Goal: Transaction & Acquisition: Purchase product/service

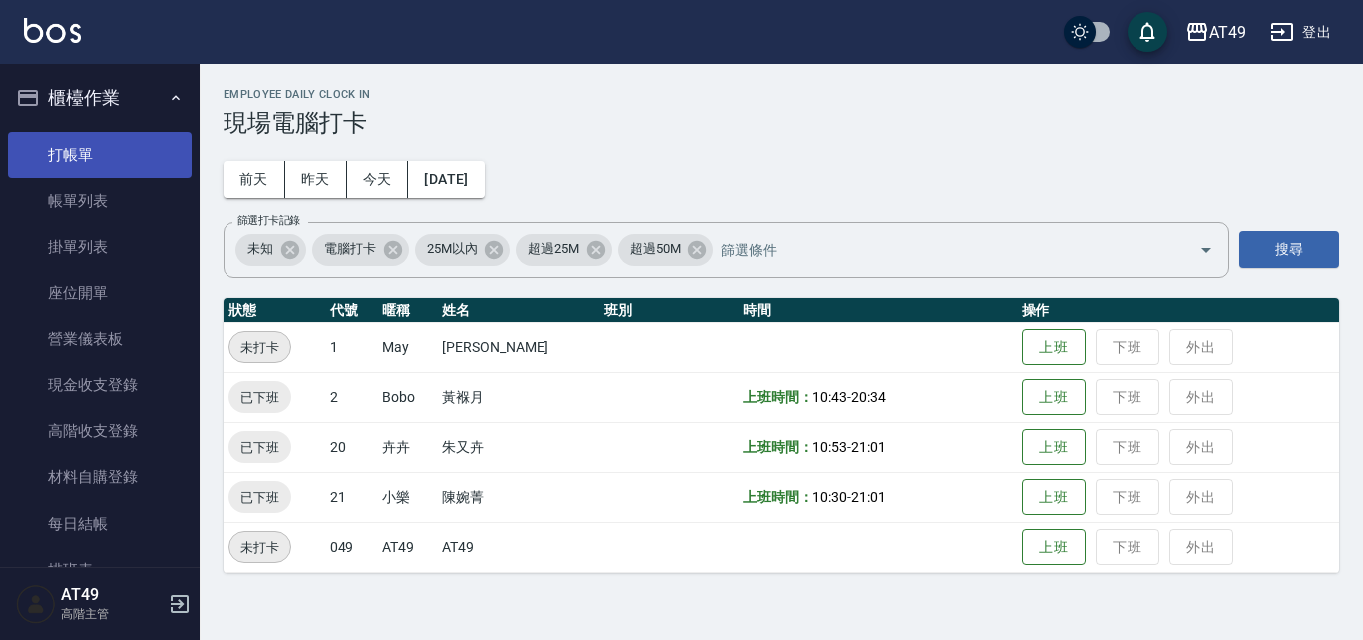
click at [94, 147] on link "打帳單" at bounding box center [100, 155] width 184 height 46
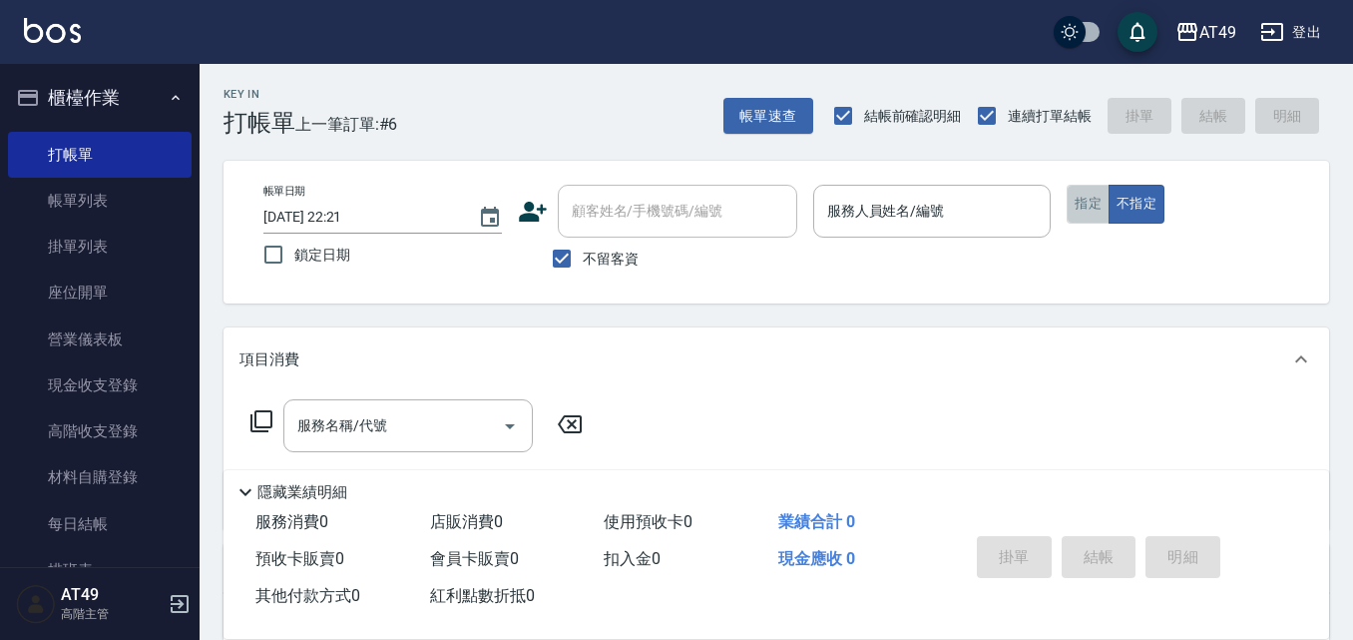
click at [1094, 218] on button "指定" at bounding box center [1088, 204] width 43 height 39
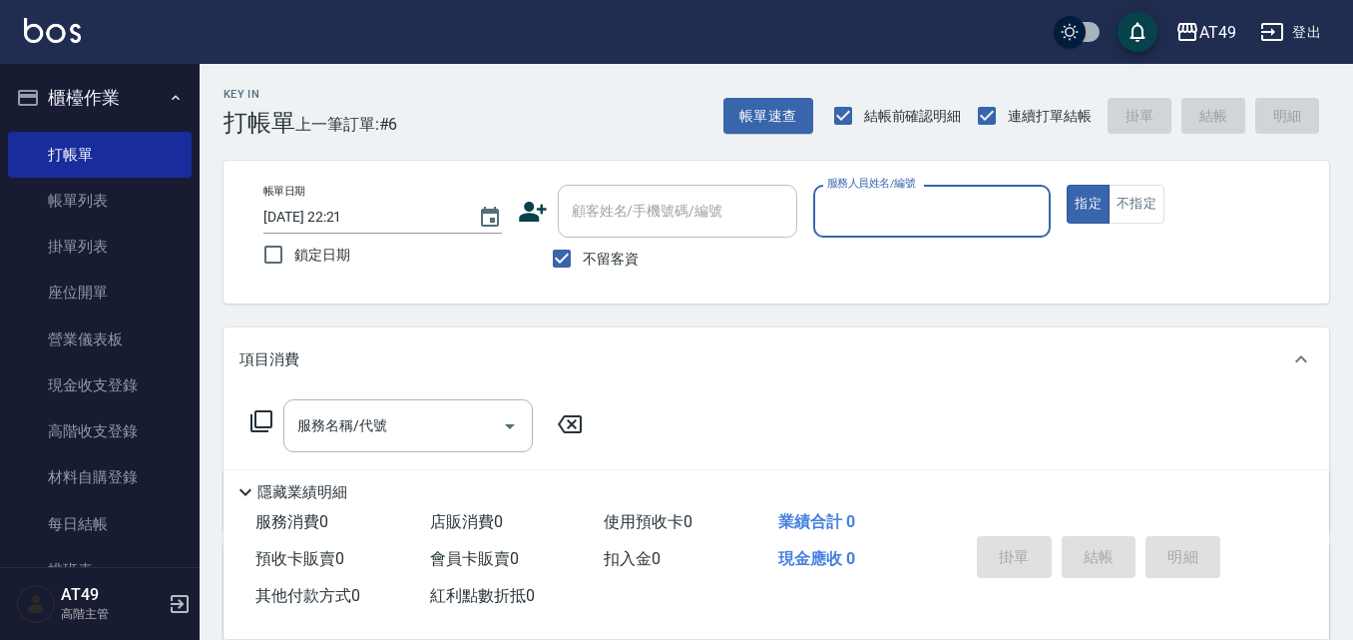
click at [924, 232] on div "服務人員姓名/編號" at bounding box center [932, 211] width 239 height 53
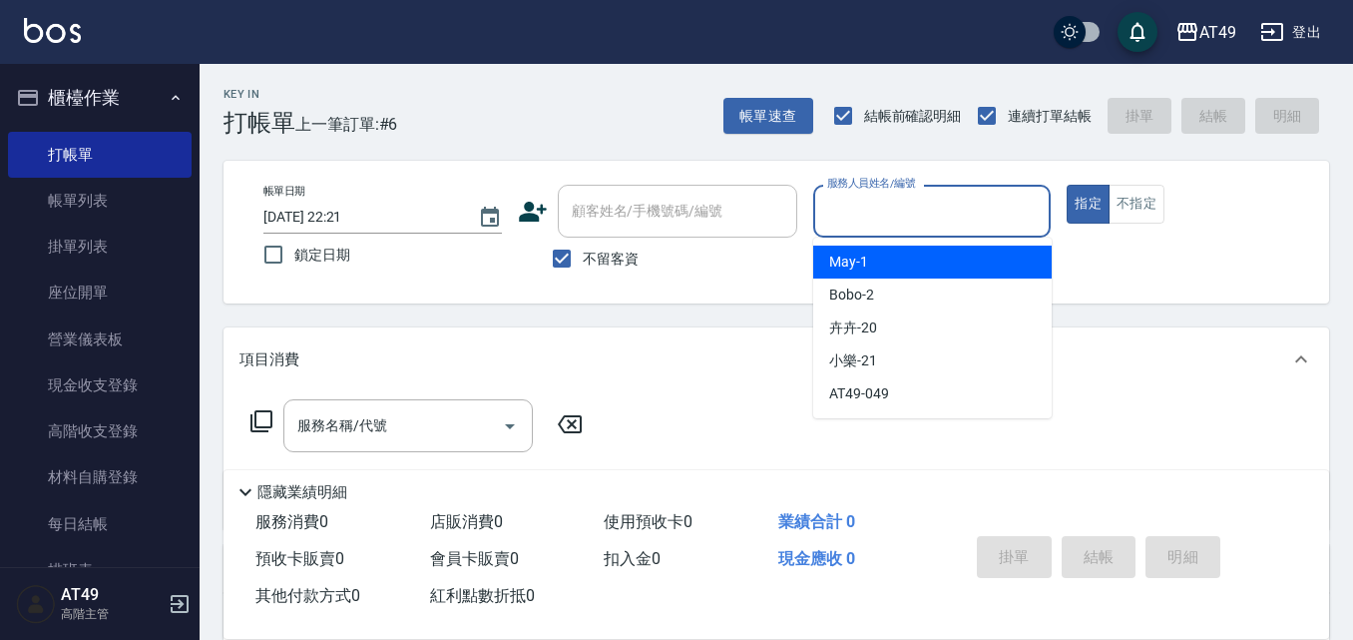
click at [924, 254] on div "May -1" at bounding box center [932, 262] width 239 height 33
type input "May-1"
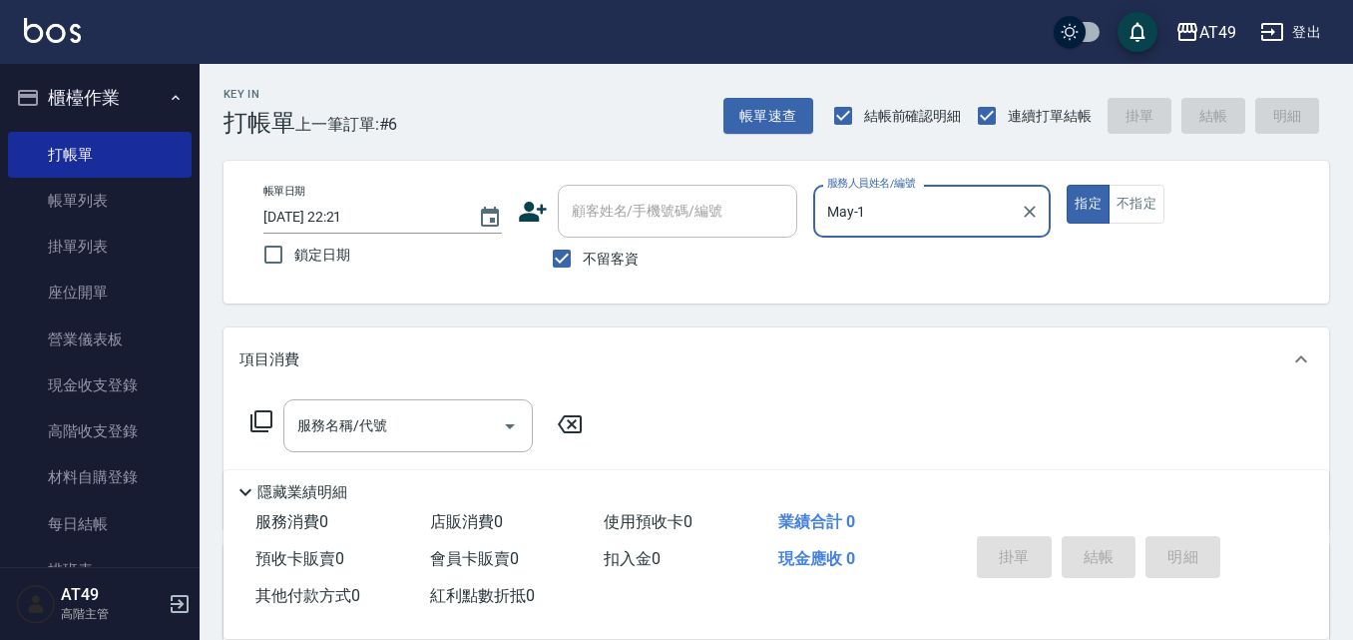
click at [265, 414] on icon at bounding box center [262, 421] width 24 height 24
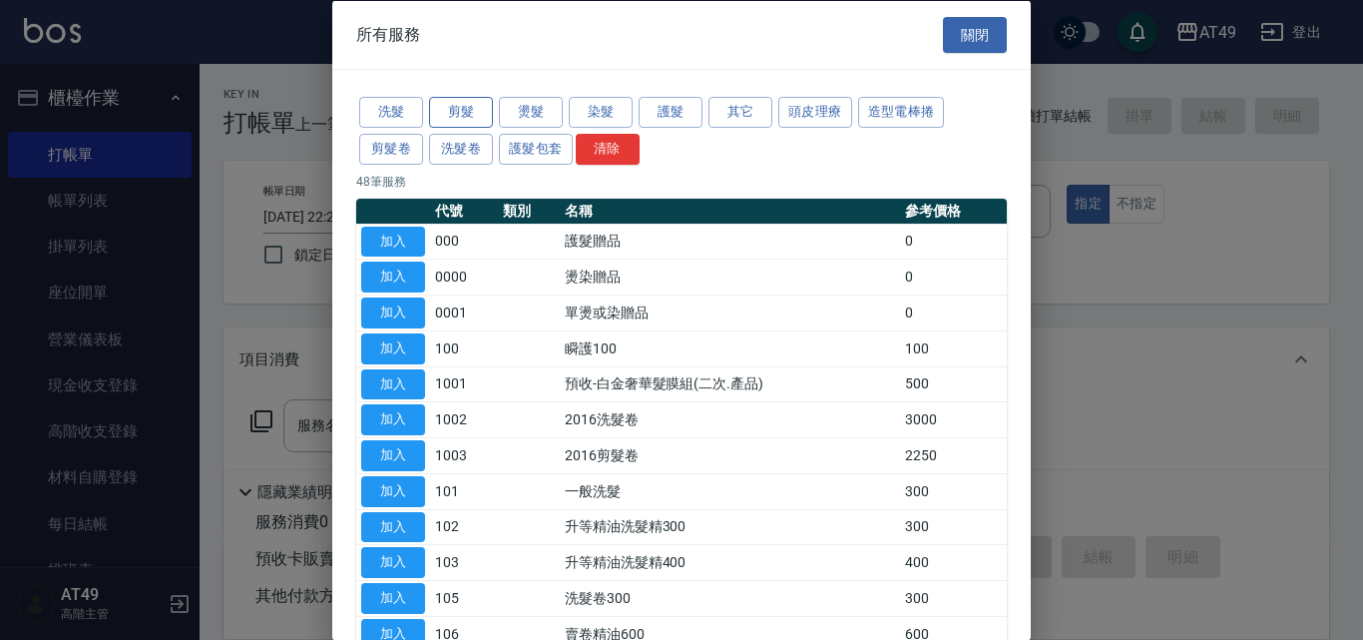
click at [451, 109] on button "剪髮" at bounding box center [461, 112] width 64 height 31
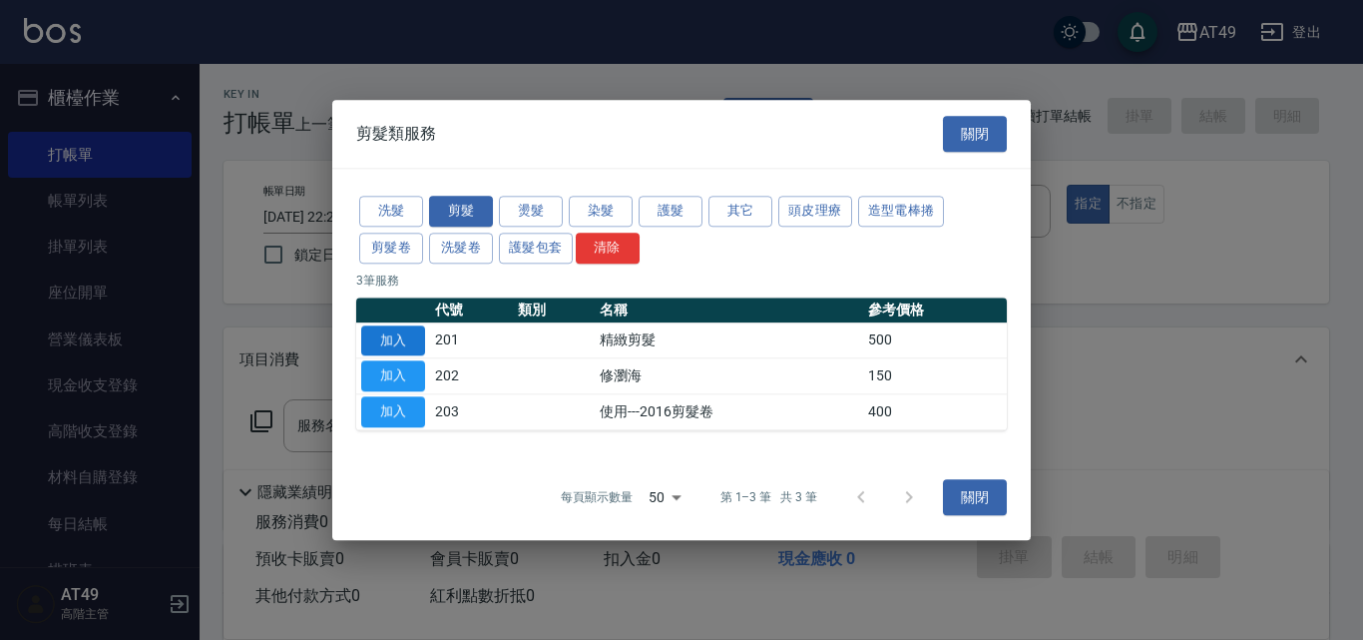
click at [415, 331] on button "加入" at bounding box center [393, 340] width 64 height 31
type input "精緻剪髮(201)"
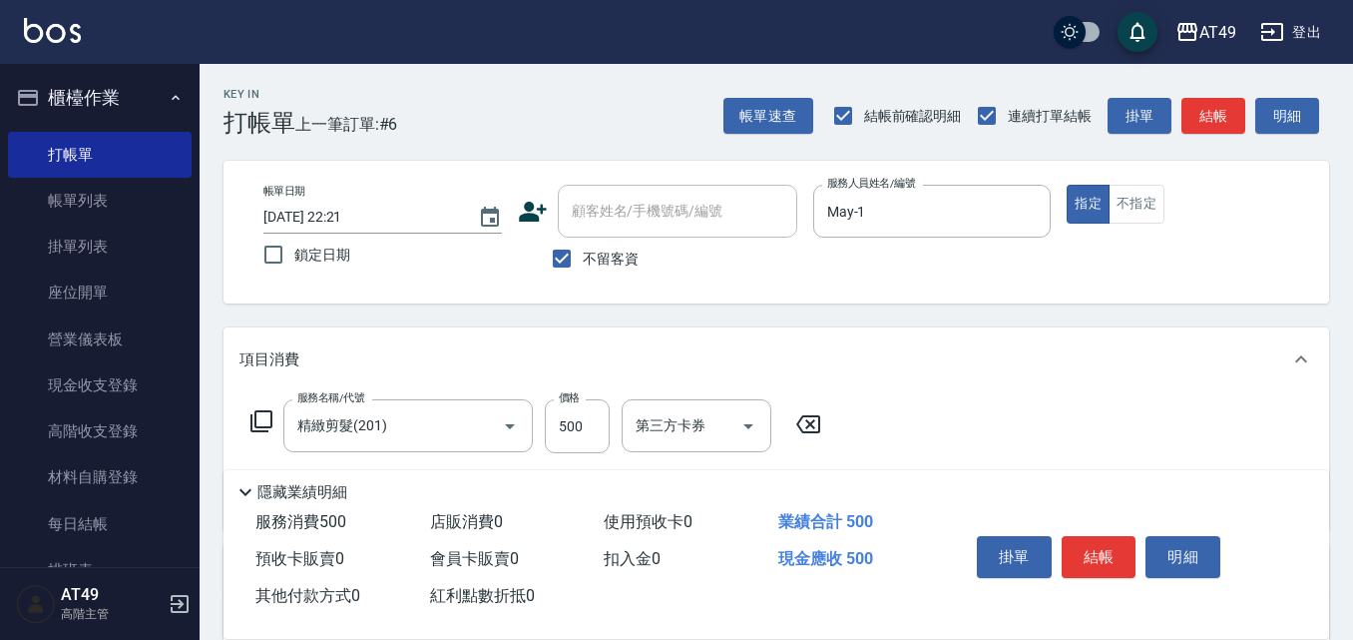
click at [268, 418] on icon at bounding box center [262, 421] width 24 height 24
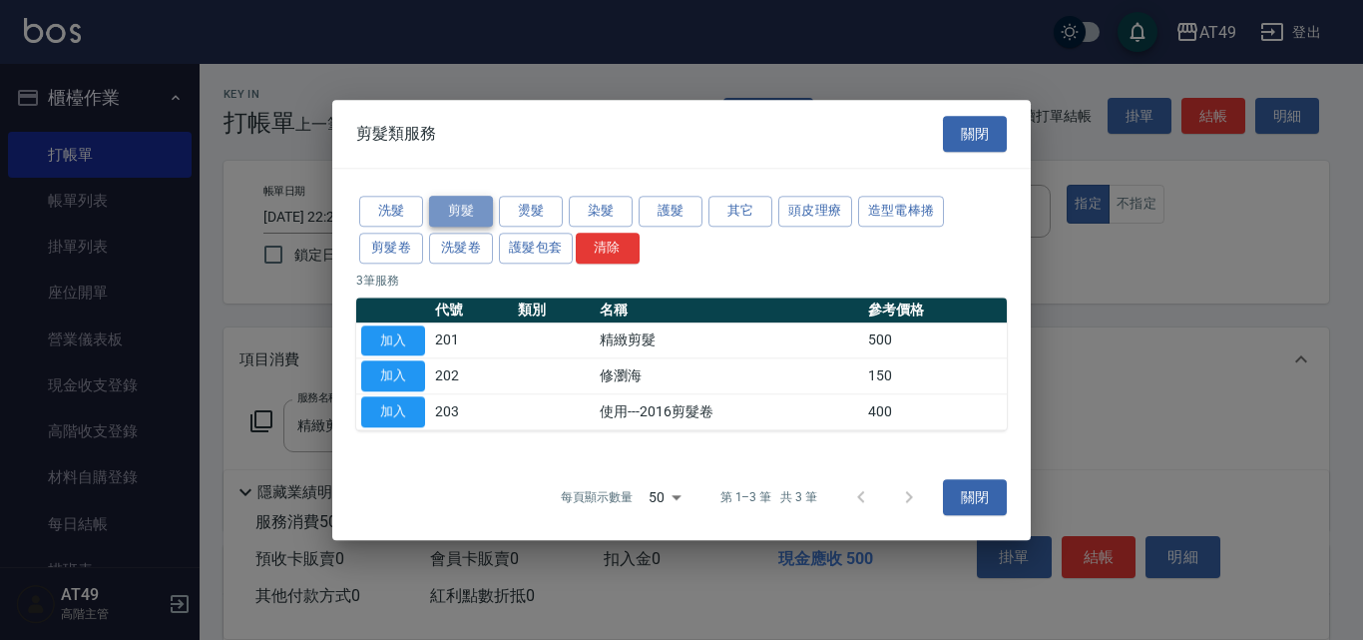
click at [473, 209] on button "剪髮" at bounding box center [461, 211] width 64 height 31
click at [409, 345] on button "加入" at bounding box center [393, 340] width 64 height 31
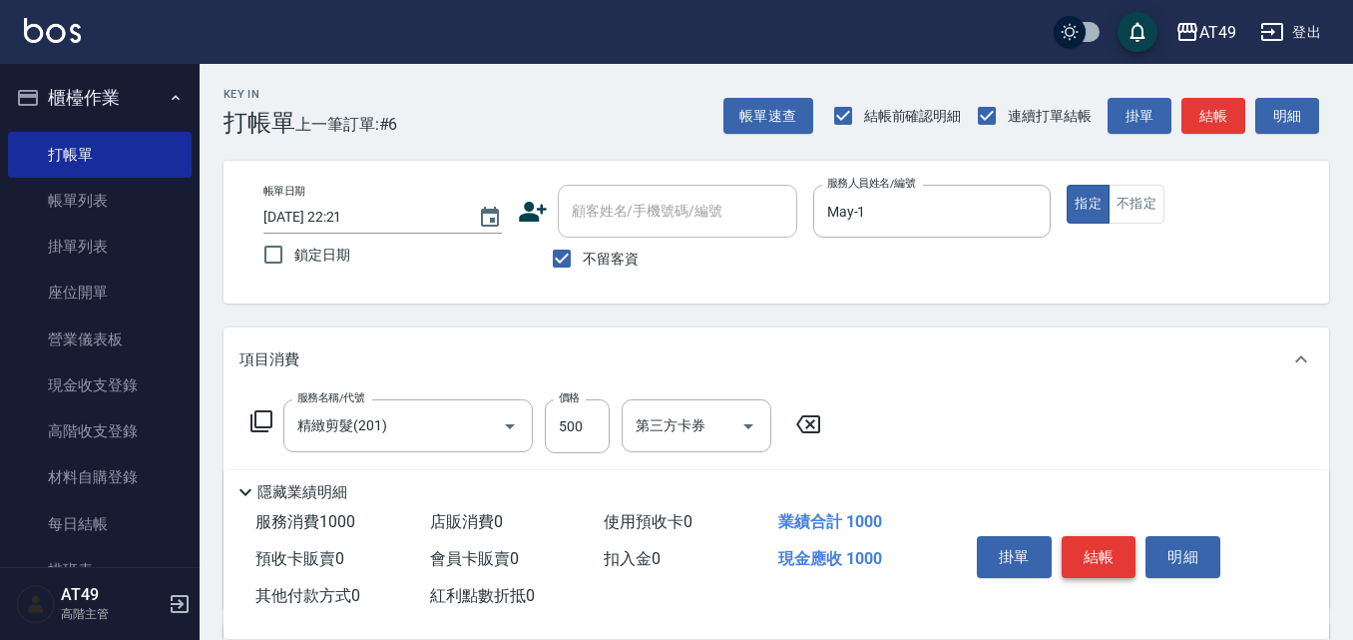
click at [1100, 554] on button "結帳" at bounding box center [1099, 557] width 75 height 42
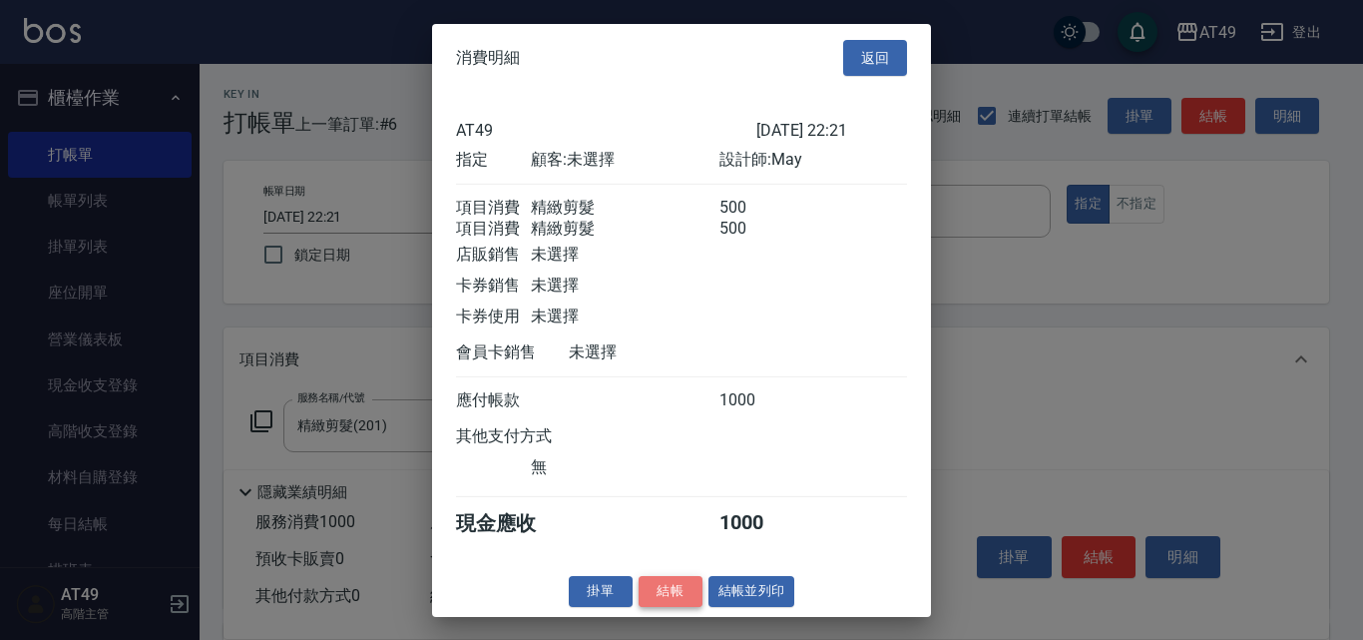
click at [669, 607] on button "結帳" at bounding box center [671, 591] width 64 height 31
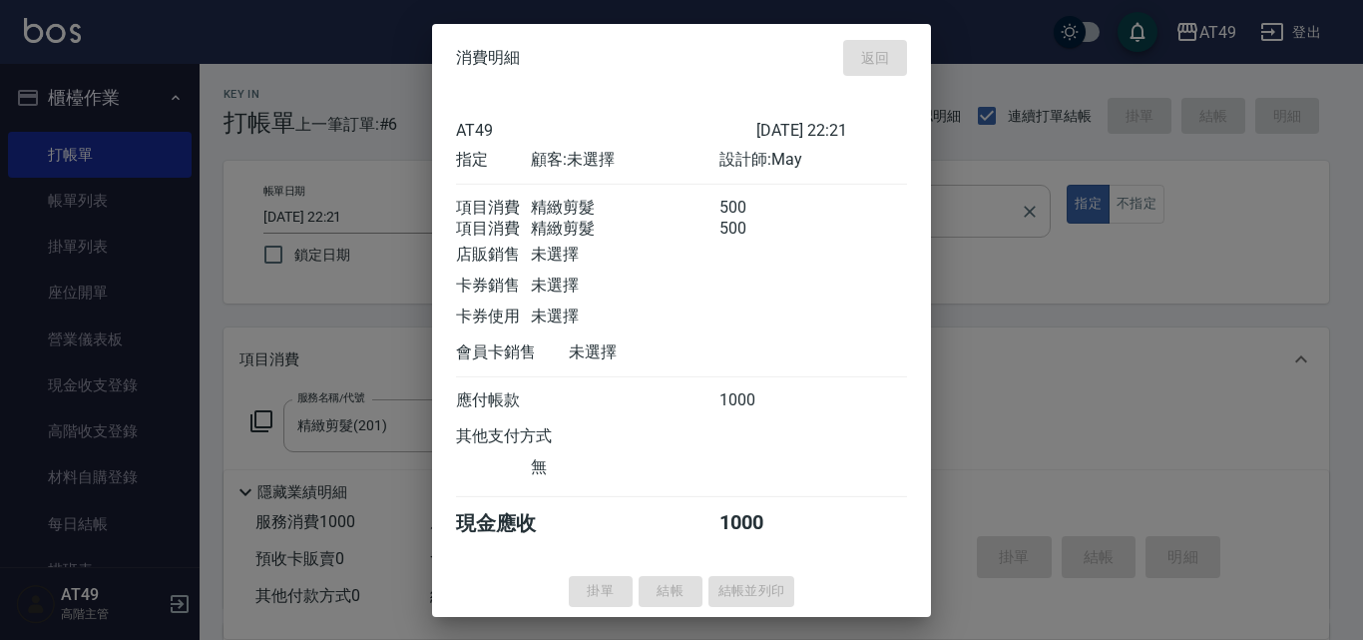
type input "2025/09/22 22:22"
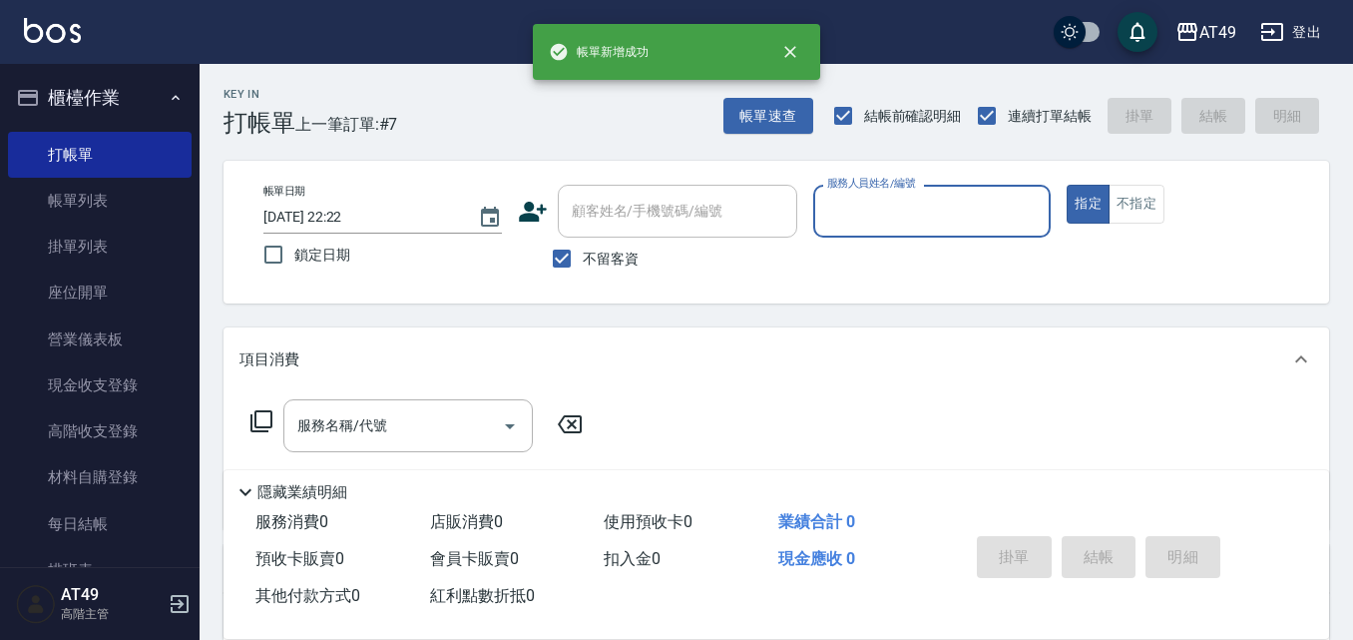
click at [866, 218] on input "服務人員姓名/編號" at bounding box center [932, 211] width 221 height 35
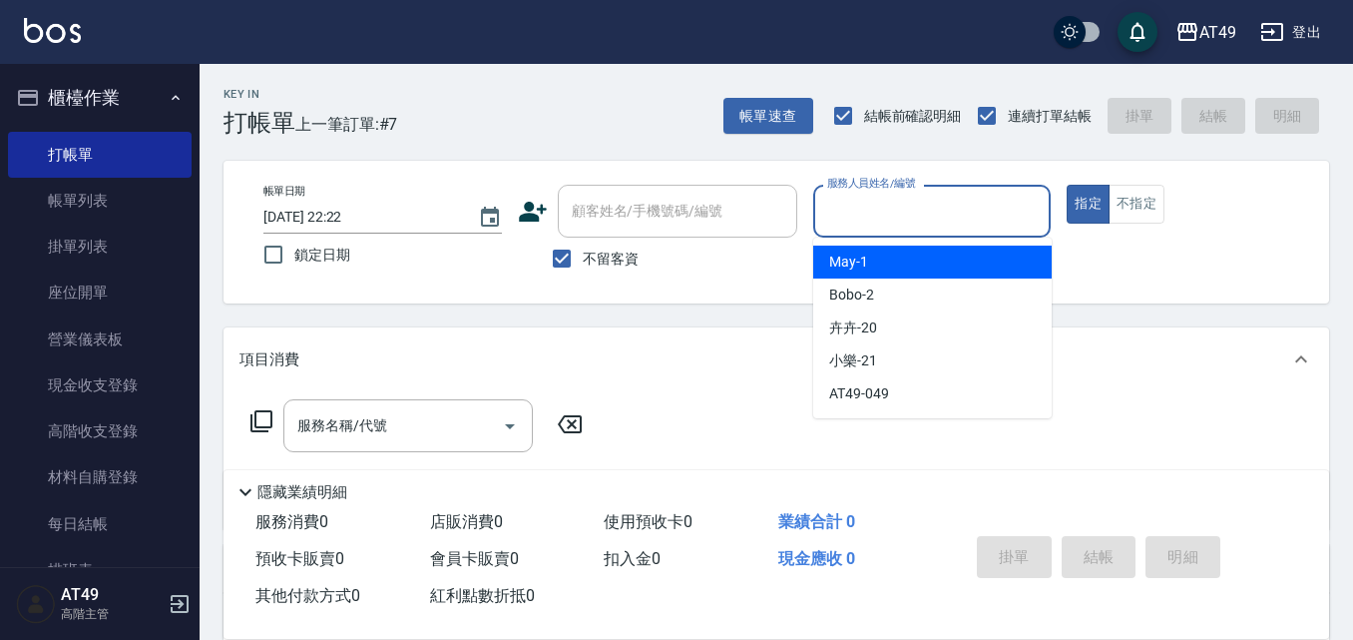
click at [876, 251] on div "May -1" at bounding box center [932, 262] width 239 height 33
type input "May-1"
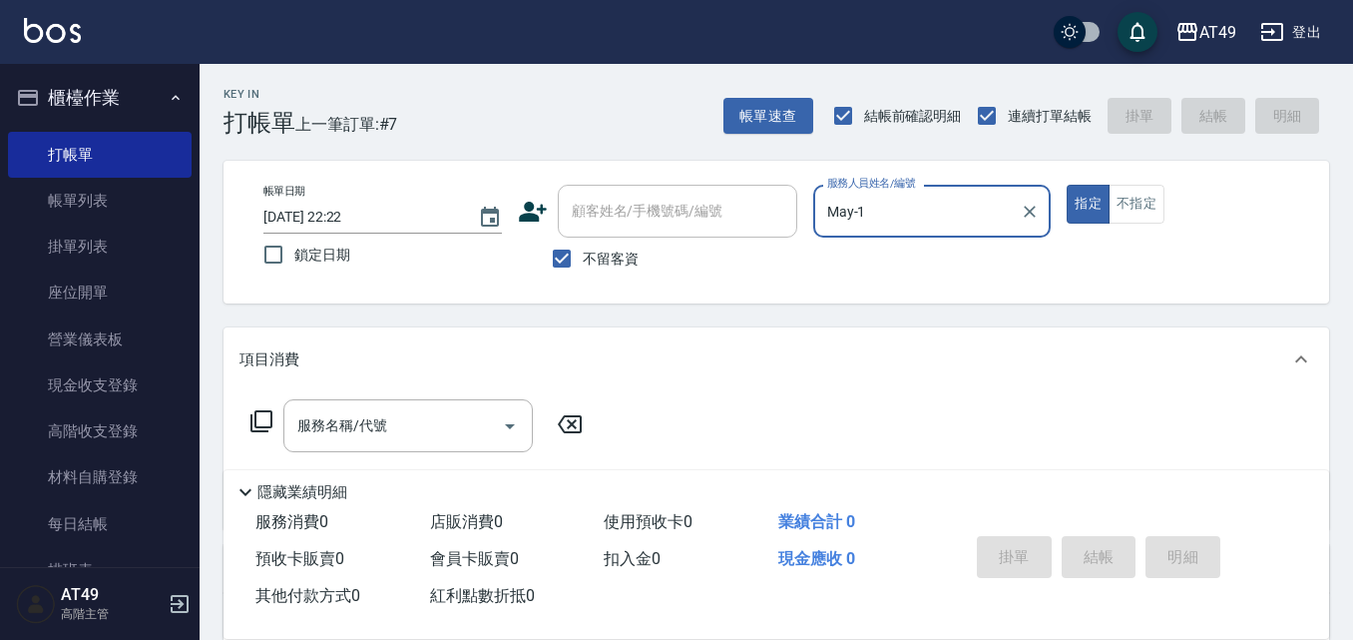
click at [269, 415] on icon at bounding box center [262, 421] width 24 height 24
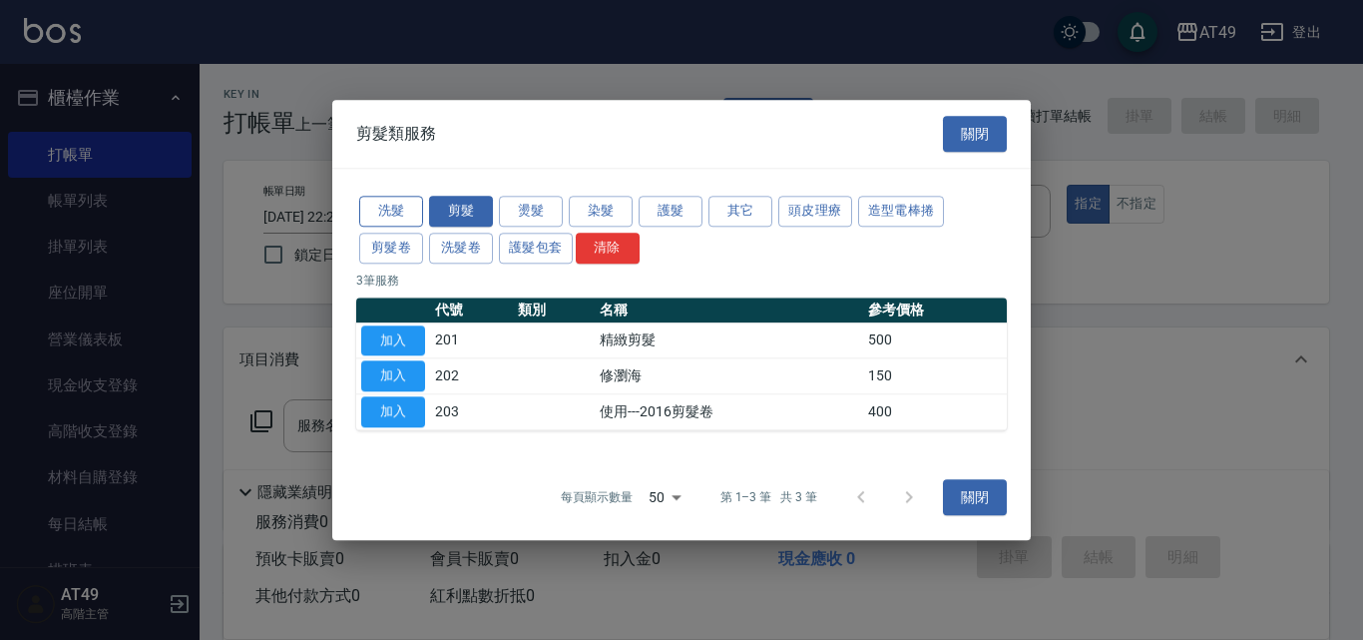
click at [407, 214] on button "洗髮" at bounding box center [391, 211] width 64 height 31
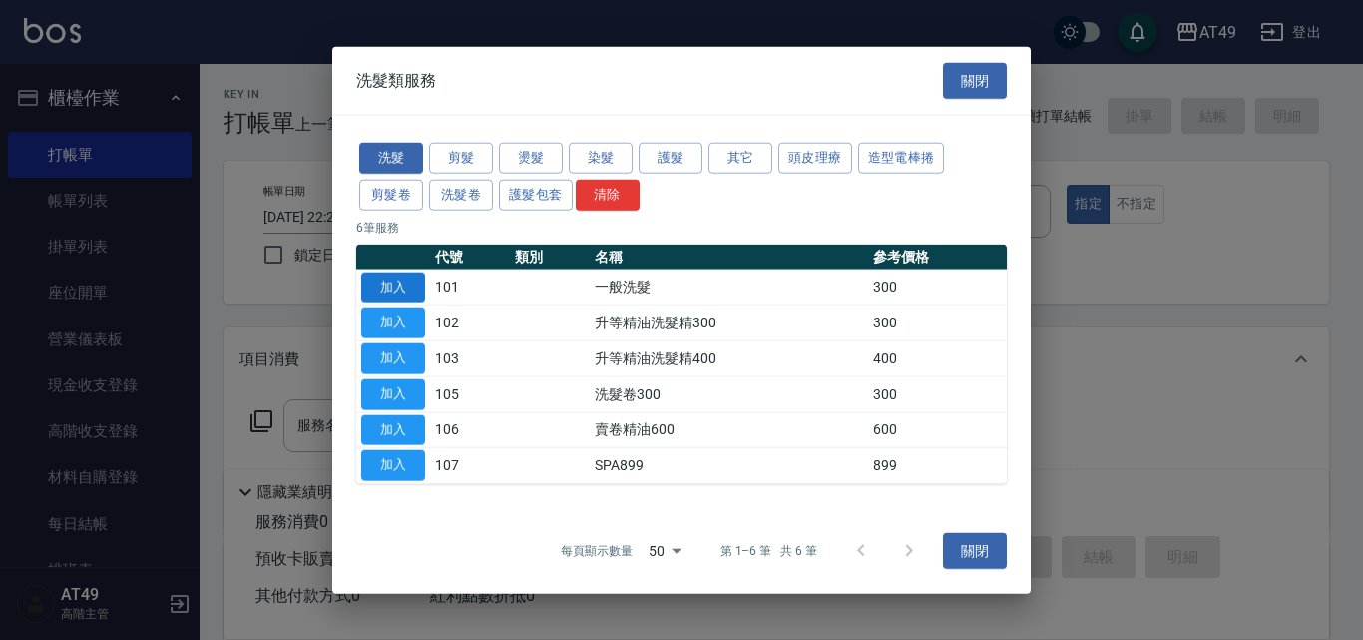
click at [397, 284] on button "加入" at bounding box center [393, 286] width 64 height 31
type input "一般洗髮(101)"
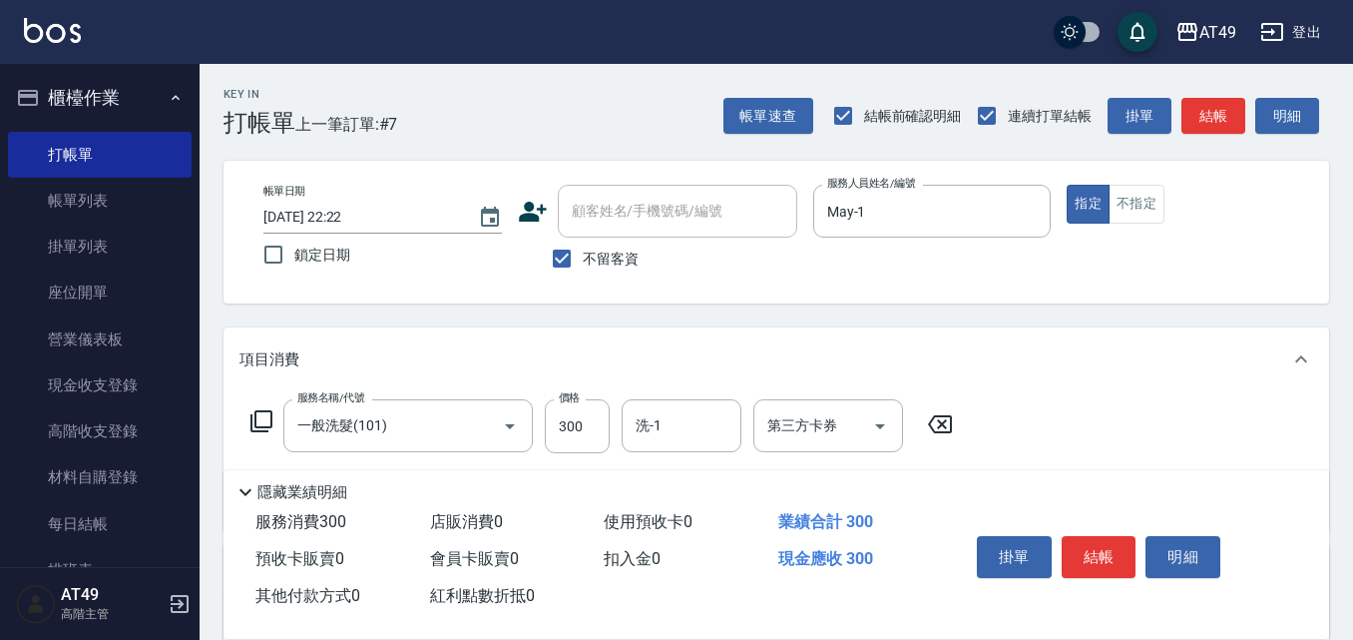
click at [259, 415] on icon at bounding box center [262, 421] width 24 height 24
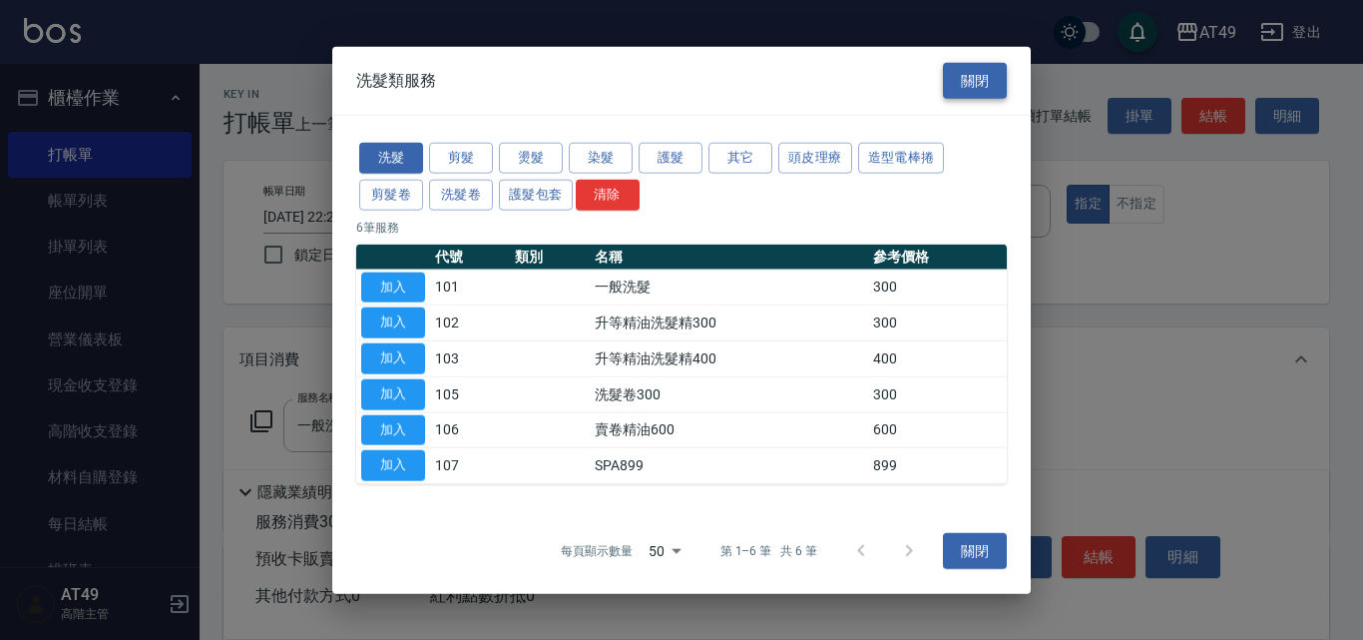
click at [954, 80] on button "關閉" at bounding box center [975, 80] width 64 height 37
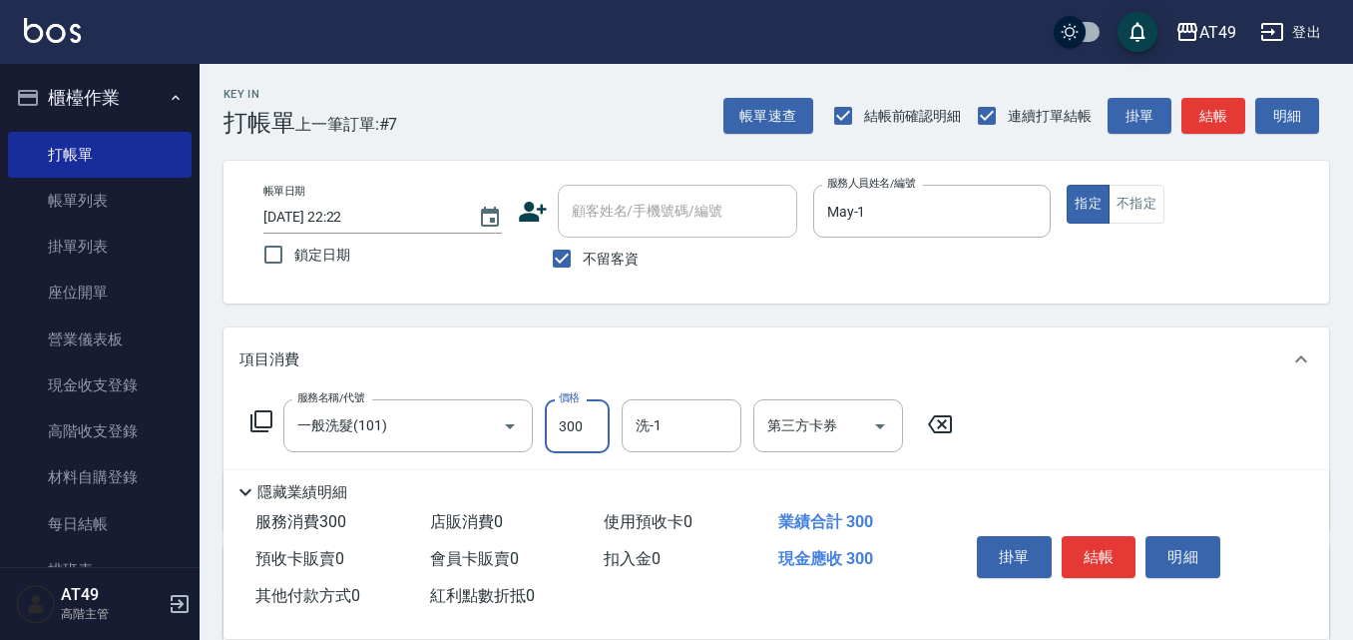
click at [564, 422] on input "300" at bounding box center [577, 426] width 65 height 54
drag, startPoint x: 943, startPoint y: 418, endPoint x: 619, endPoint y: 461, distance: 327.2
click at [943, 418] on icon at bounding box center [940, 424] width 50 height 24
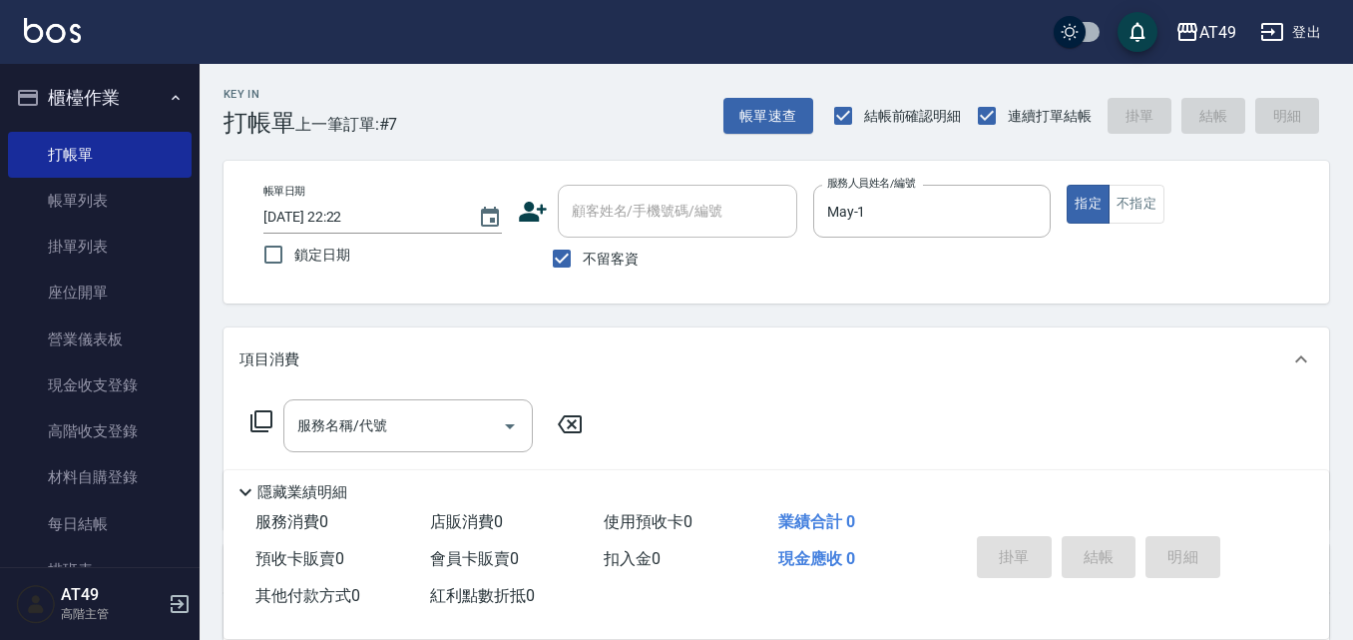
click at [267, 421] on icon at bounding box center [262, 421] width 24 height 24
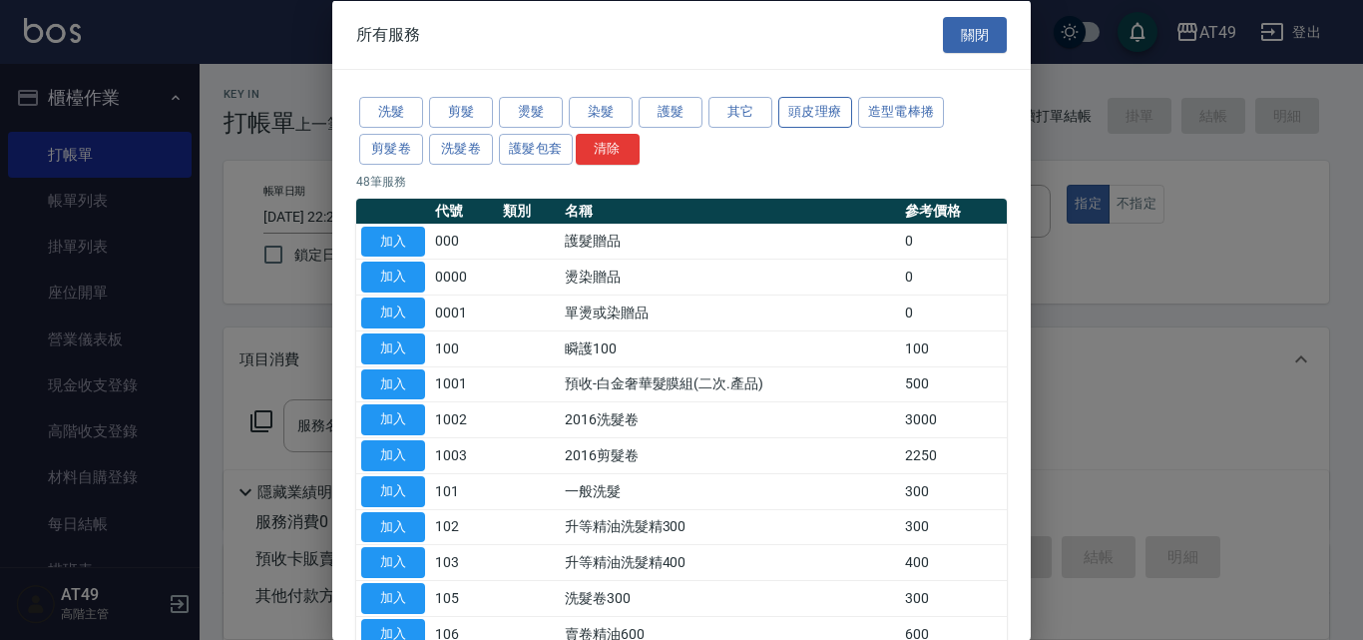
click at [821, 114] on button "頭皮理療" at bounding box center [816, 112] width 74 height 31
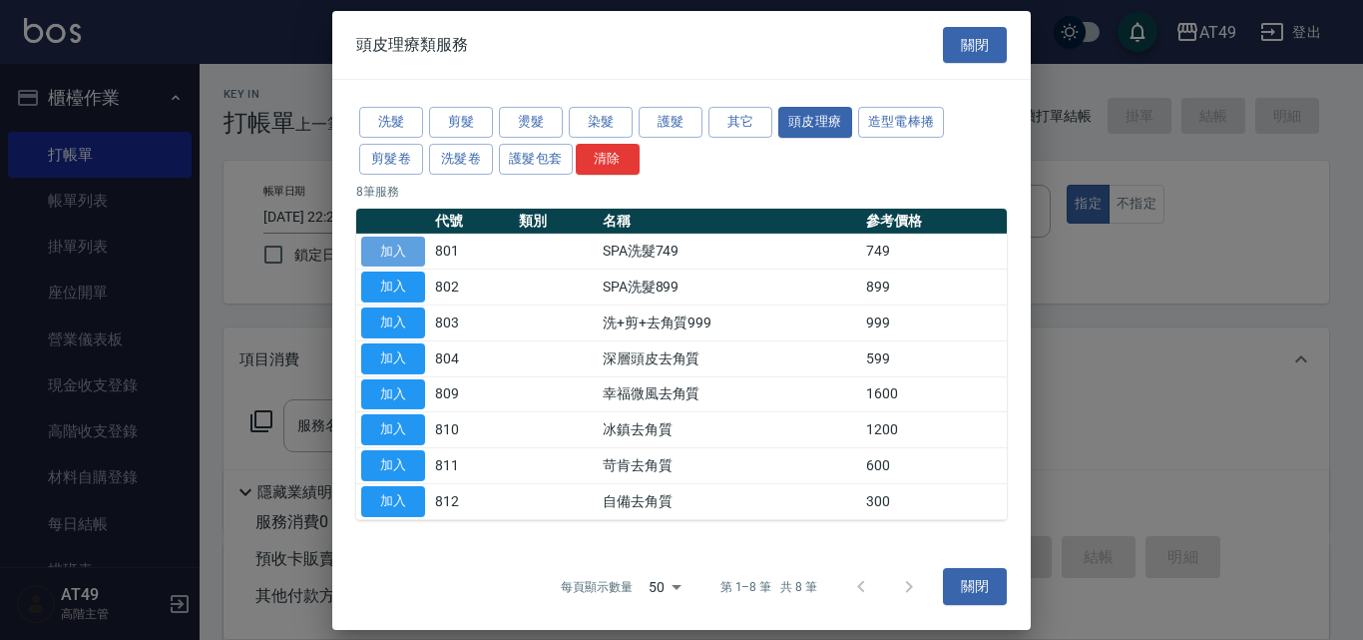
click at [385, 237] on button "加入" at bounding box center [393, 251] width 64 height 31
type input "SPA洗髮749(801)"
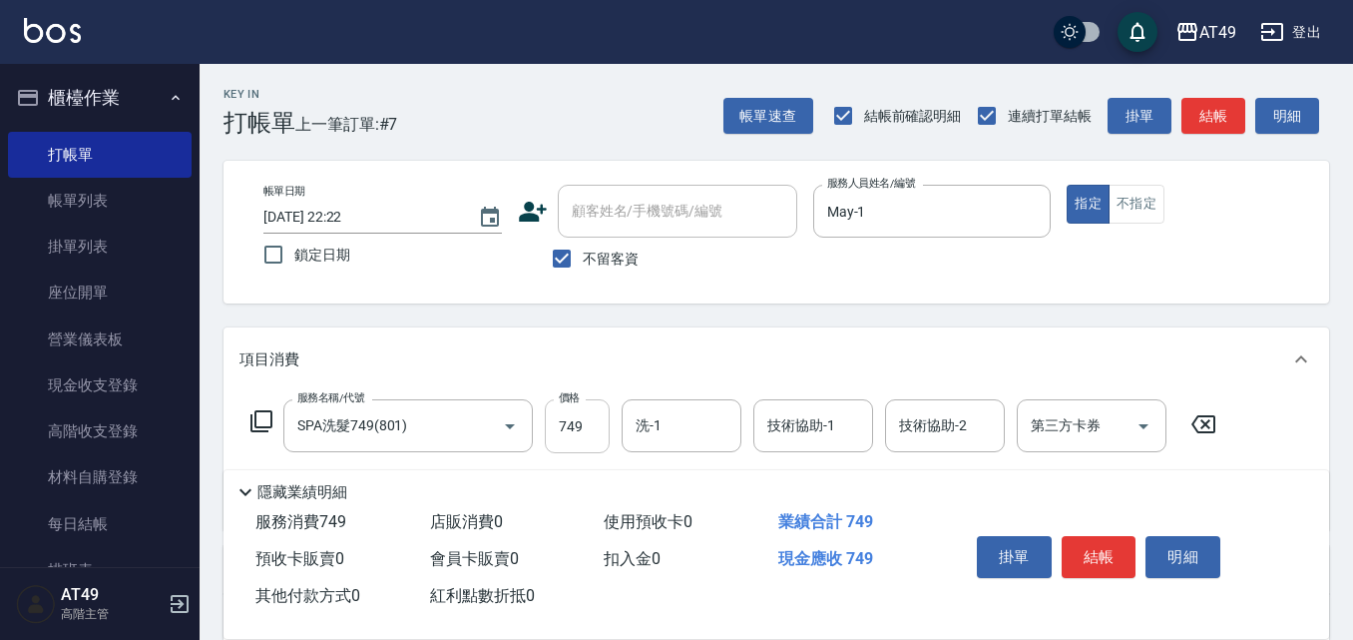
click at [567, 427] on input "749" at bounding box center [577, 426] width 65 height 54
type input "899"
click at [264, 415] on icon at bounding box center [262, 421] width 24 height 24
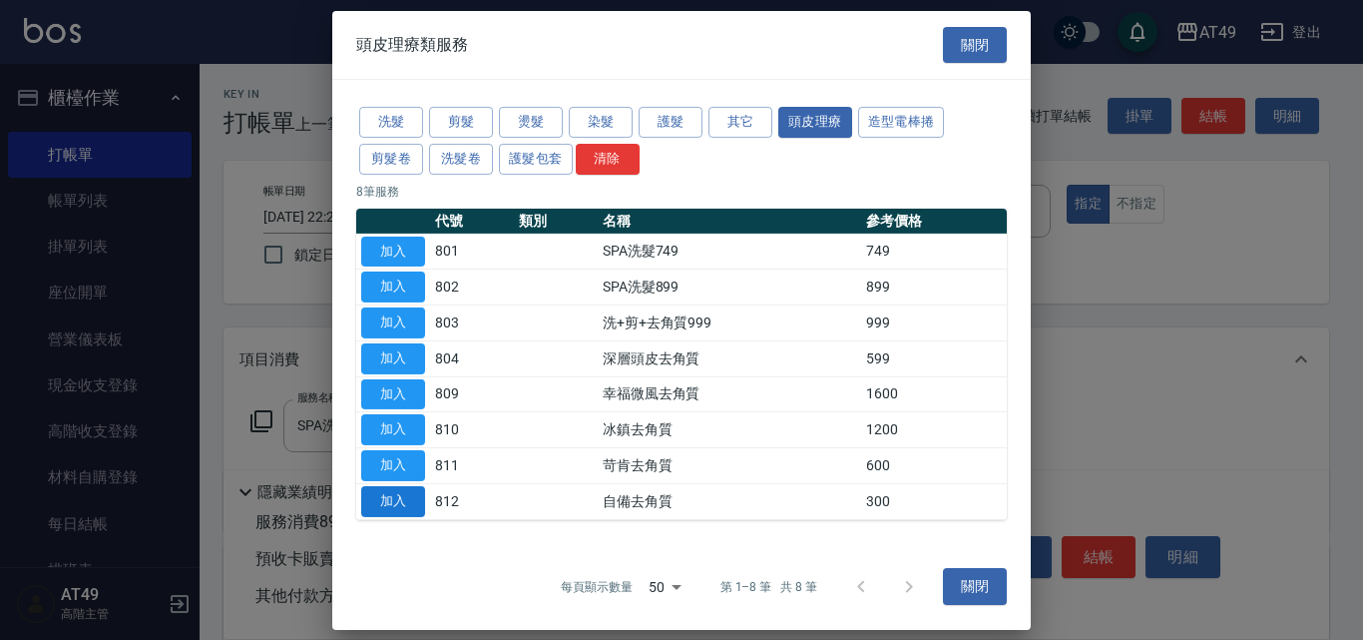
click at [404, 495] on button "加入" at bounding box center [393, 501] width 64 height 31
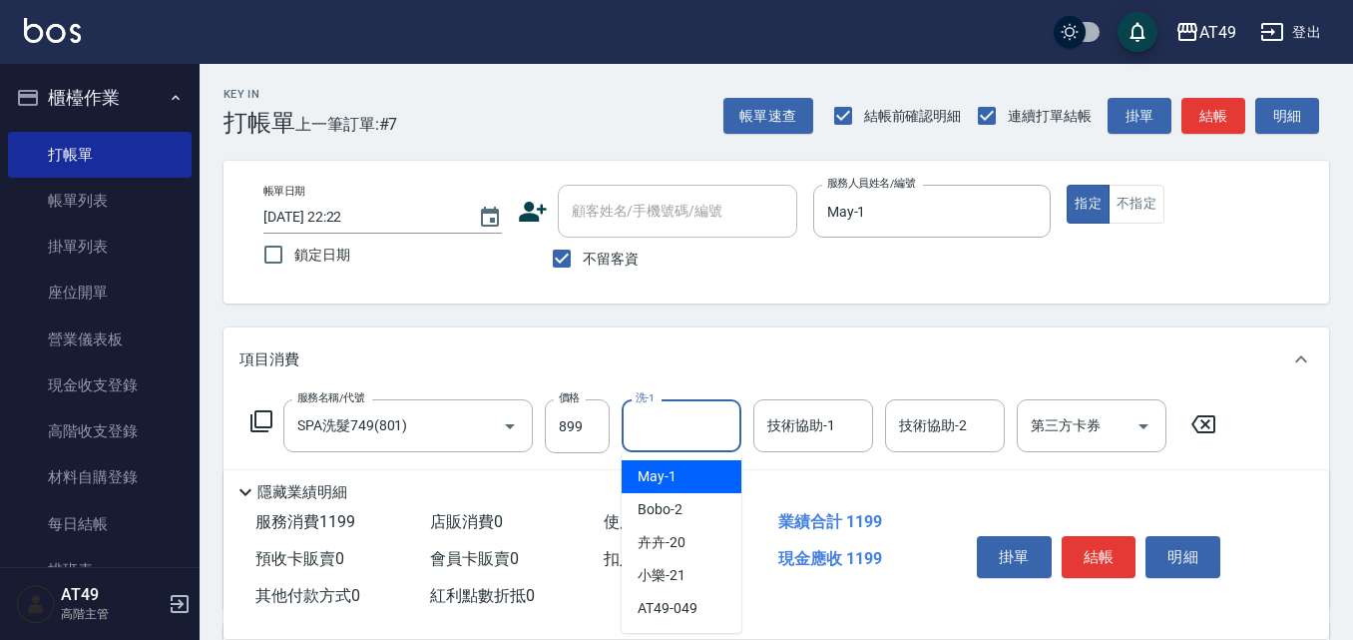
click at [672, 430] on input "洗-1" at bounding box center [682, 425] width 102 height 35
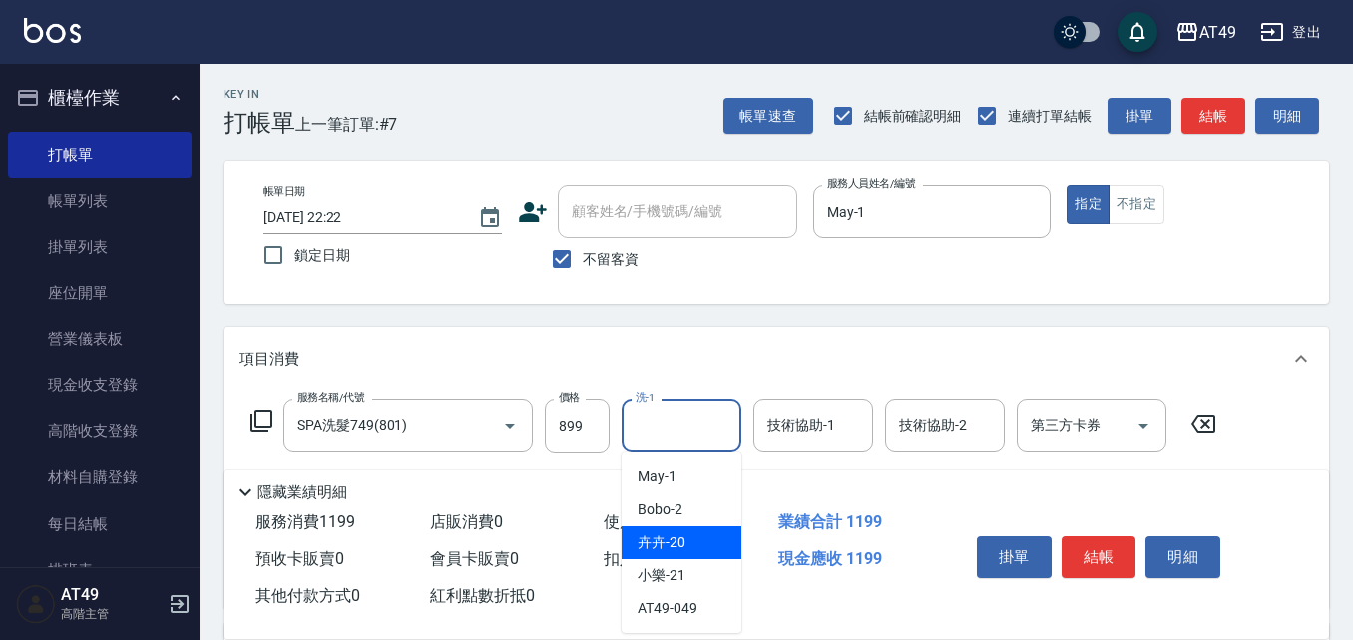
click at [691, 541] on div "卉卉 -20" at bounding box center [682, 542] width 120 height 33
type input "卉卉-20"
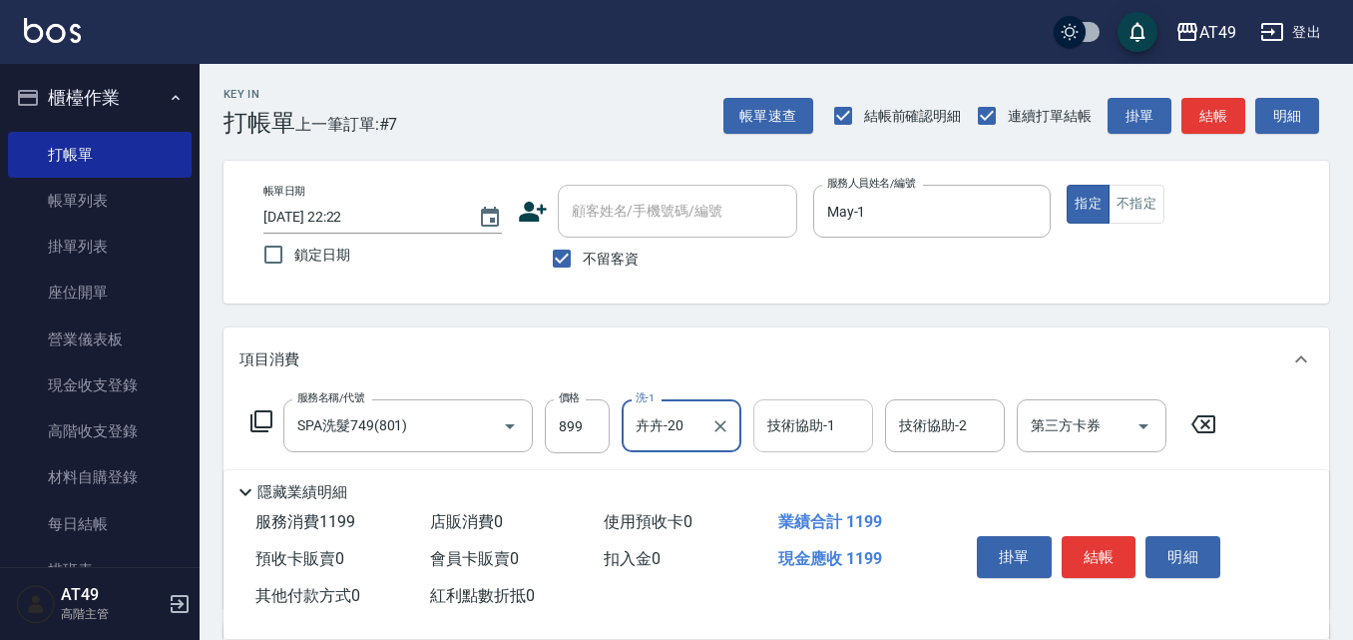
click at [762, 431] on div "技術協助-1" at bounding box center [814, 425] width 120 height 53
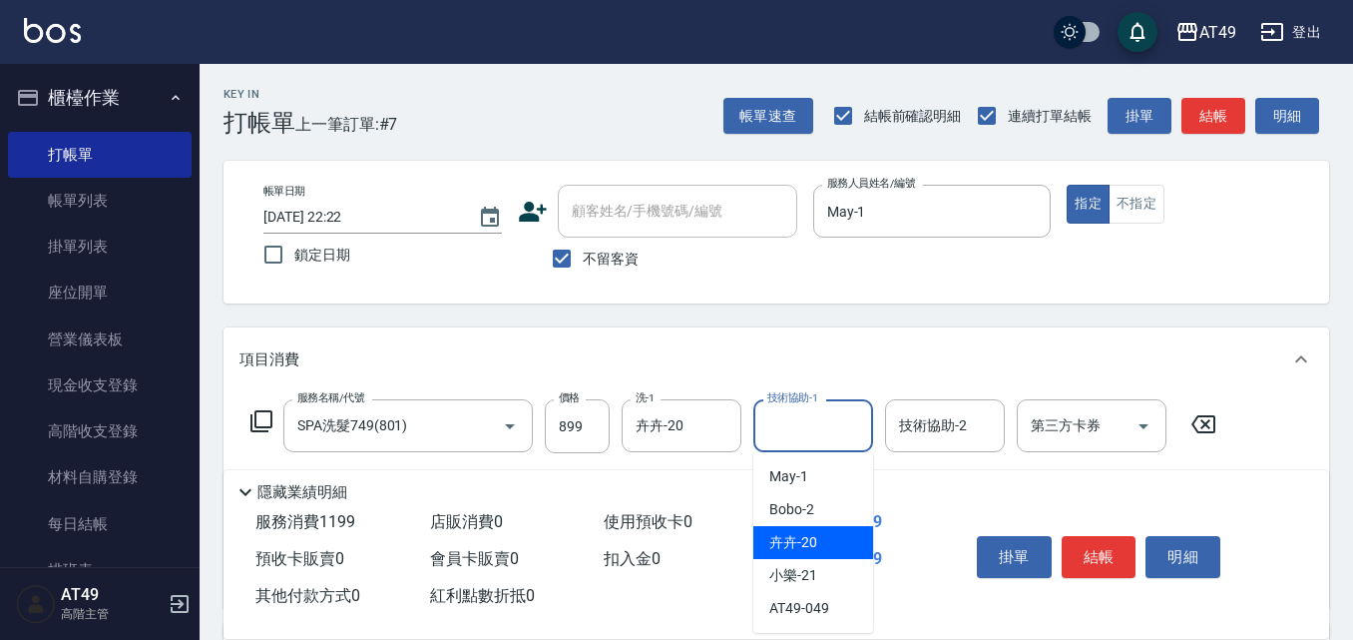
click at [826, 540] on div "卉卉 -20" at bounding box center [814, 542] width 120 height 33
type input "卉卉-20"
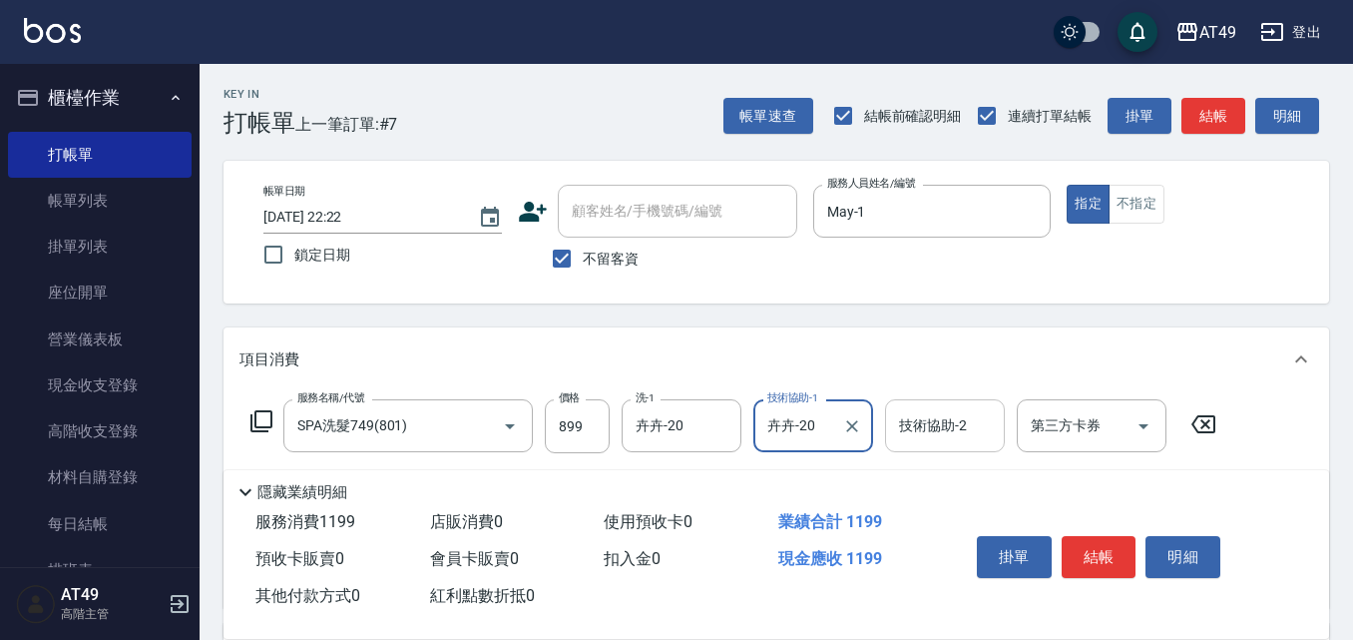
click at [940, 441] on input "技術協助-2" at bounding box center [945, 425] width 102 height 35
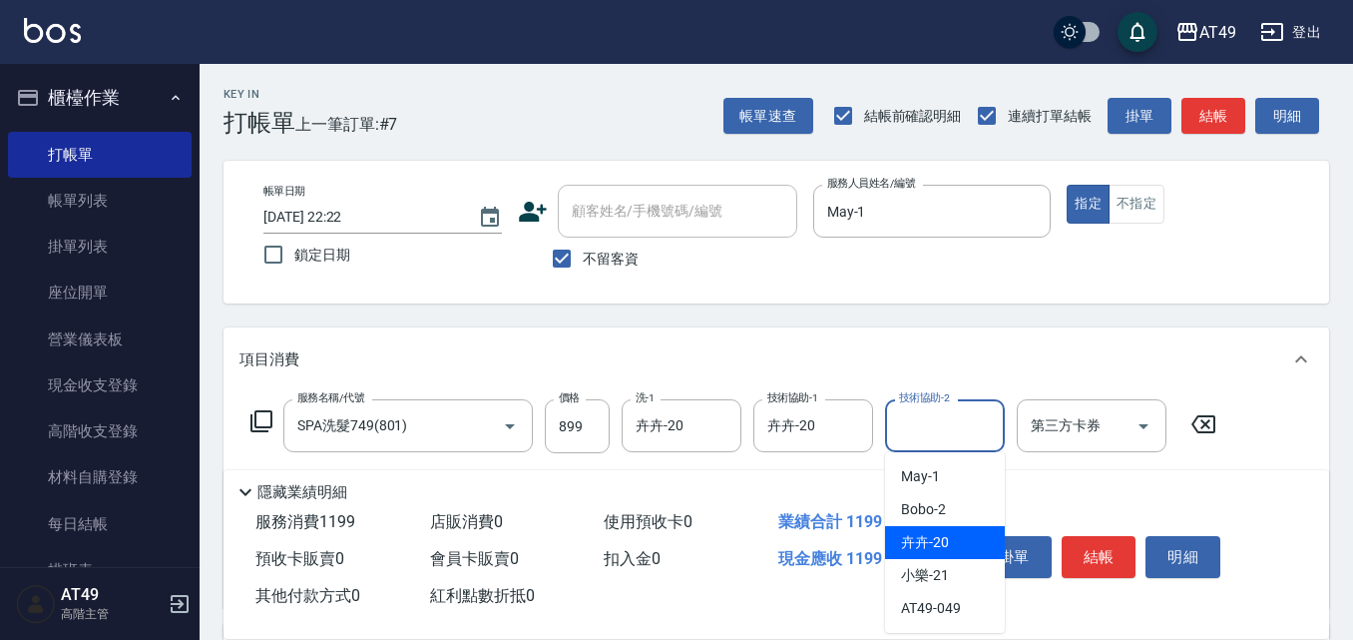
click at [949, 531] on div "卉卉 -20" at bounding box center [945, 542] width 120 height 33
type input "卉卉-20"
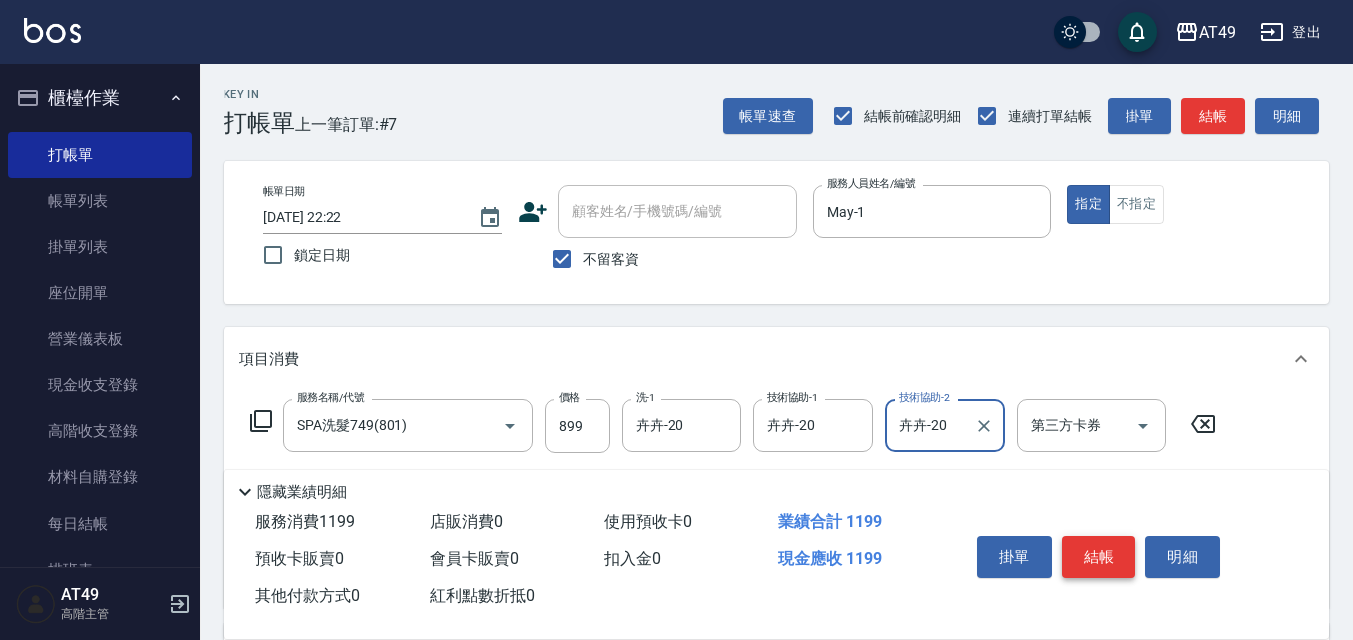
click at [1094, 552] on button "結帳" at bounding box center [1099, 557] width 75 height 42
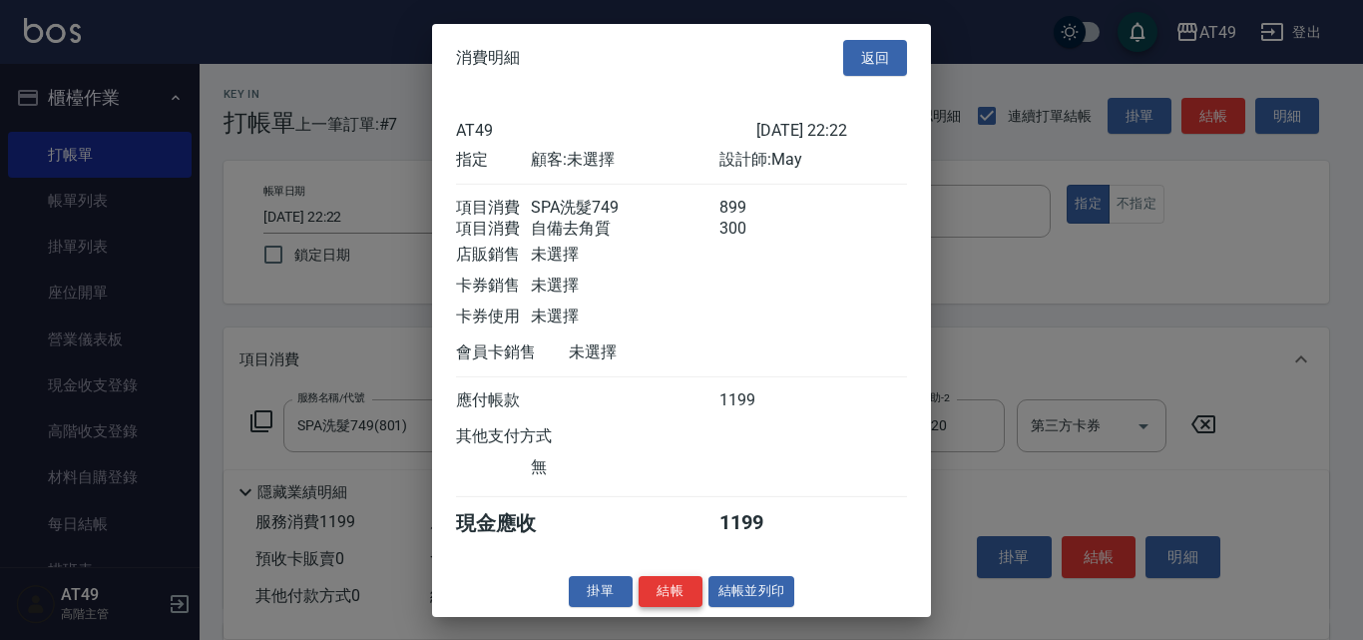
click at [672, 607] on button "結帳" at bounding box center [671, 591] width 64 height 31
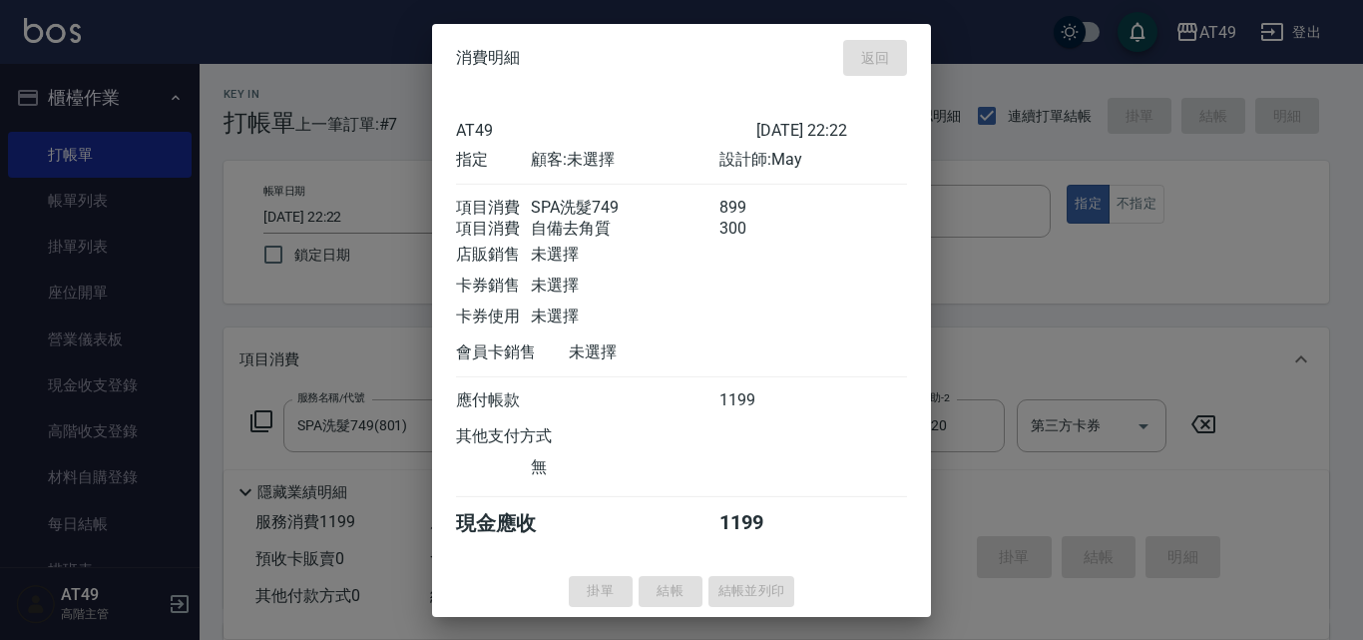
type input "2025/09/22 22:23"
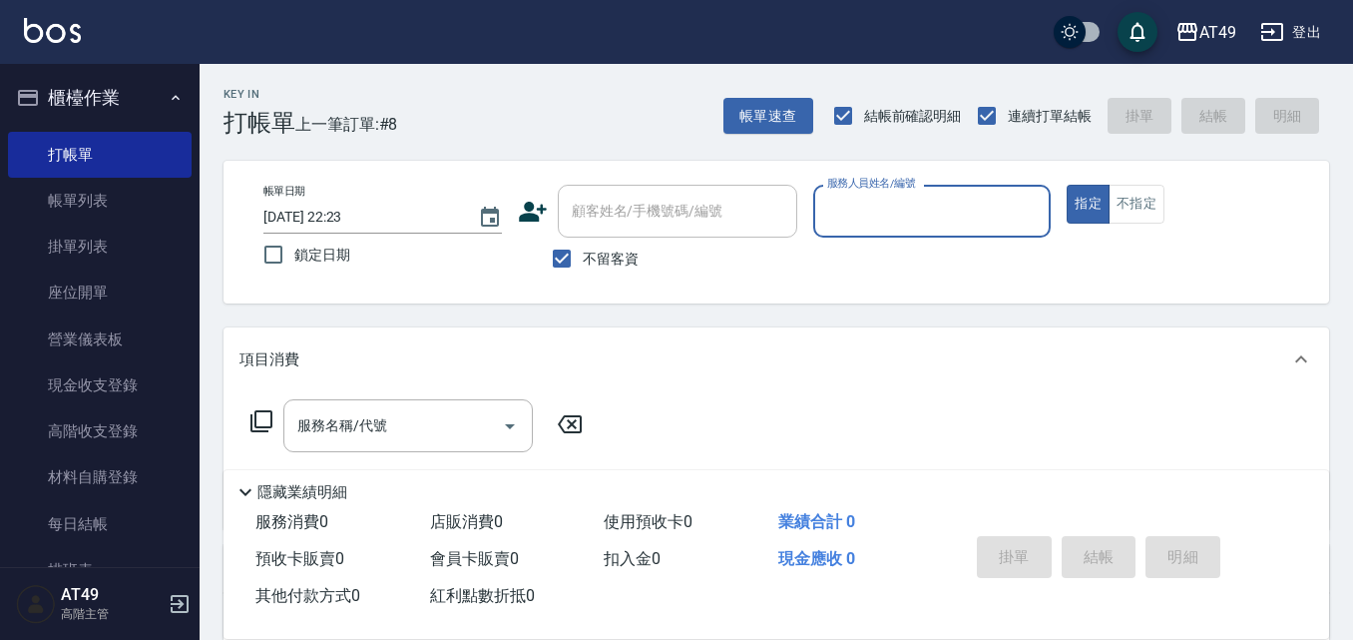
click at [862, 229] on input "服務人員姓名/編號" at bounding box center [932, 211] width 221 height 35
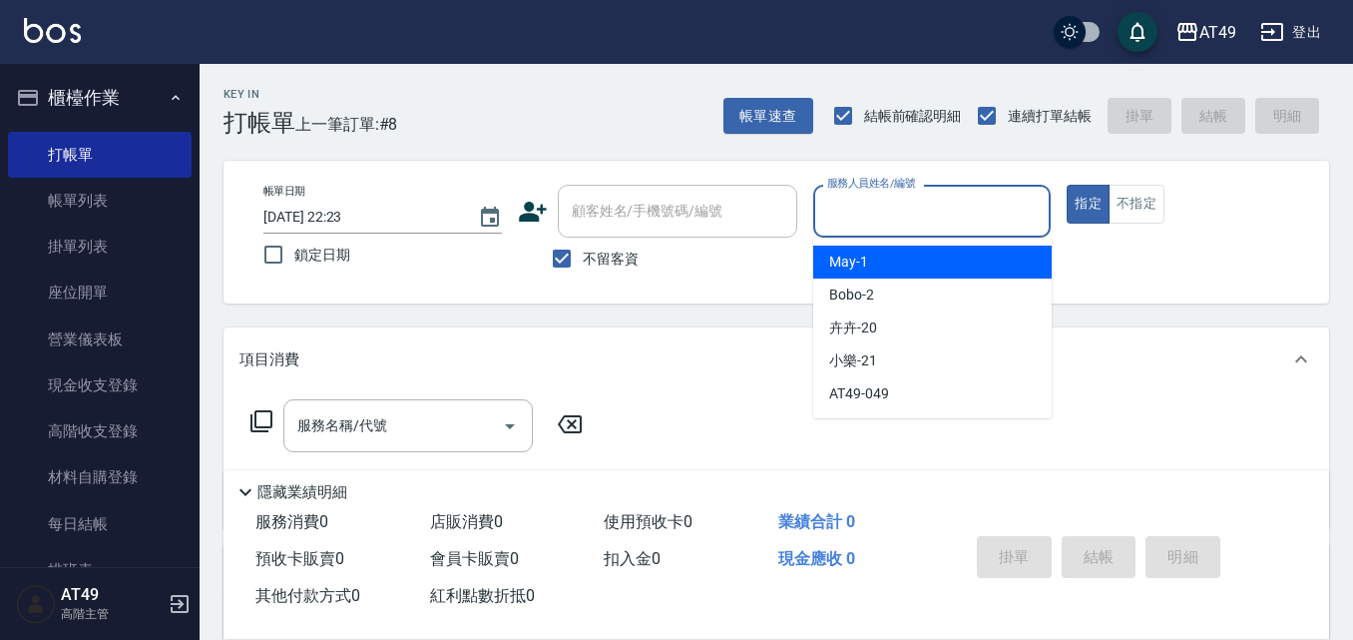
click at [894, 259] on div "May -1" at bounding box center [932, 262] width 239 height 33
type input "May-1"
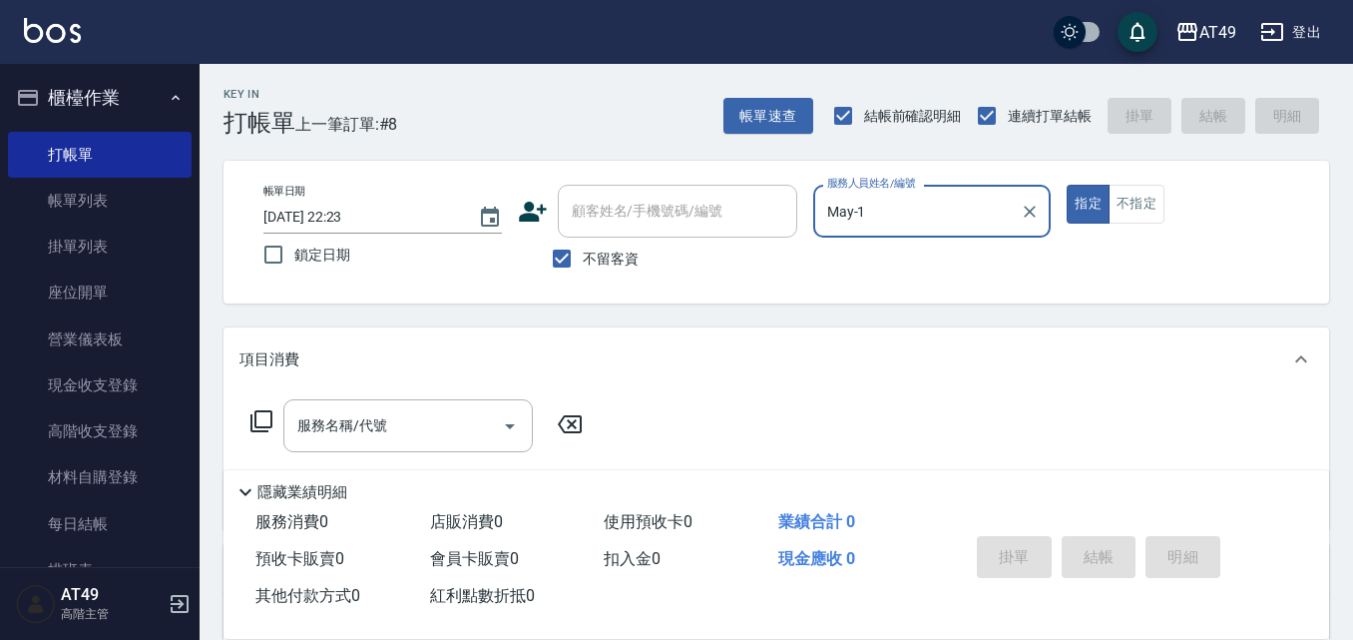
click at [263, 414] on icon at bounding box center [262, 421] width 24 height 24
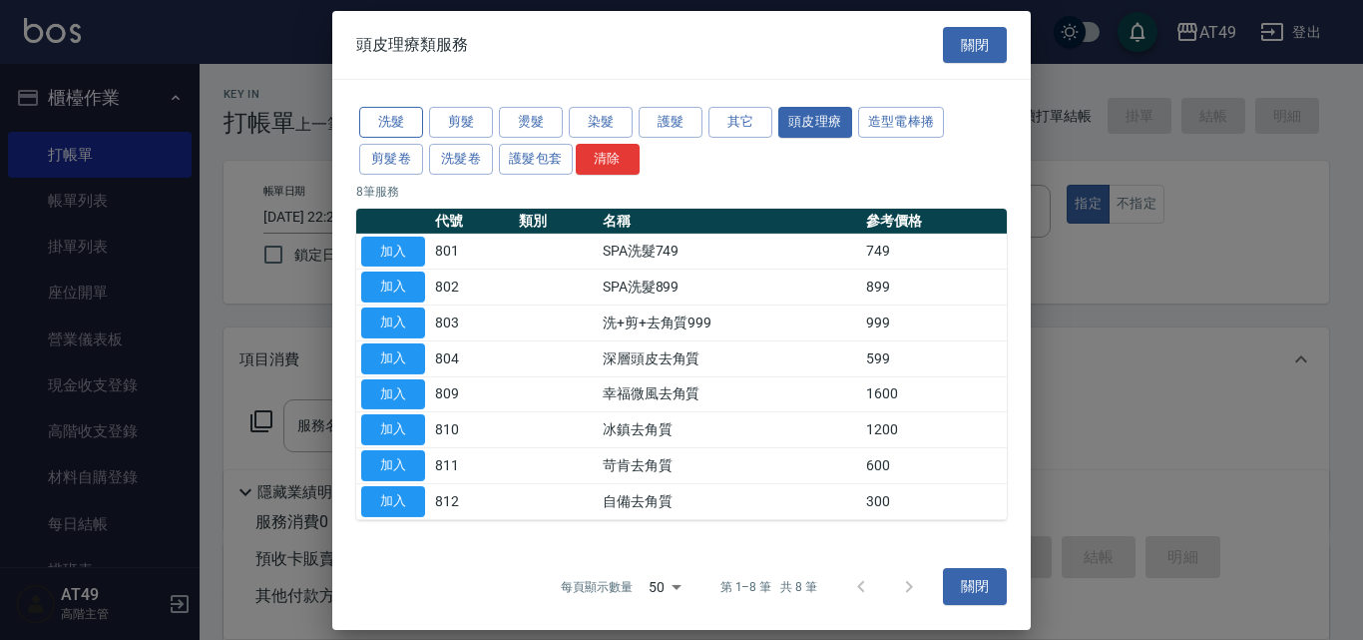
click at [406, 112] on button "洗髮" at bounding box center [391, 122] width 64 height 31
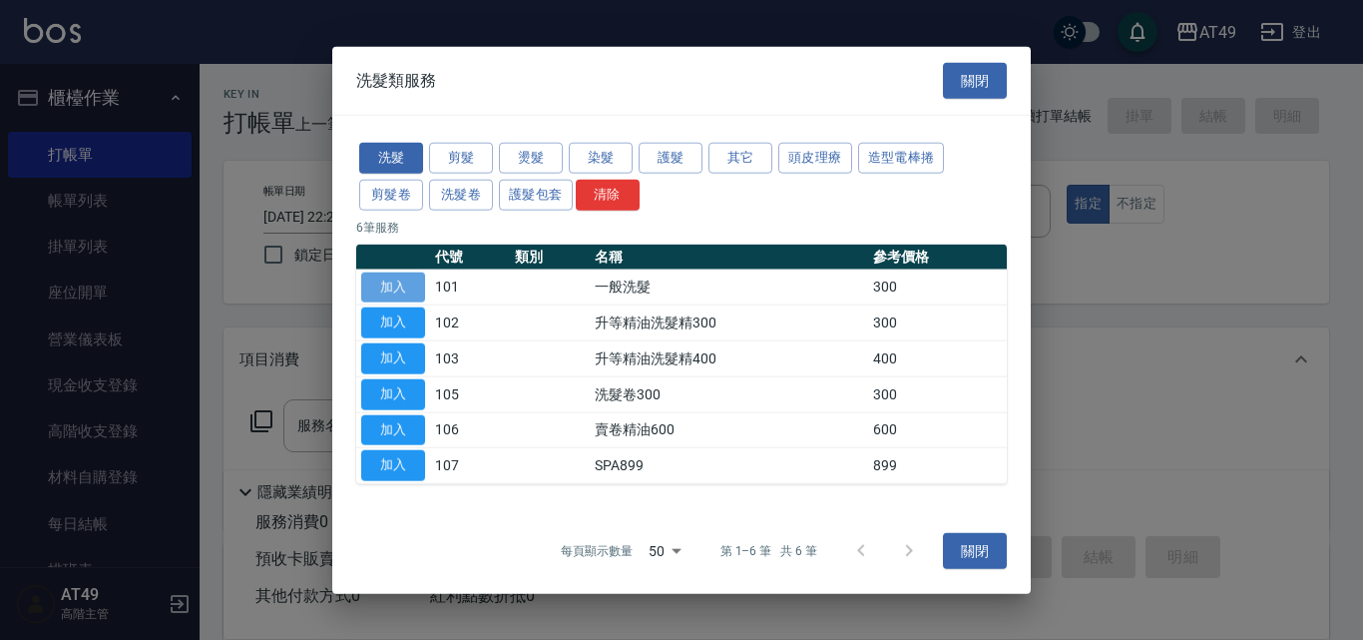
click at [404, 276] on button "加入" at bounding box center [393, 286] width 64 height 31
type input "一般洗髮(101)"
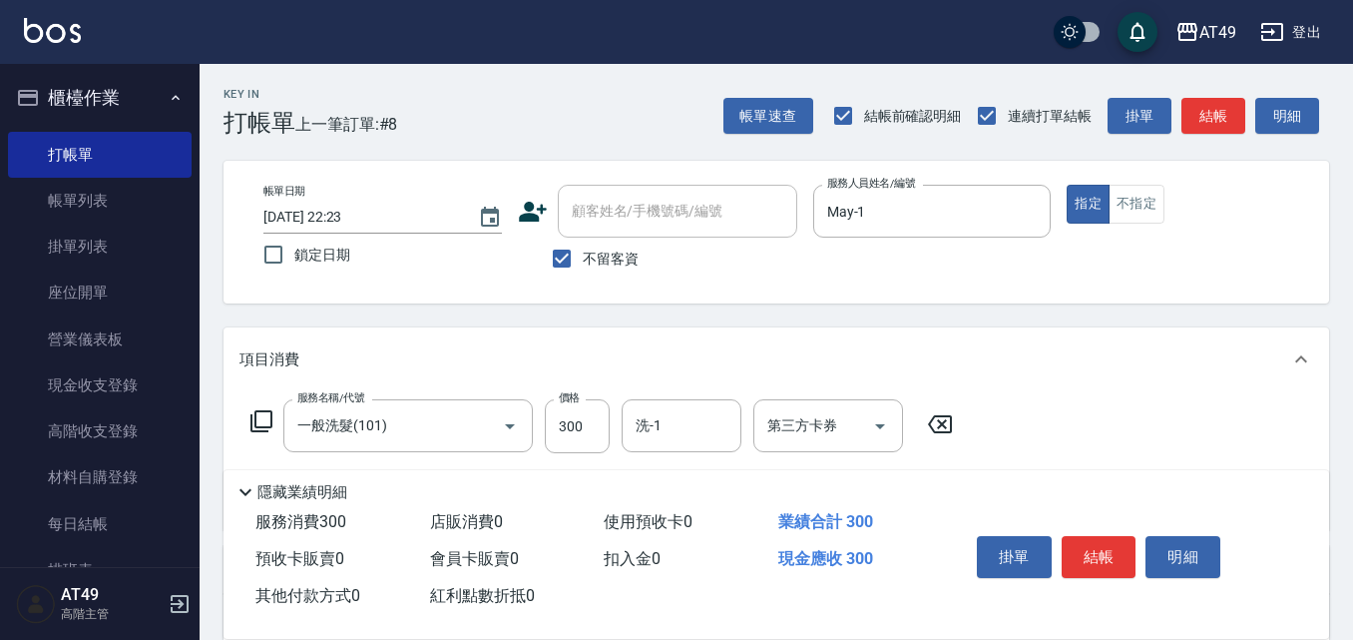
click at [261, 424] on icon at bounding box center [262, 421] width 24 height 24
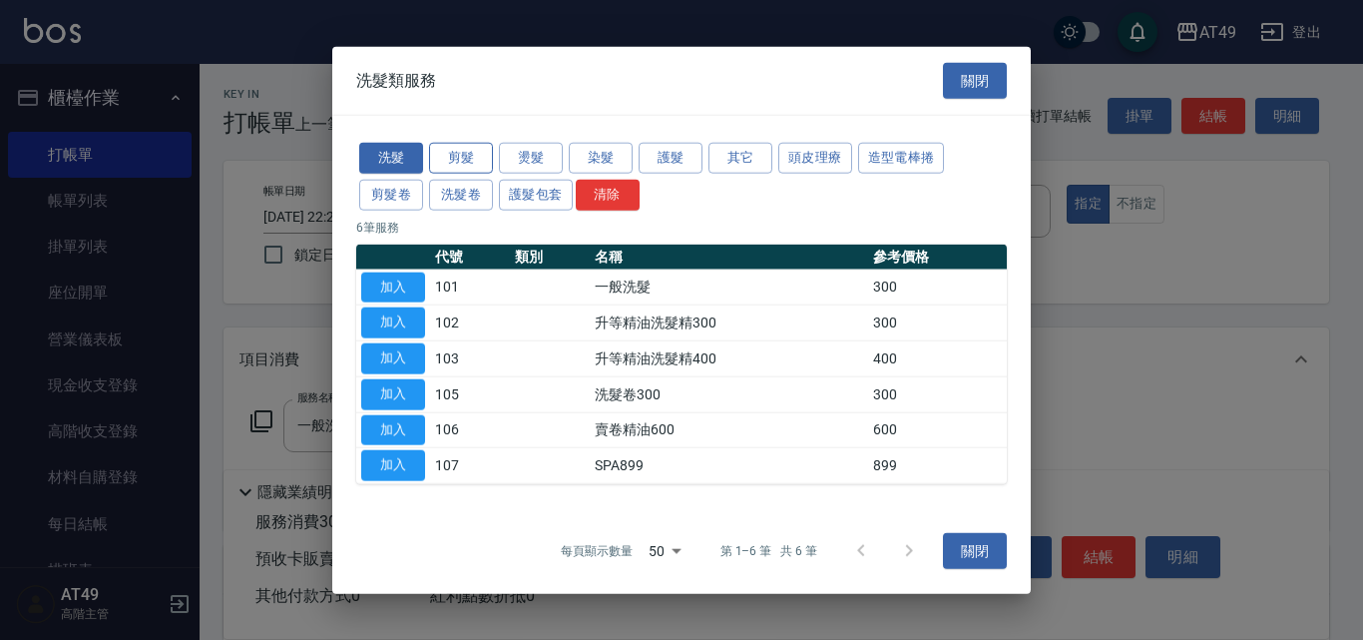
click at [468, 162] on button "剪髮" at bounding box center [461, 158] width 64 height 31
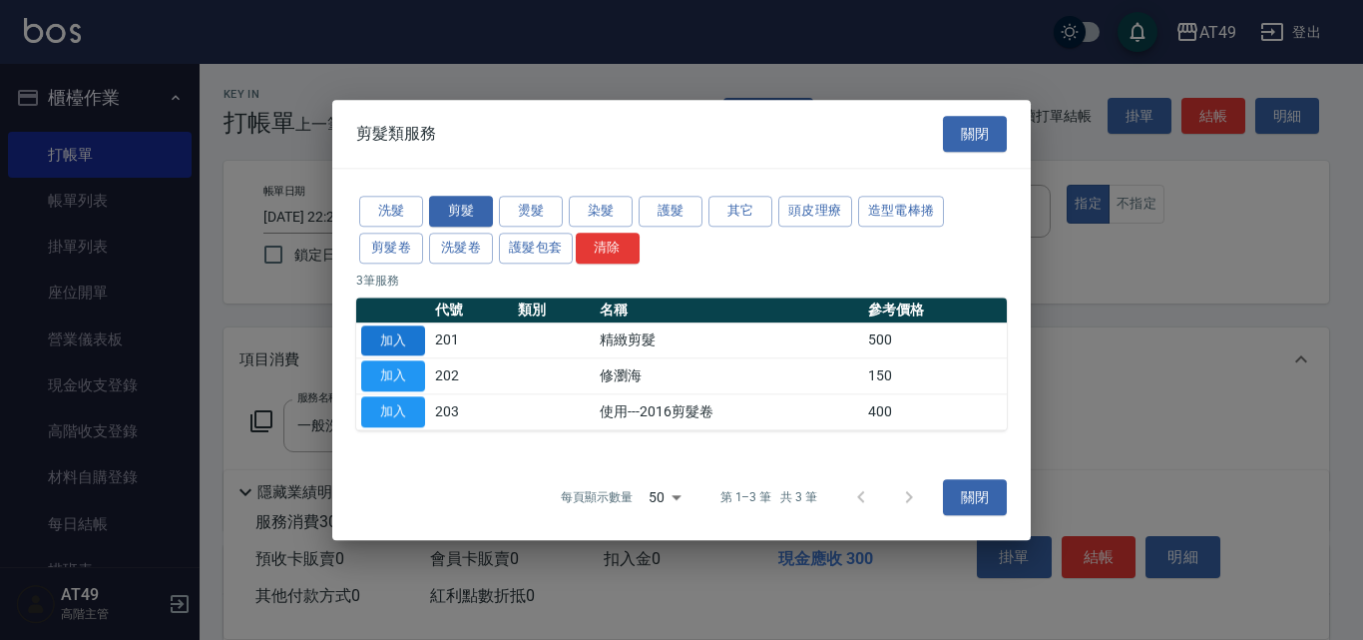
click at [399, 331] on button "加入" at bounding box center [393, 340] width 64 height 31
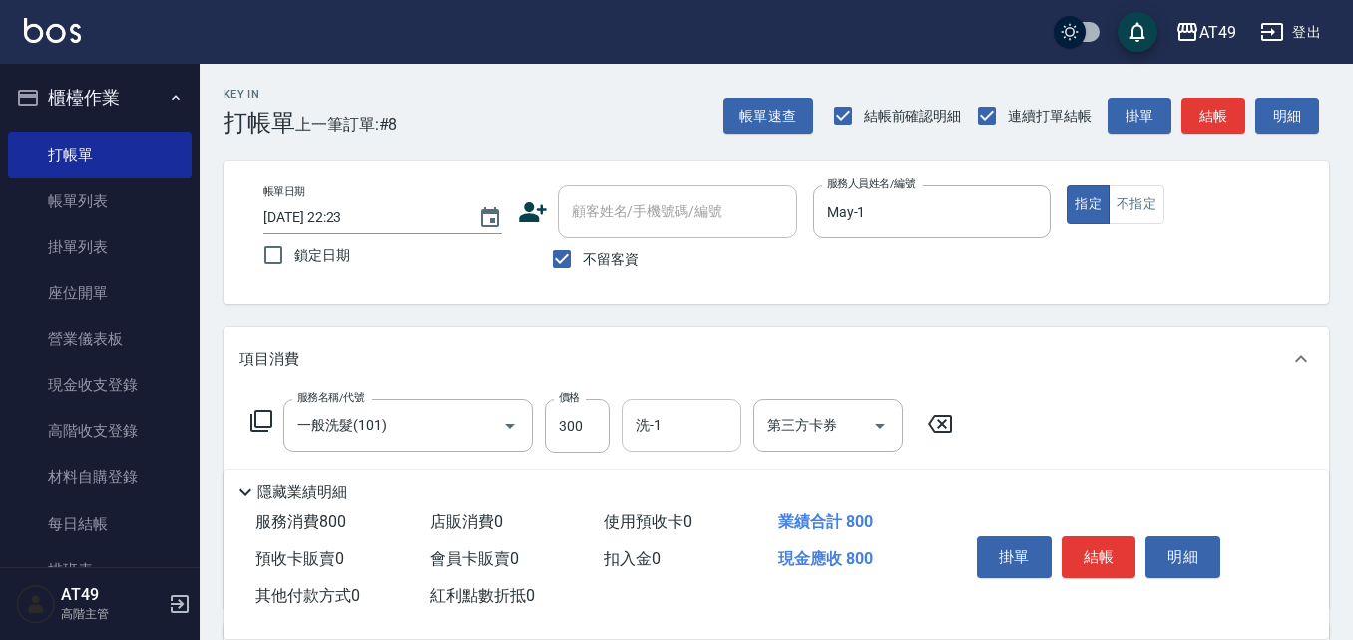
click at [695, 431] on input "洗-1" at bounding box center [682, 425] width 102 height 35
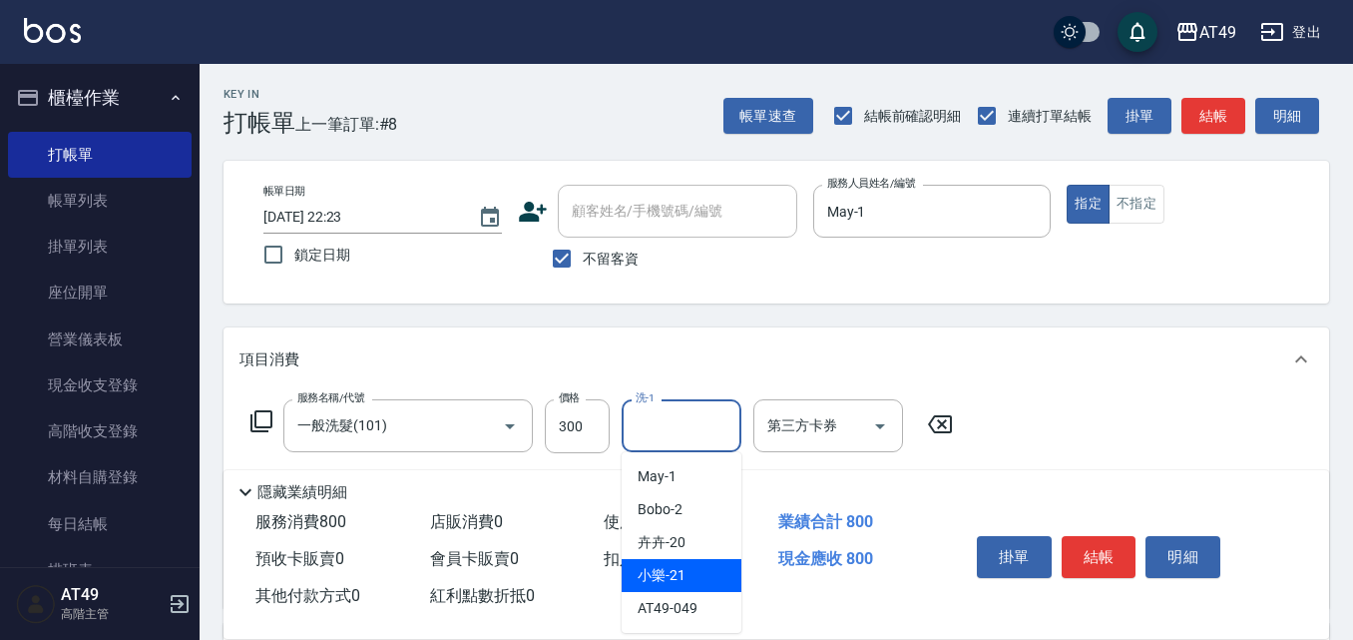
click at [685, 565] on span "小樂 -21" at bounding box center [662, 575] width 48 height 21
type input "小樂-21"
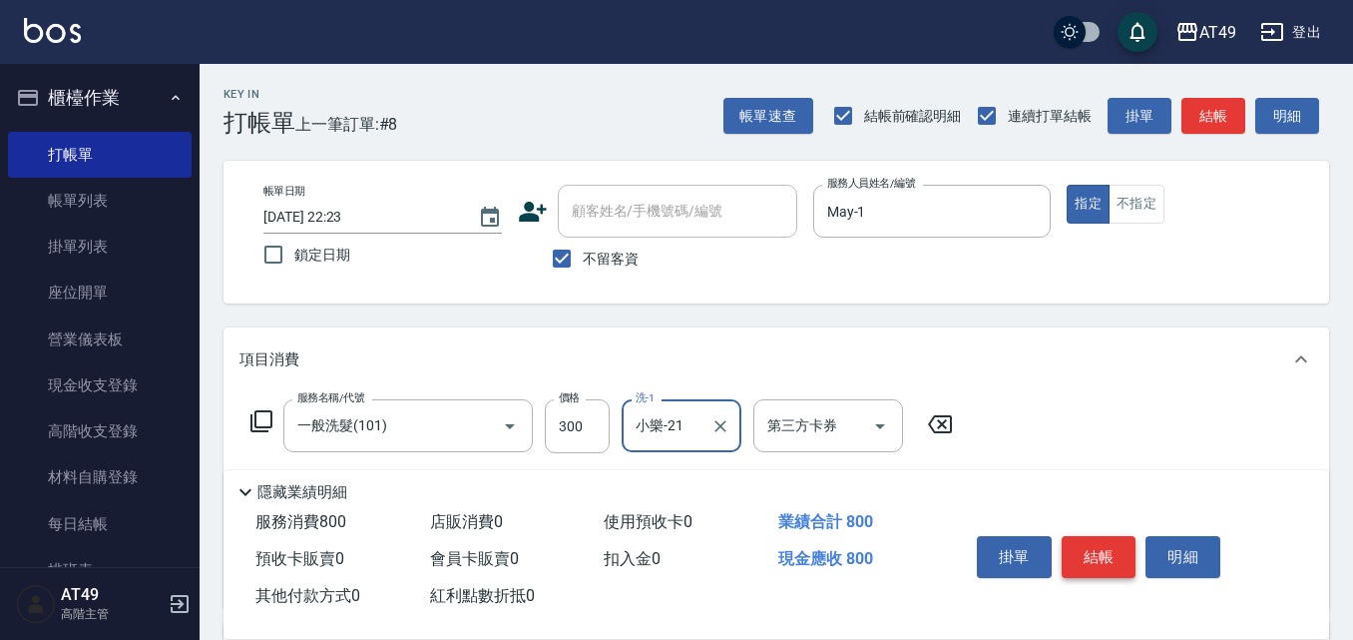
click at [1089, 546] on button "結帳" at bounding box center [1099, 557] width 75 height 42
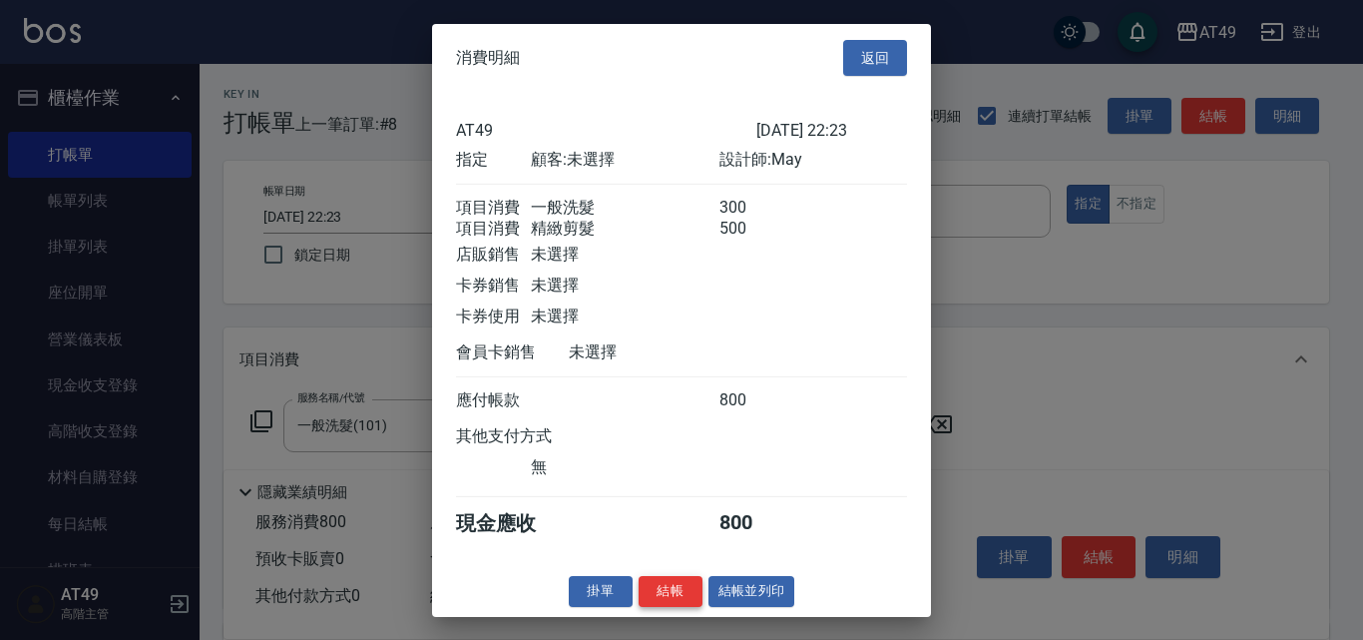
click at [675, 607] on button "結帳" at bounding box center [671, 591] width 64 height 31
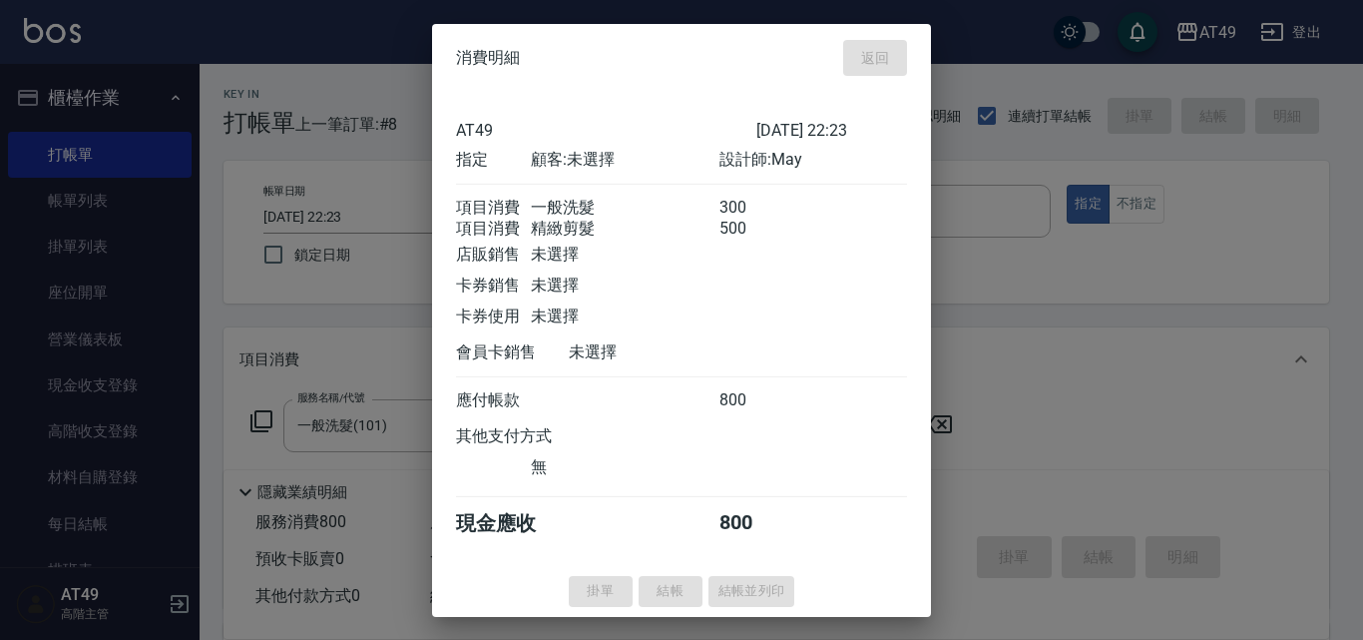
type input "2025/09/22 22:25"
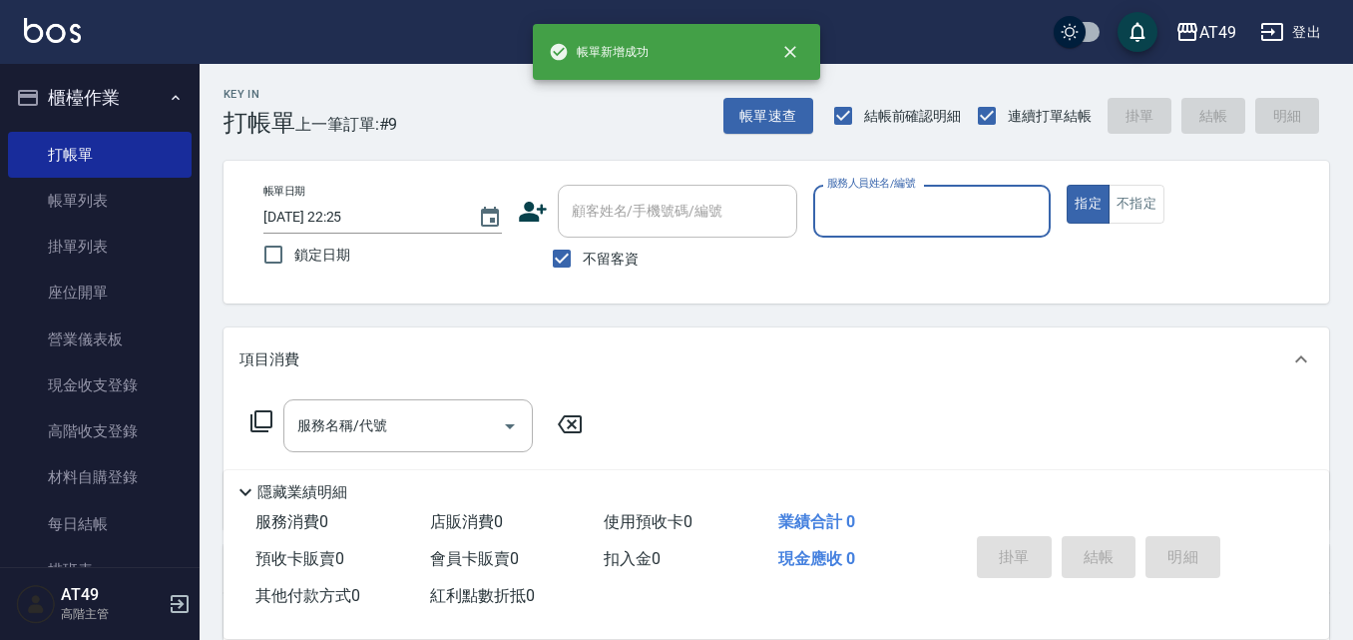
click at [862, 219] on input "服務人員姓名/編號" at bounding box center [932, 211] width 221 height 35
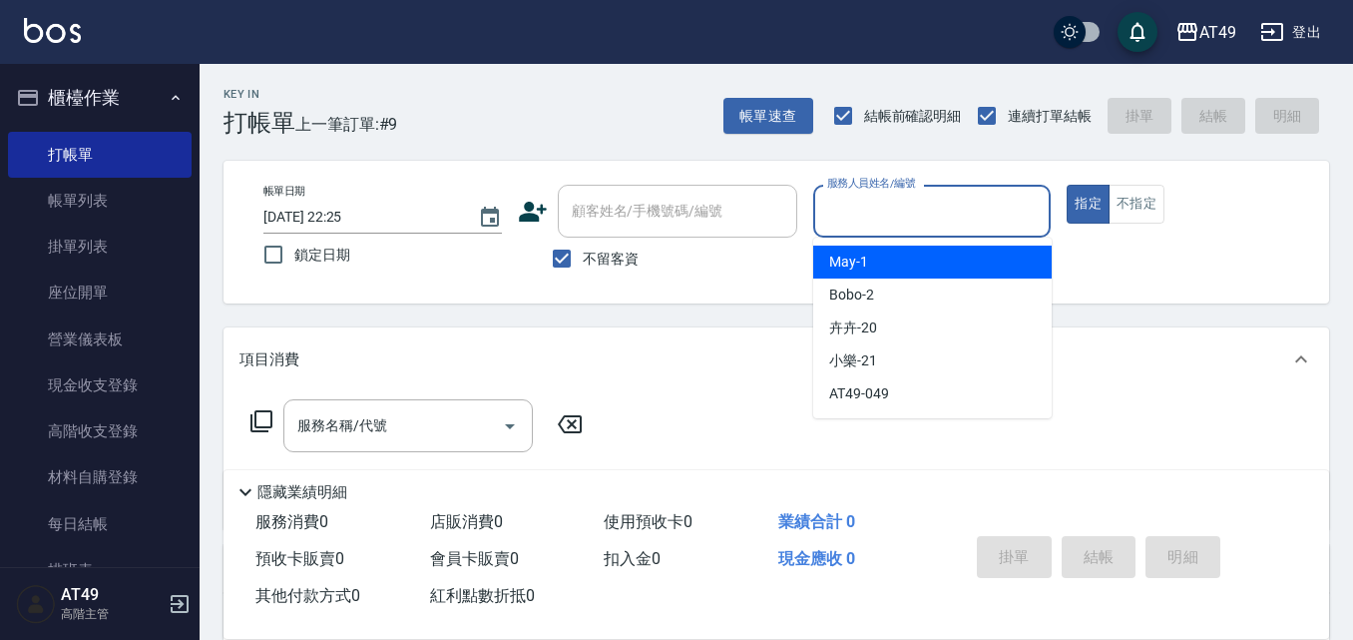
click at [921, 260] on div "May -1" at bounding box center [932, 262] width 239 height 33
type input "May-1"
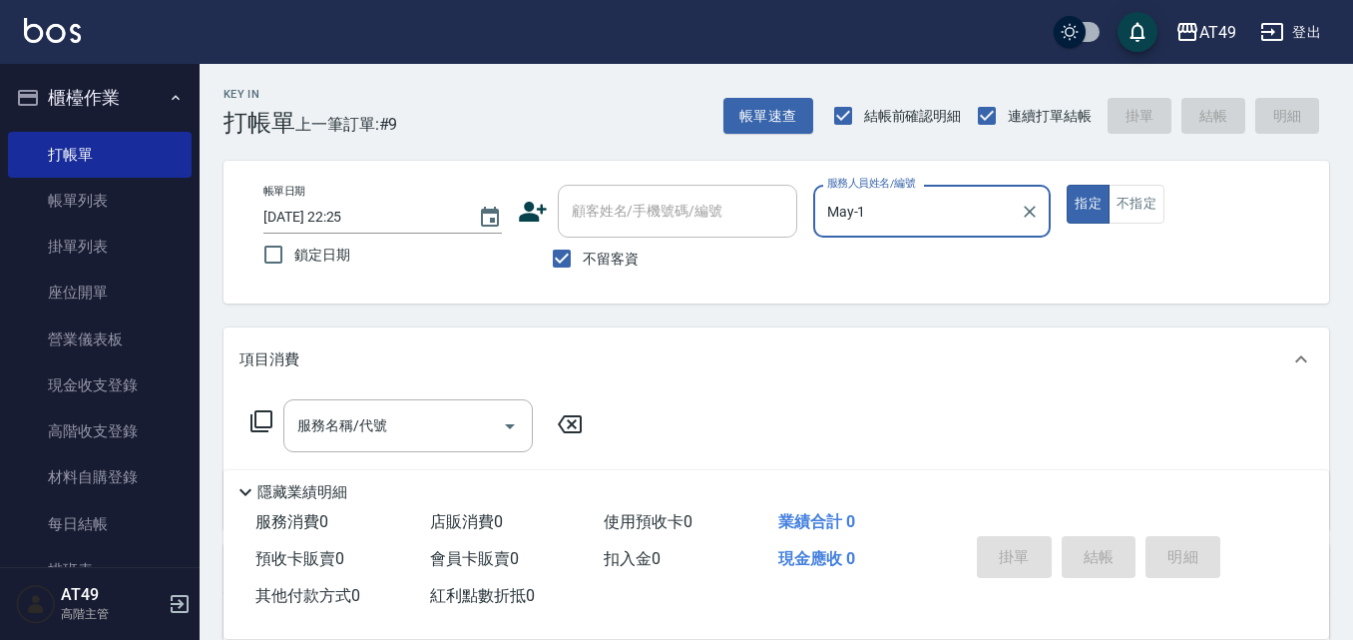
click at [265, 424] on icon at bounding box center [262, 421] width 24 height 24
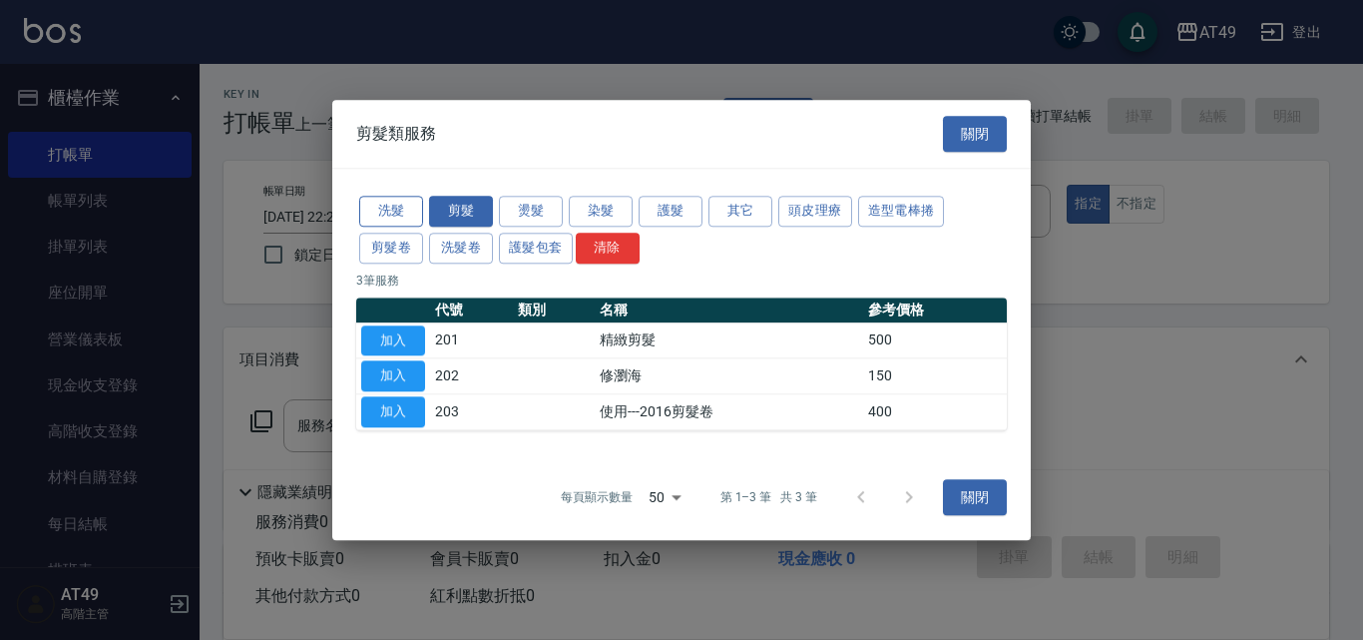
click at [390, 204] on button "洗髮" at bounding box center [391, 211] width 64 height 31
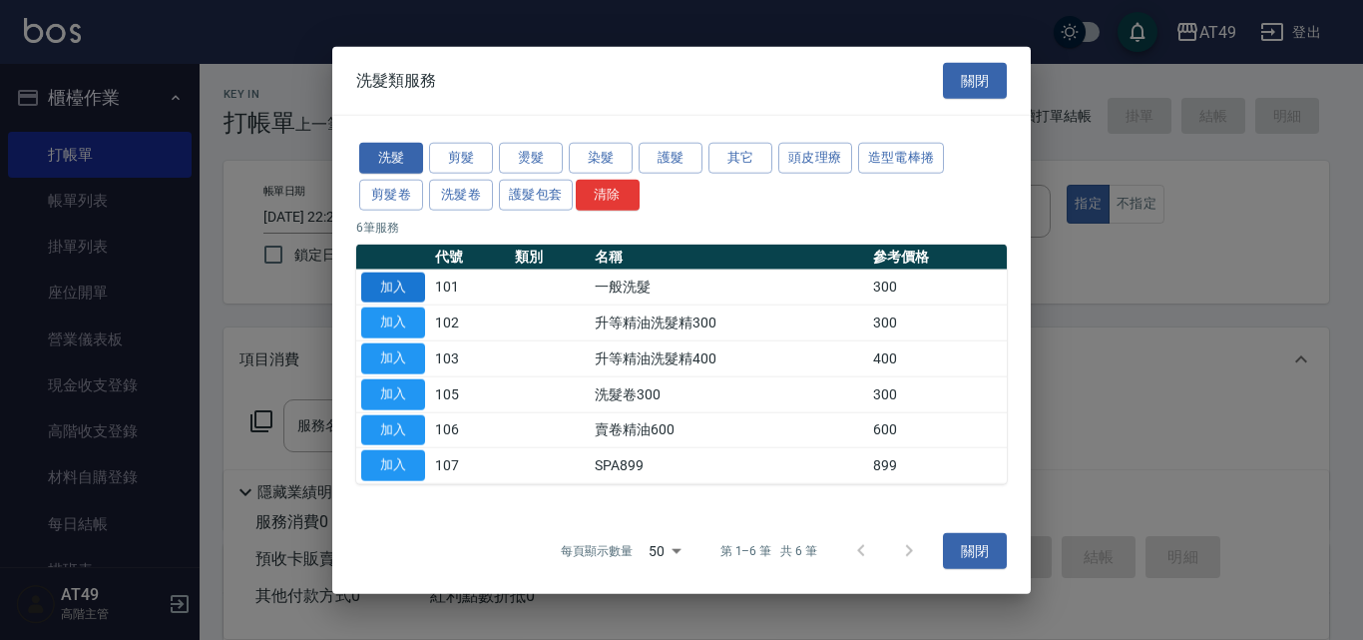
click at [385, 281] on button "加入" at bounding box center [393, 286] width 64 height 31
type input "一般洗髮(101)"
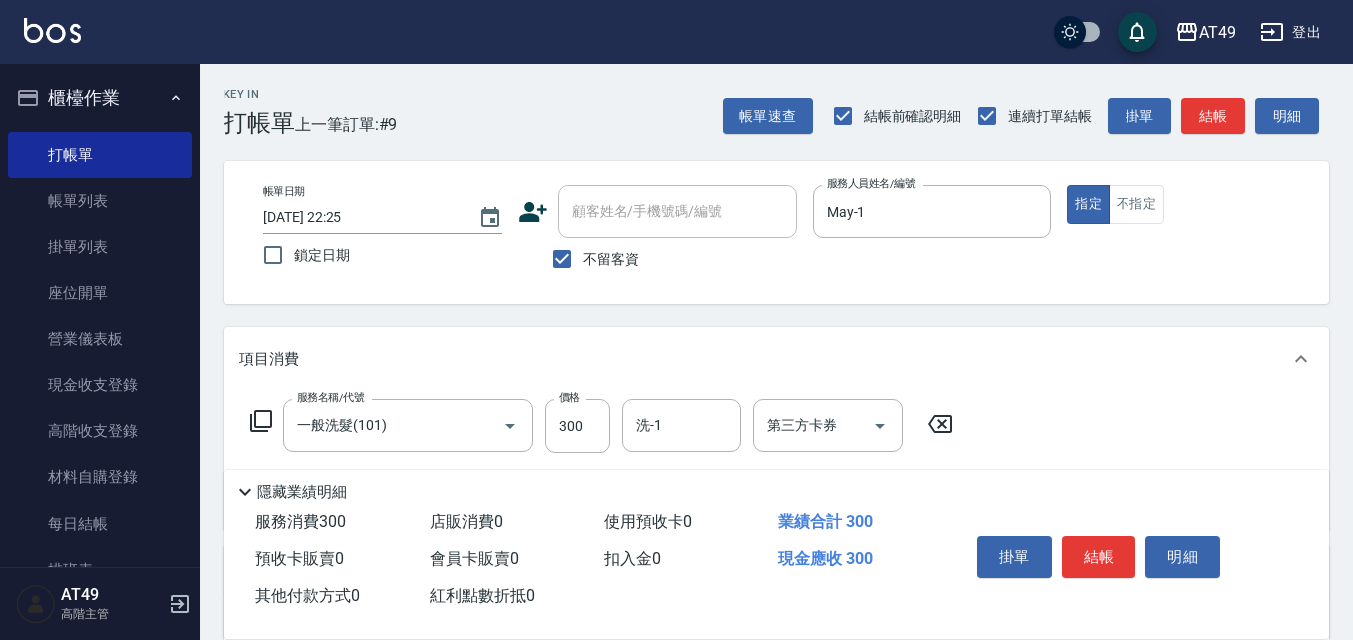
click at [266, 422] on icon at bounding box center [262, 421] width 24 height 24
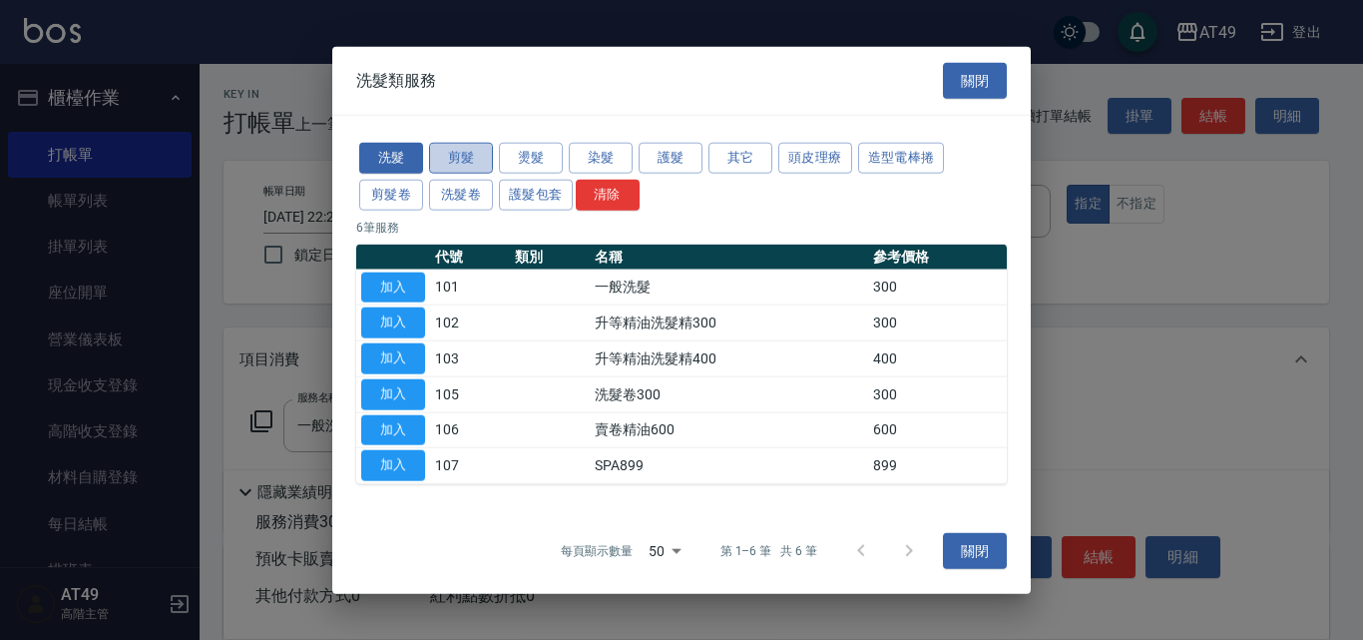
click at [444, 151] on button "剪髮" at bounding box center [461, 158] width 64 height 31
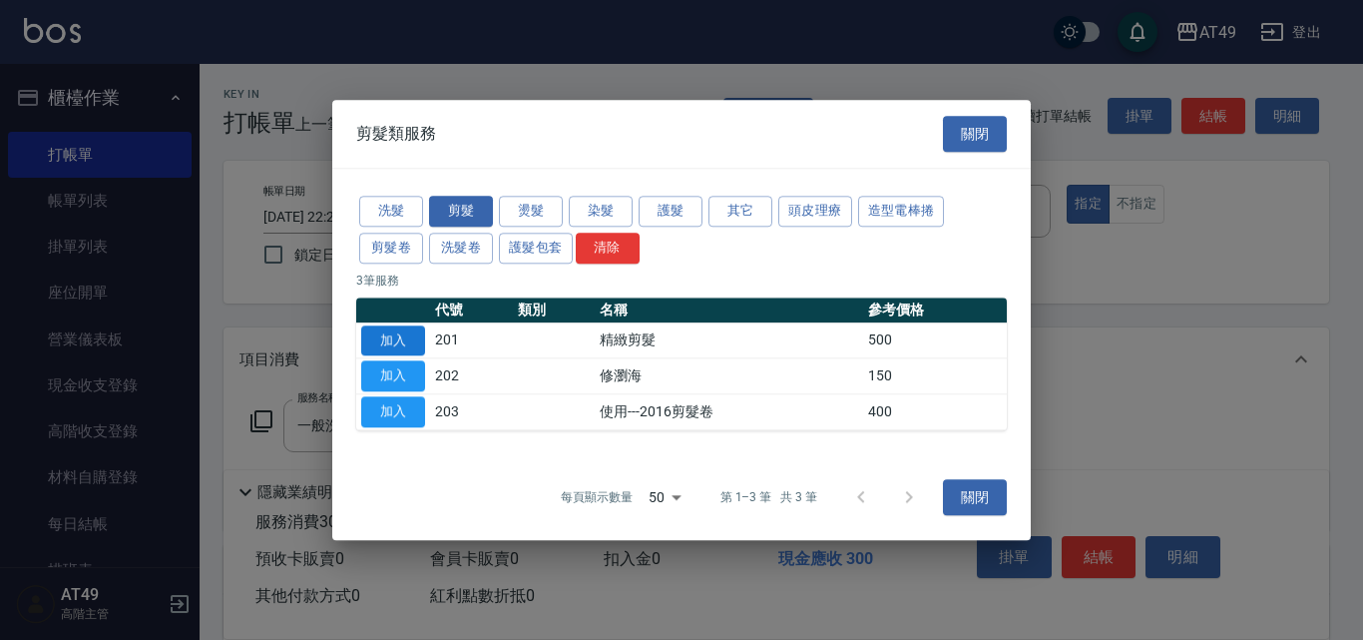
click at [400, 337] on button "加入" at bounding box center [393, 340] width 64 height 31
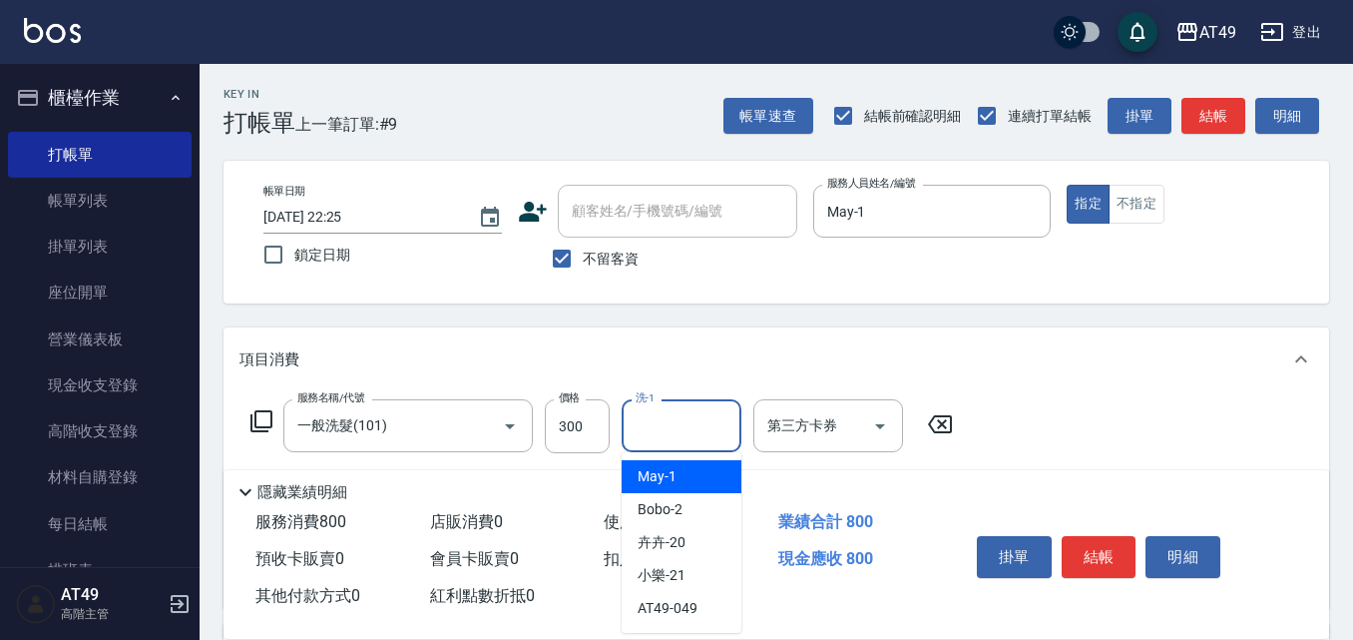
click at [685, 427] on input "洗-1" at bounding box center [682, 425] width 102 height 35
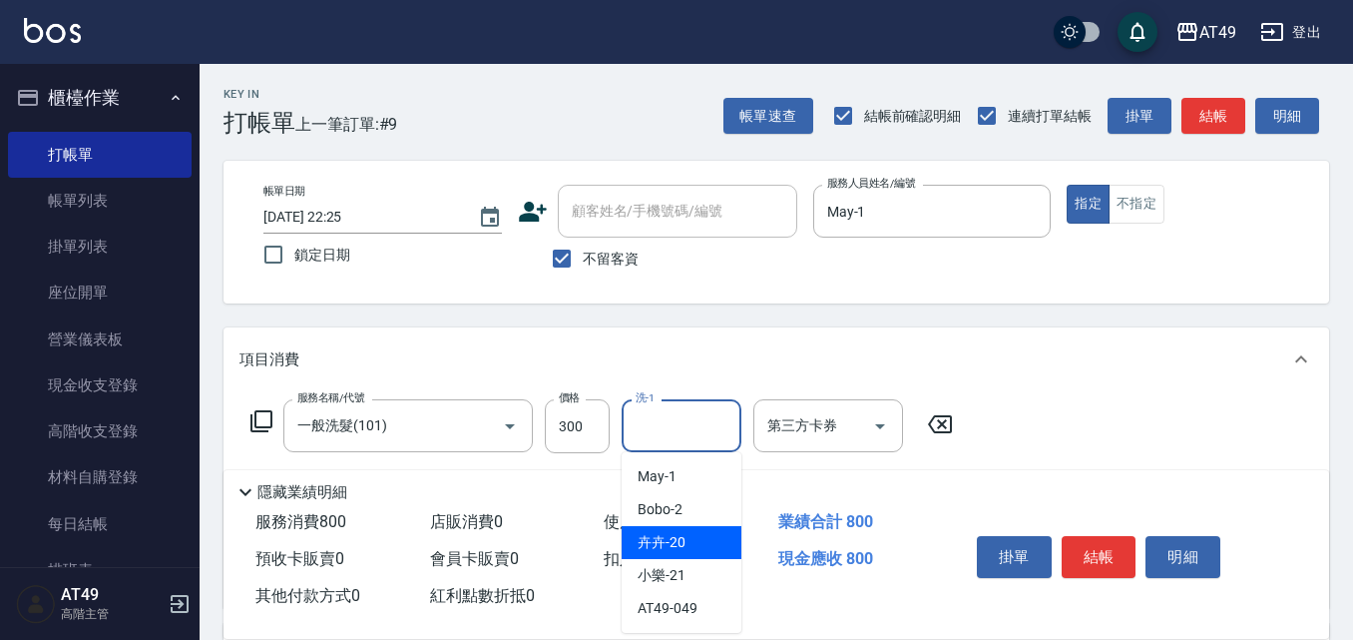
click at [706, 536] on div "卉卉 -20" at bounding box center [682, 542] width 120 height 33
type input "卉卉-20"
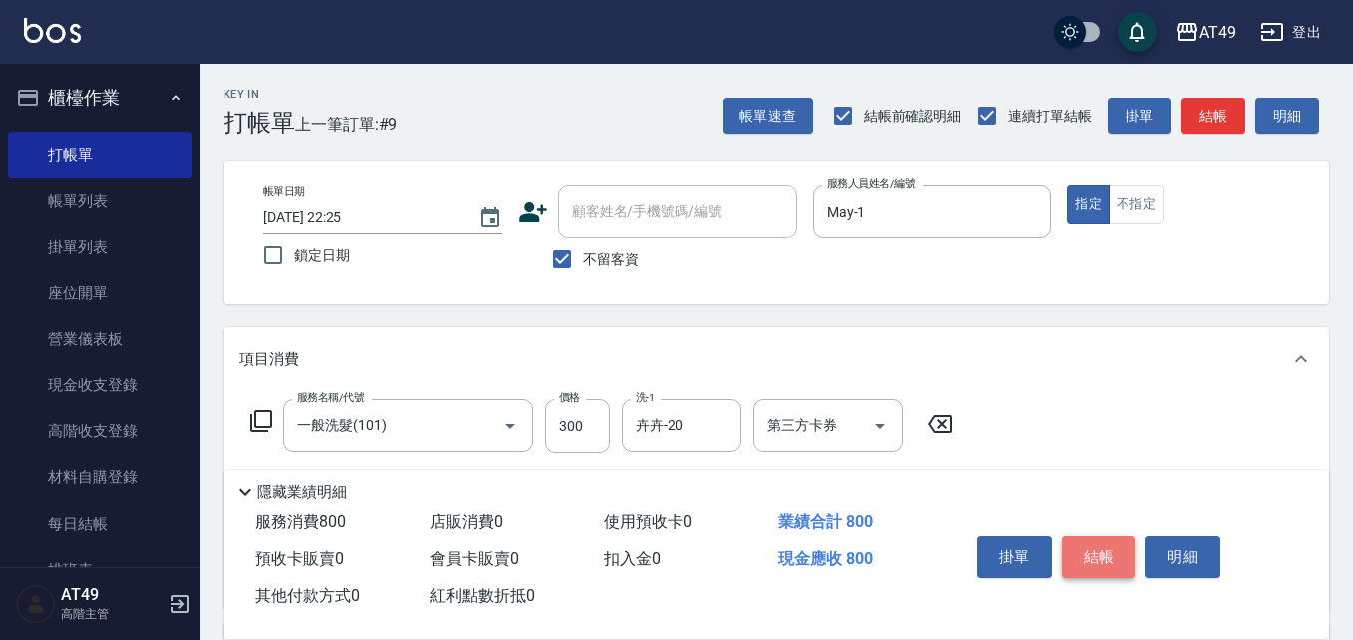
click at [1097, 552] on button "結帳" at bounding box center [1099, 557] width 75 height 42
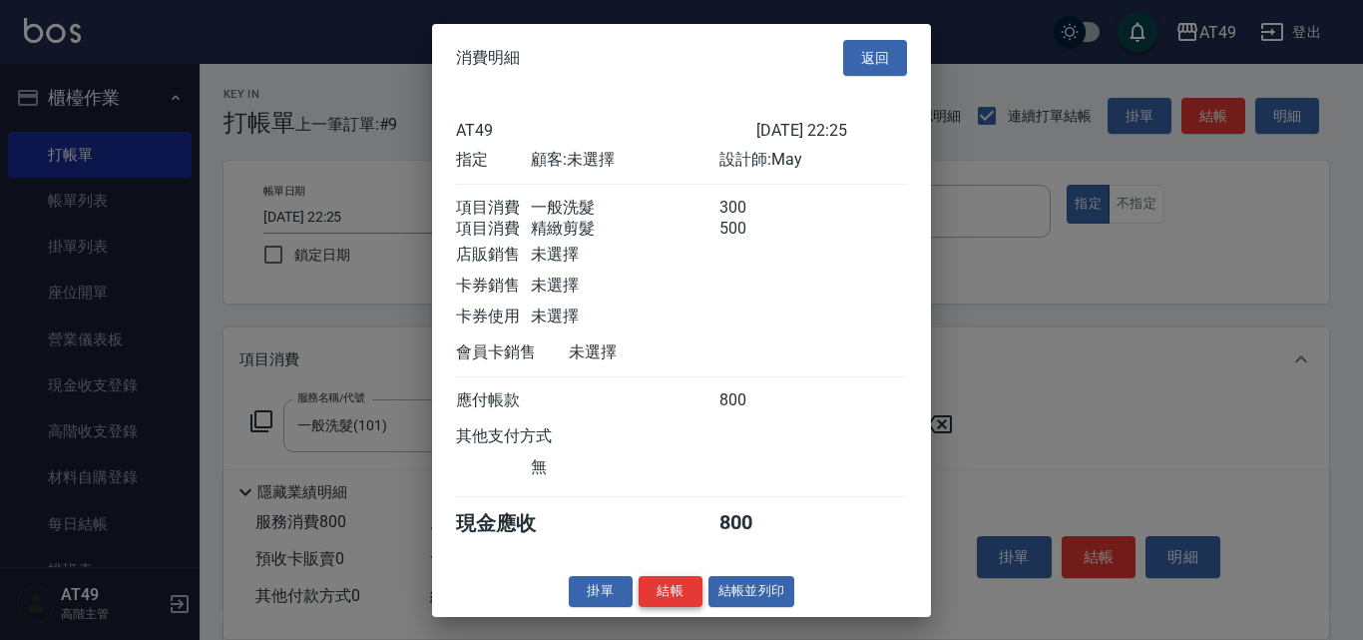
click at [690, 603] on button "結帳" at bounding box center [671, 591] width 64 height 31
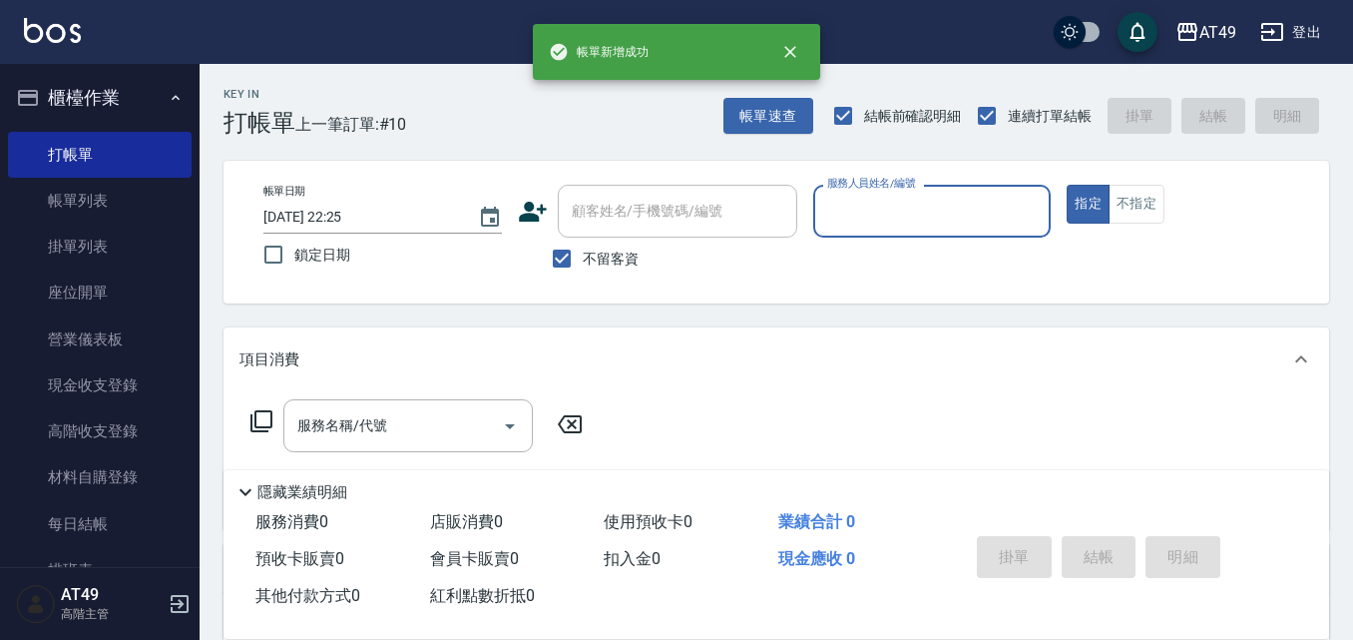
click at [848, 222] on input "服務人員姓名/編號" at bounding box center [932, 211] width 221 height 35
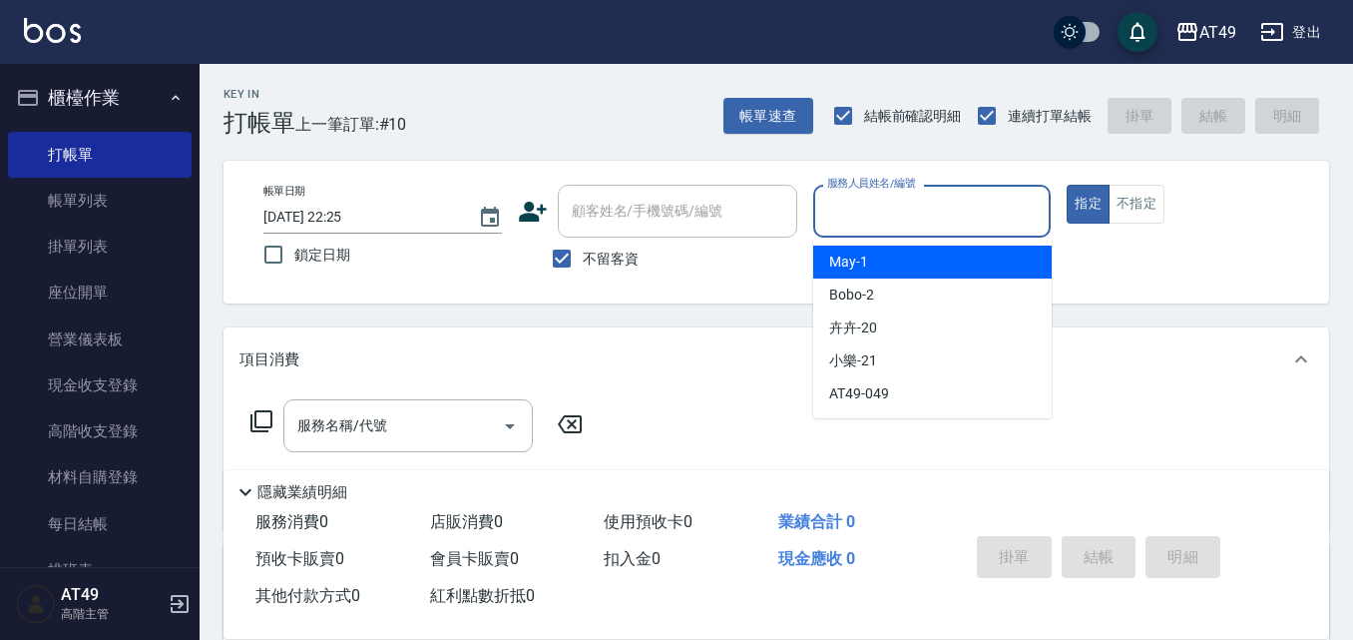
click at [863, 266] on span "May -1" at bounding box center [848, 262] width 39 height 21
type input "May-1"
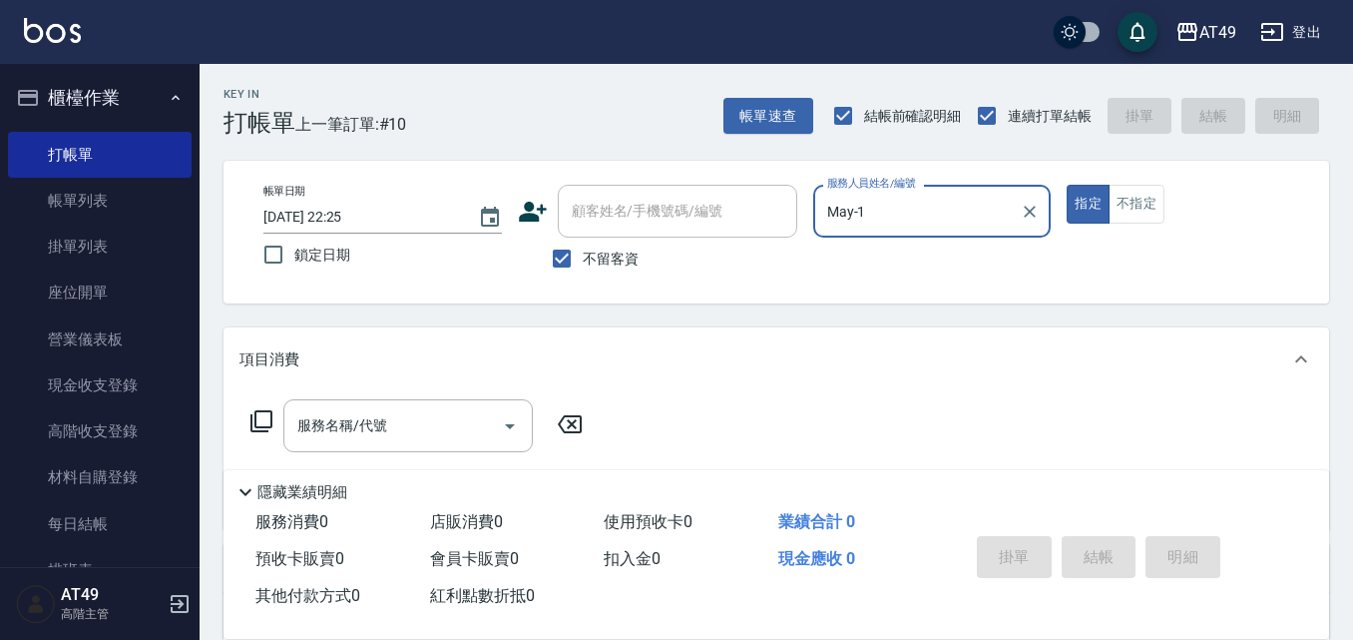
click at [264, 426] on icon at bounding box center [262, 421] width 24 height 24
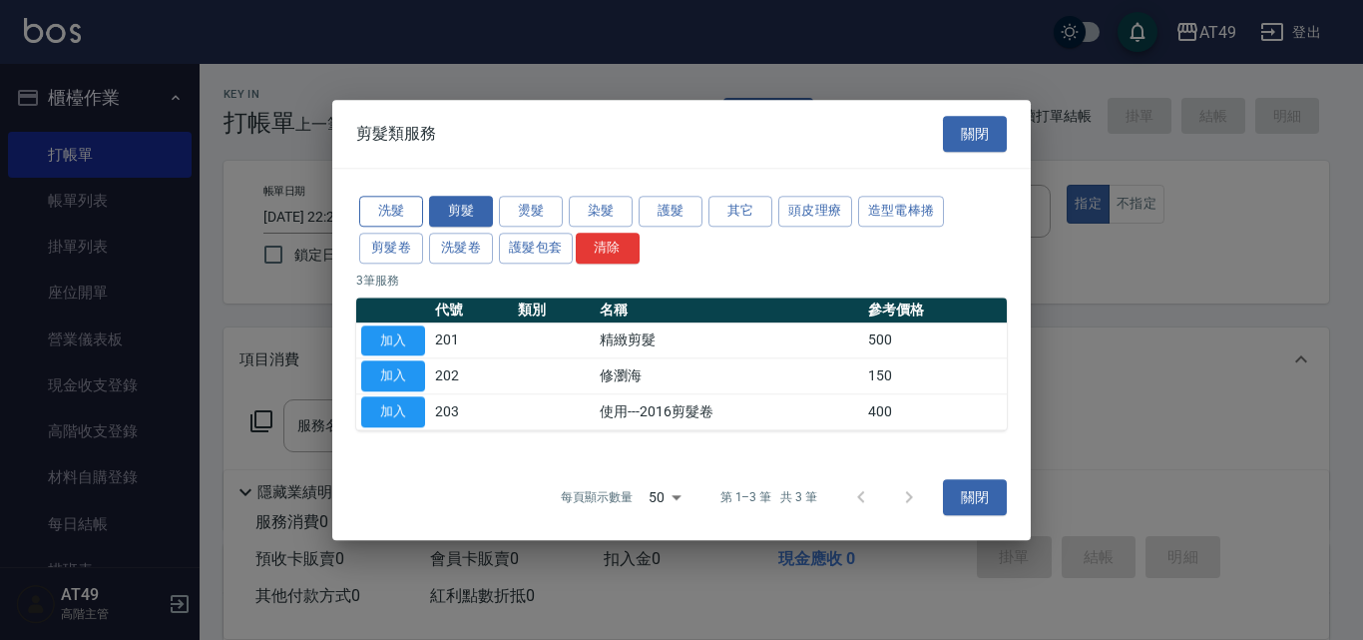
click at [392, 214] on button "洗髮" at bounding box center [391, 211] width 64 height 31
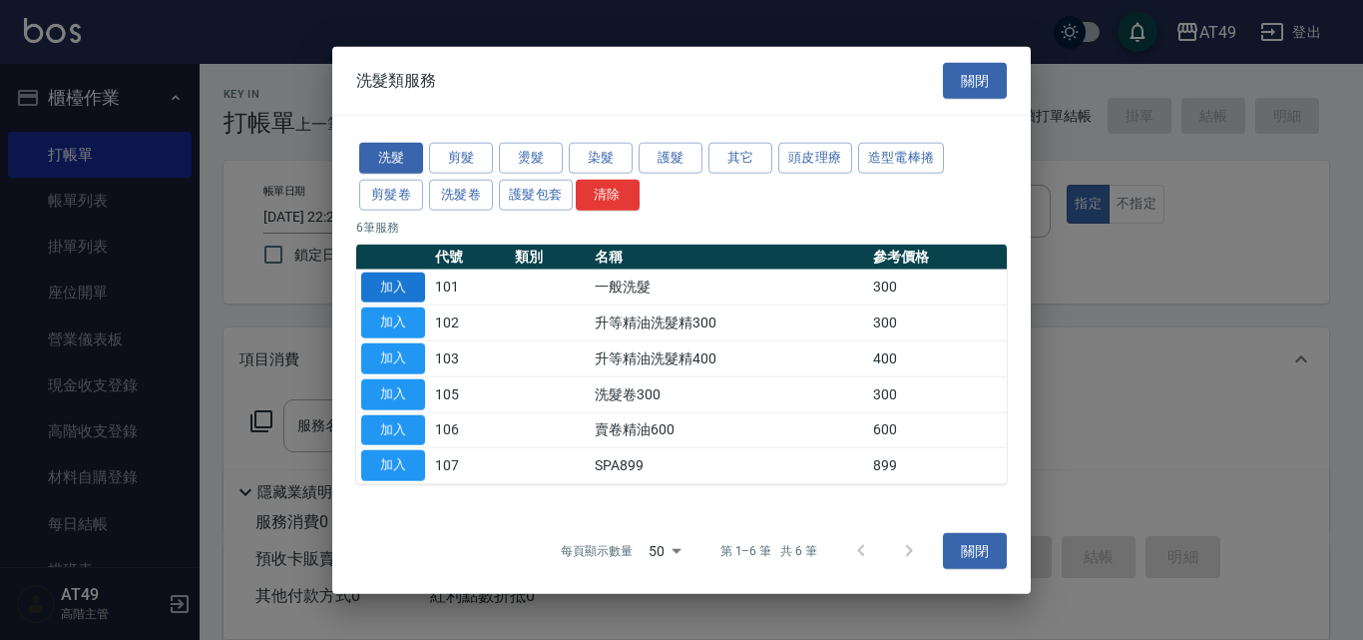
click at [410, 279] on button "加入" at bounding box center [393, 286] width 64 height 31
type input "一般洗髮(101)"
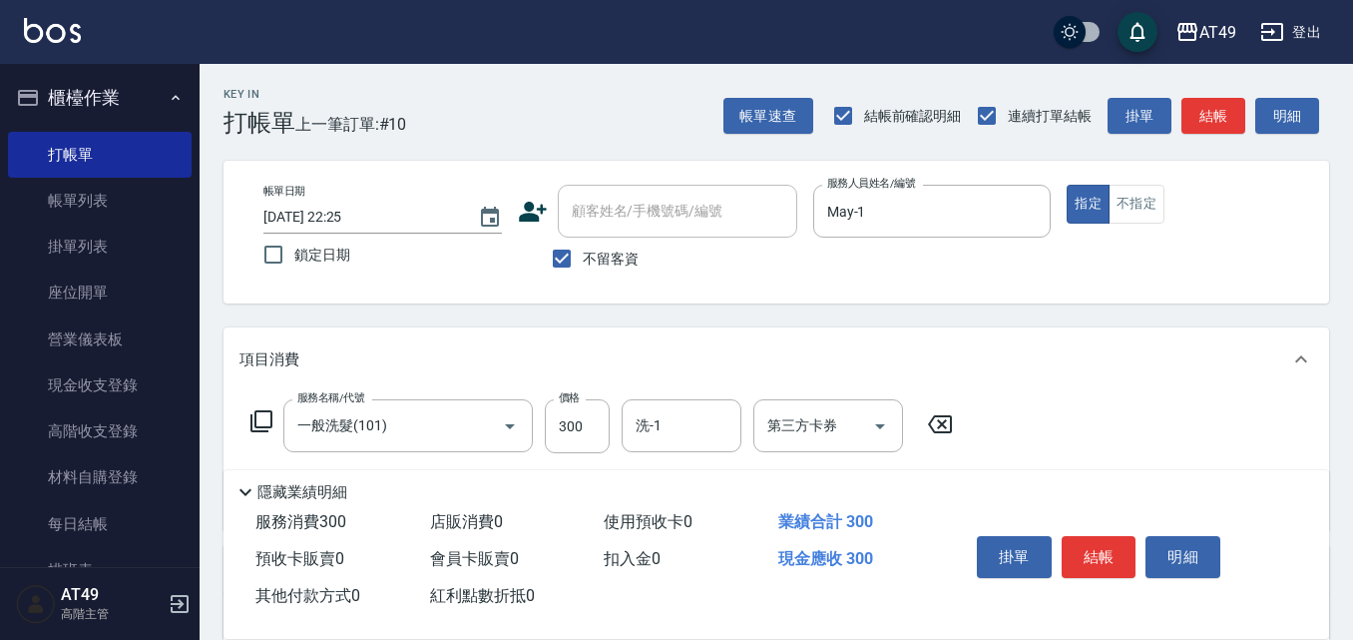
click at [267, 423] on icon at bounding box center [262, 421] width 24 height 24
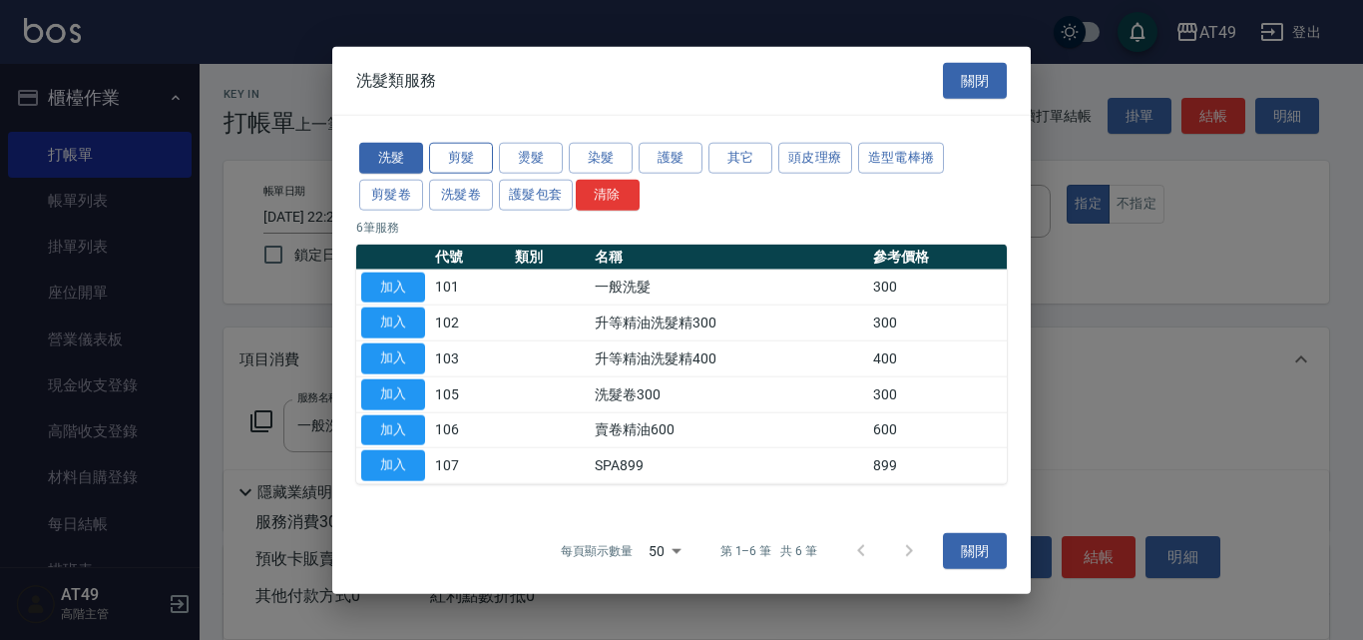
click at [476, 157] on button "剪髮" at bounding box center [461, 158] width 64 height 31
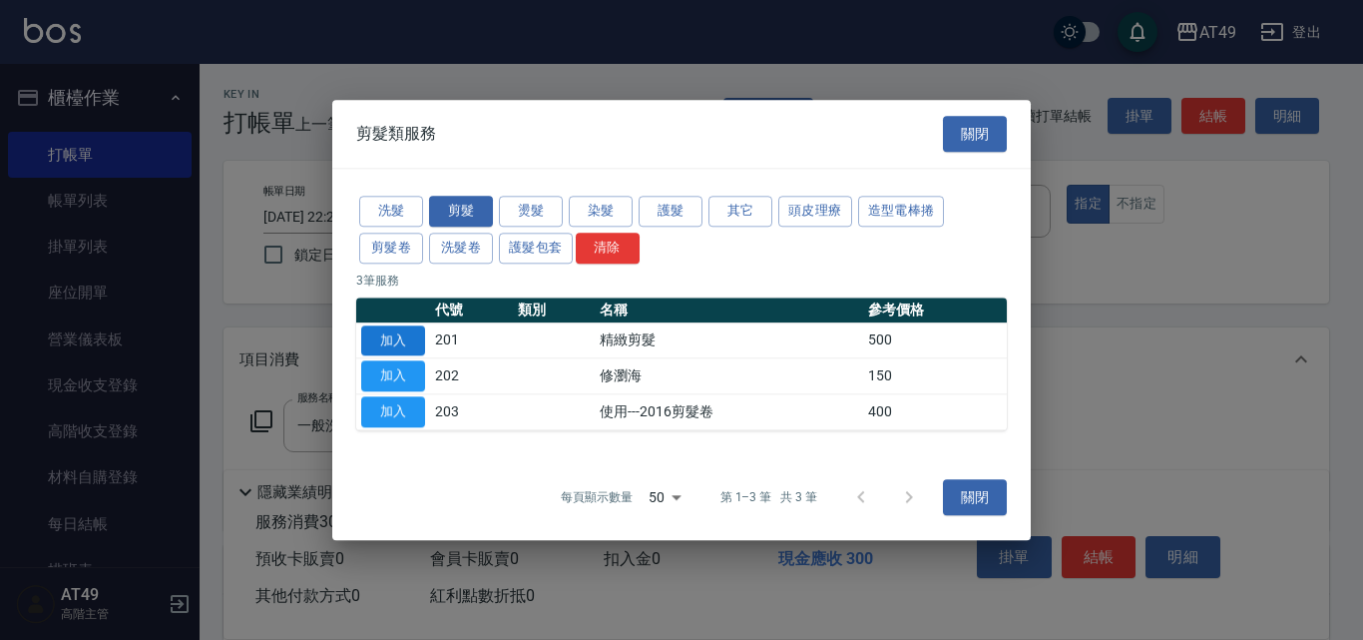
click at [418, 334] on button "加入" at bounding box center [393, 340] width 64 height 31
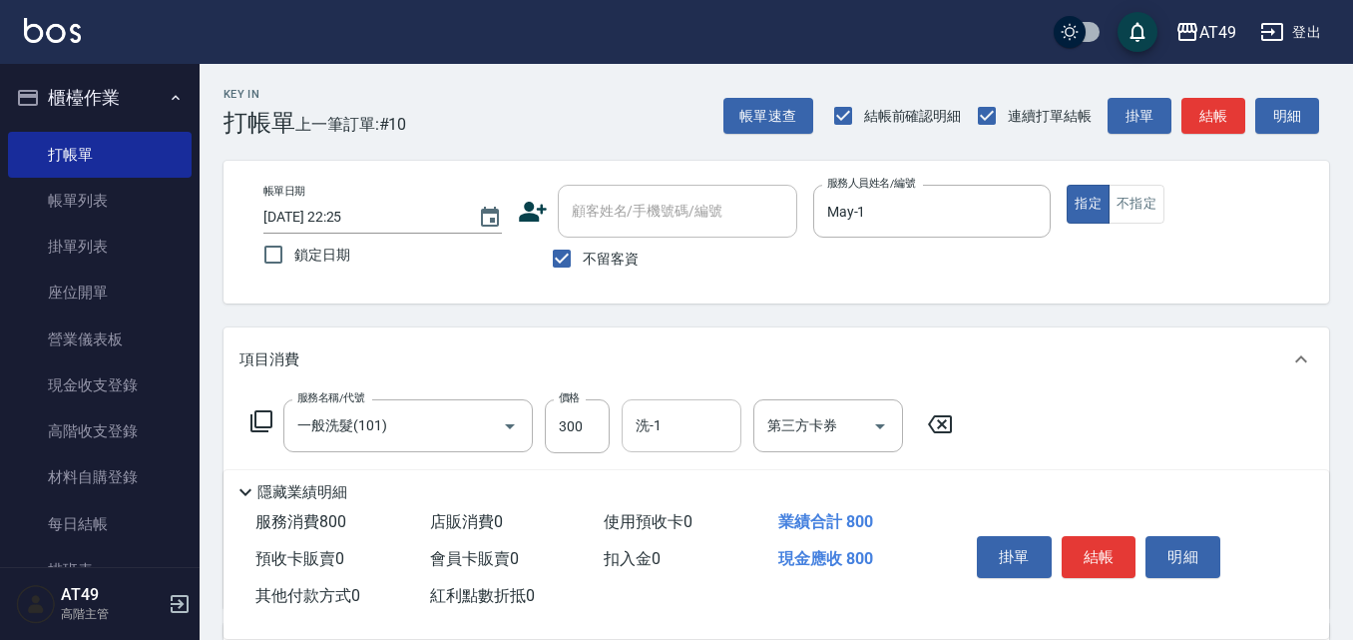
click at [661, 429] on input "洗-1" at bounding box center [682, 425] width 102 height 35
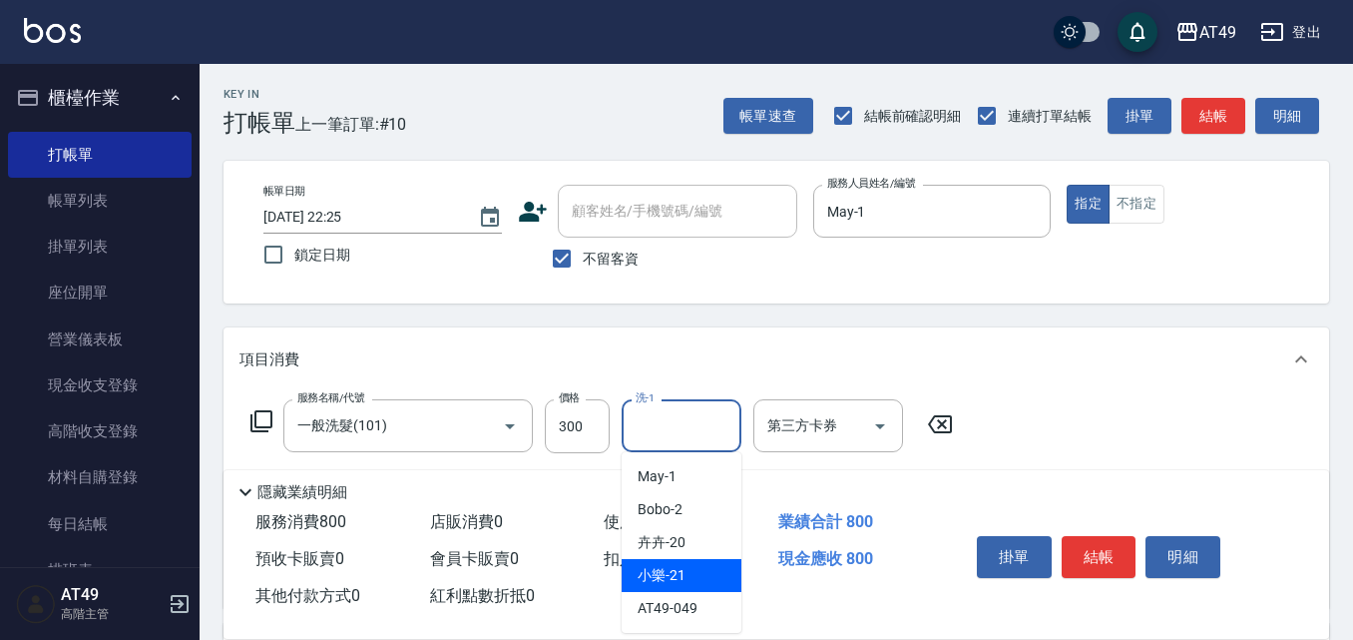
click at [669, 573] on span "小樂 -21" at bounding box center [662, 575] width 48 height 21
type input "小樂-21"
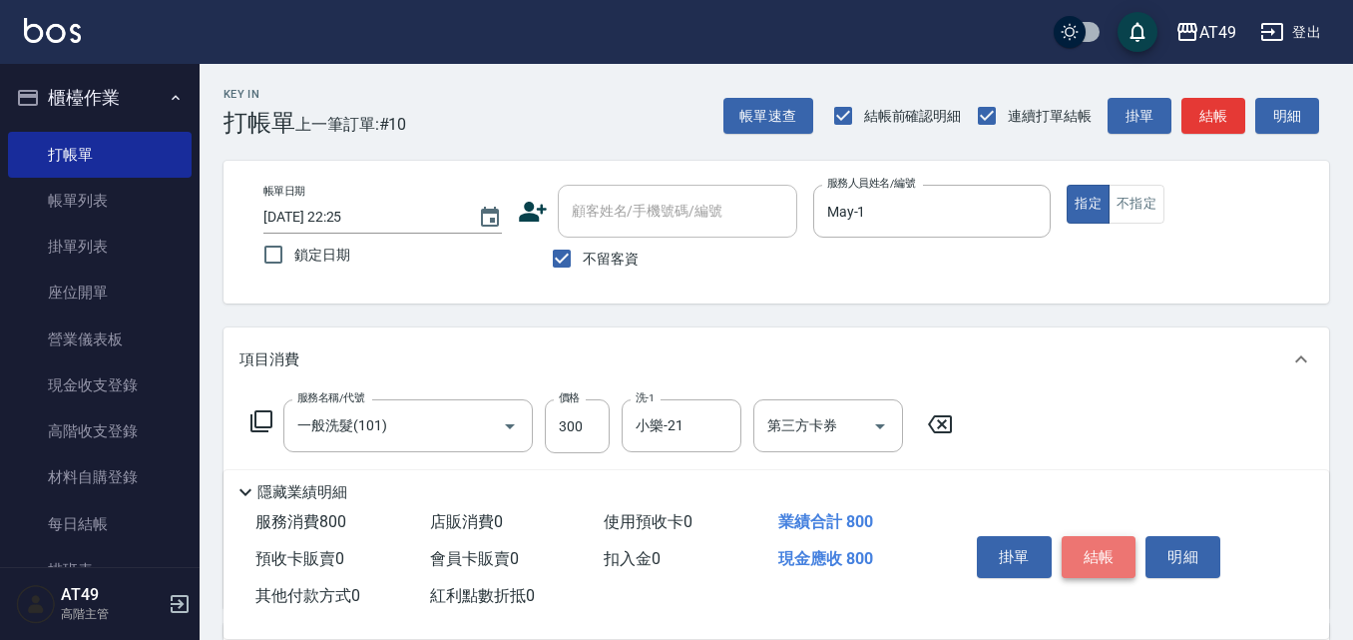
click at [1080, 540] on button "結帳" at bounding box center [1099, 557] width 75 height 42
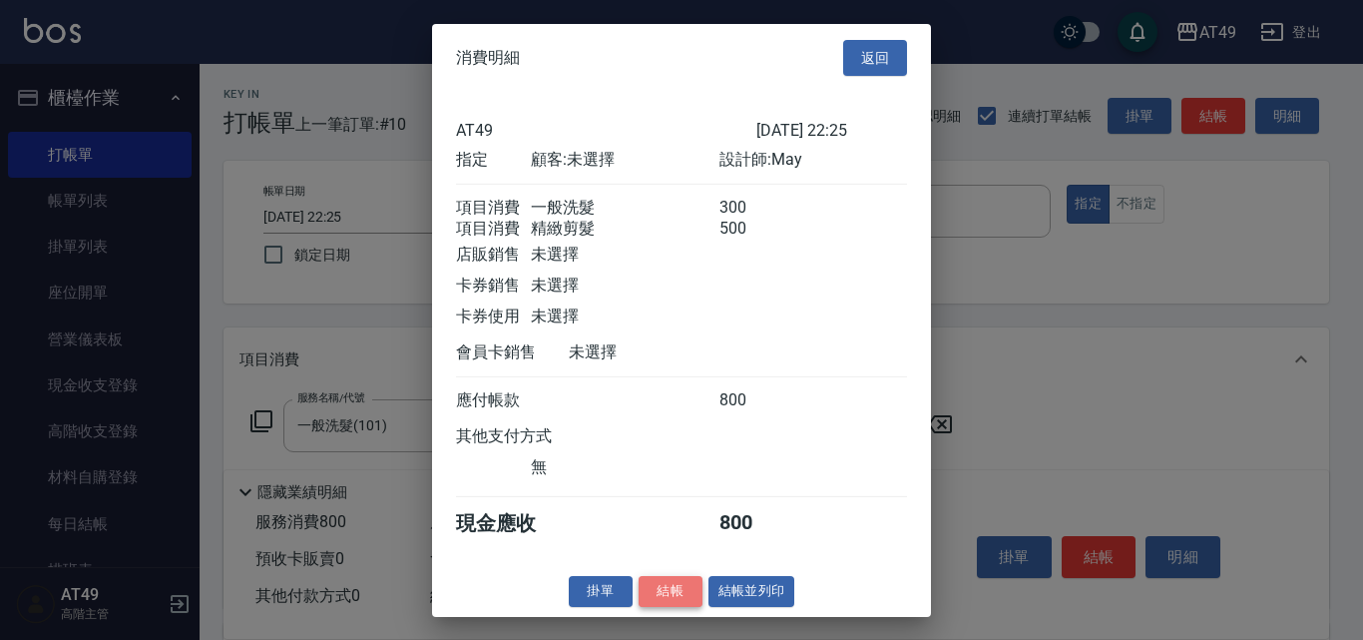
click at [640, 607] on button "結帳" at bounding box center [671, 591] width 64 height 31
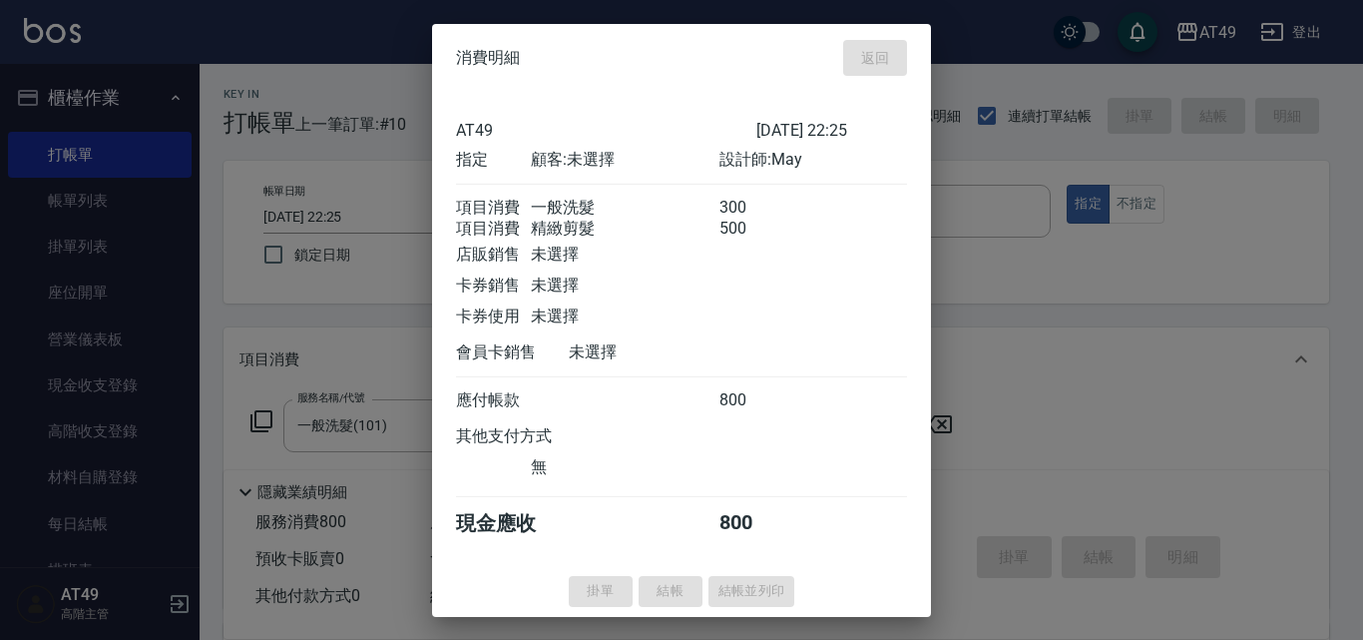
type input "2025/09/22 22:26"
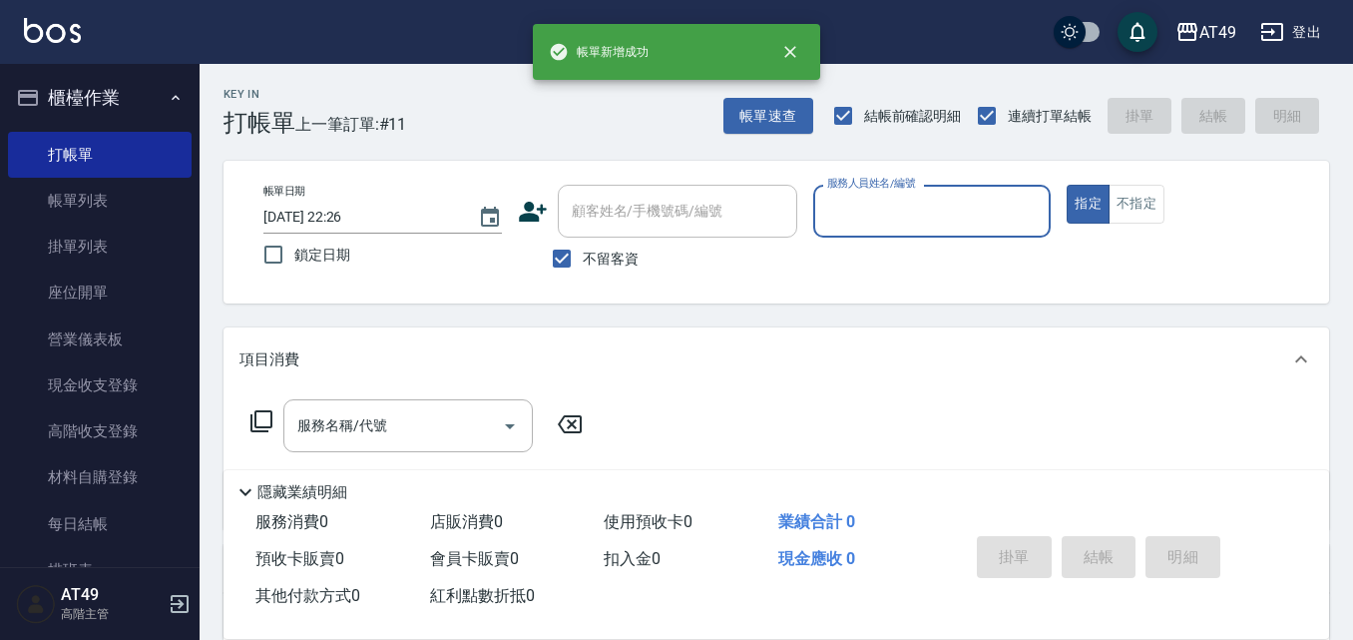
click at [862, 219] on input "服務人員姓名/編號" at bounding box center [932, 211] width 221 height 35
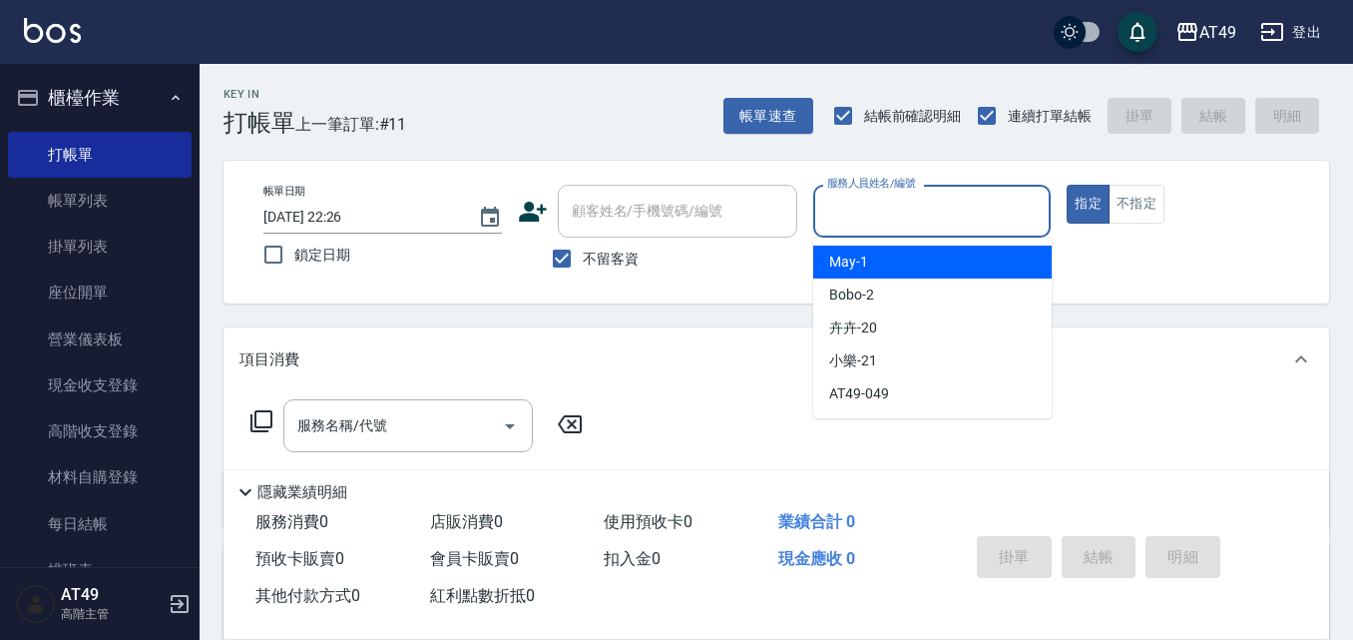
click at [885, 264] on div "May -1" at bounding box center [932, 262] width 239 height 33
type input "May-1"
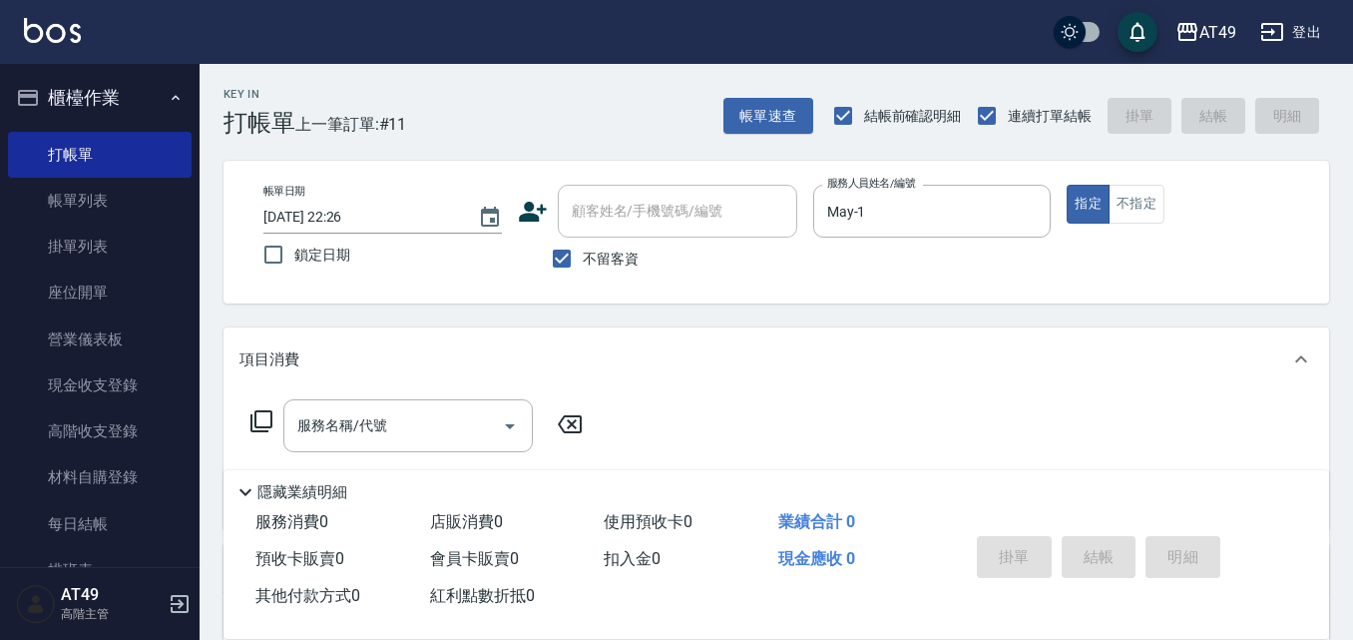
click at [264, 417] on icon at bounding box center [262, 421] width 24 height 24
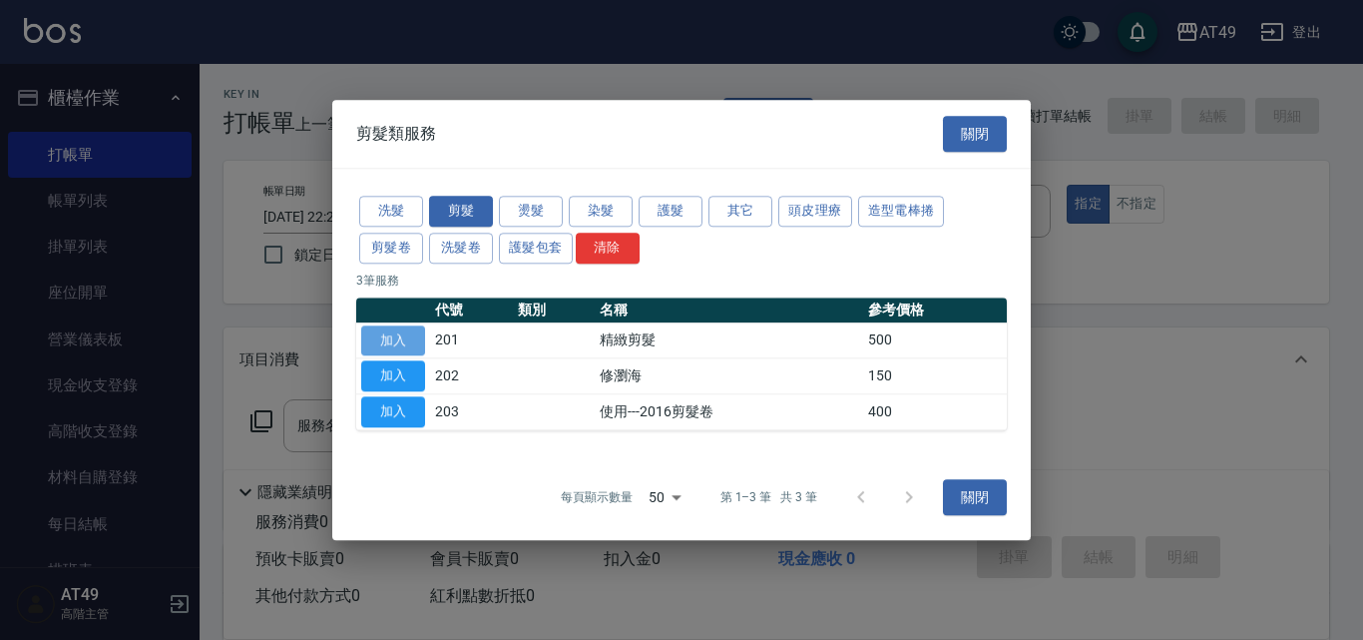
click at [383, 335] on button "加入" at bounding box center [393, 340] width 64 height 31
type input "精緻剪髮(201)"
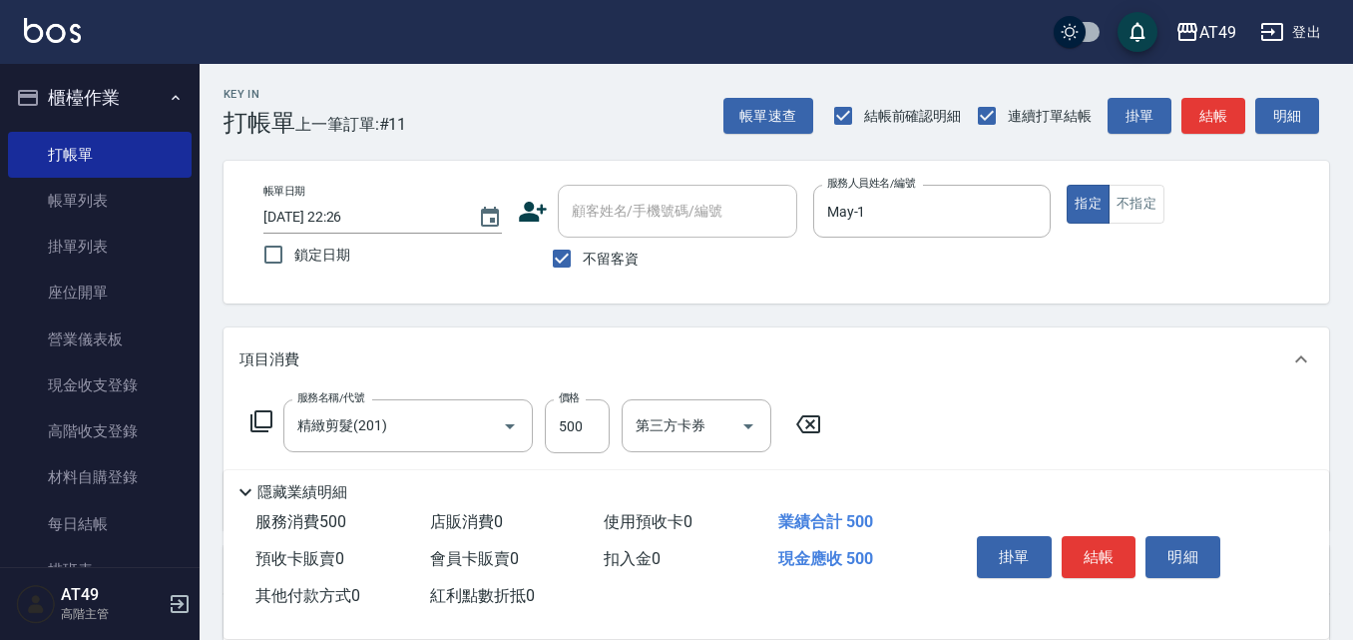
click at [264, 414] on icon at bounding box center [262, 421] width 24 height 24
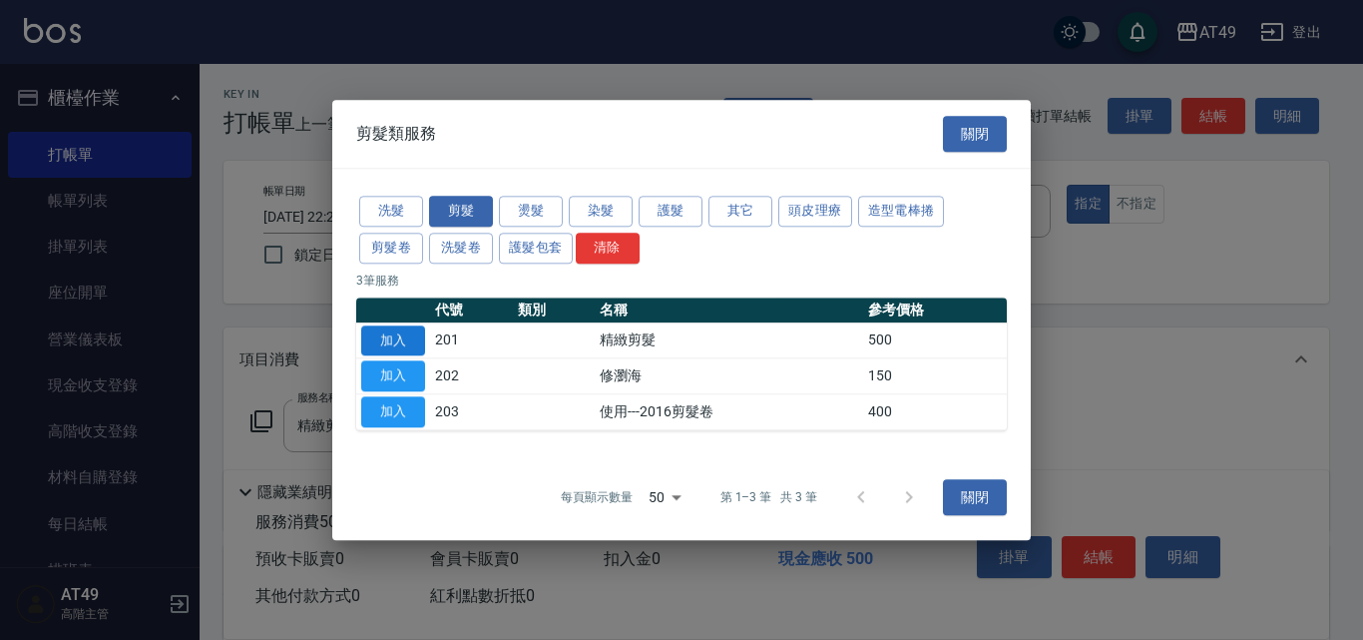
click at [402, 339] on button "加入" at bounding box center [393, 340] width 64 height 31
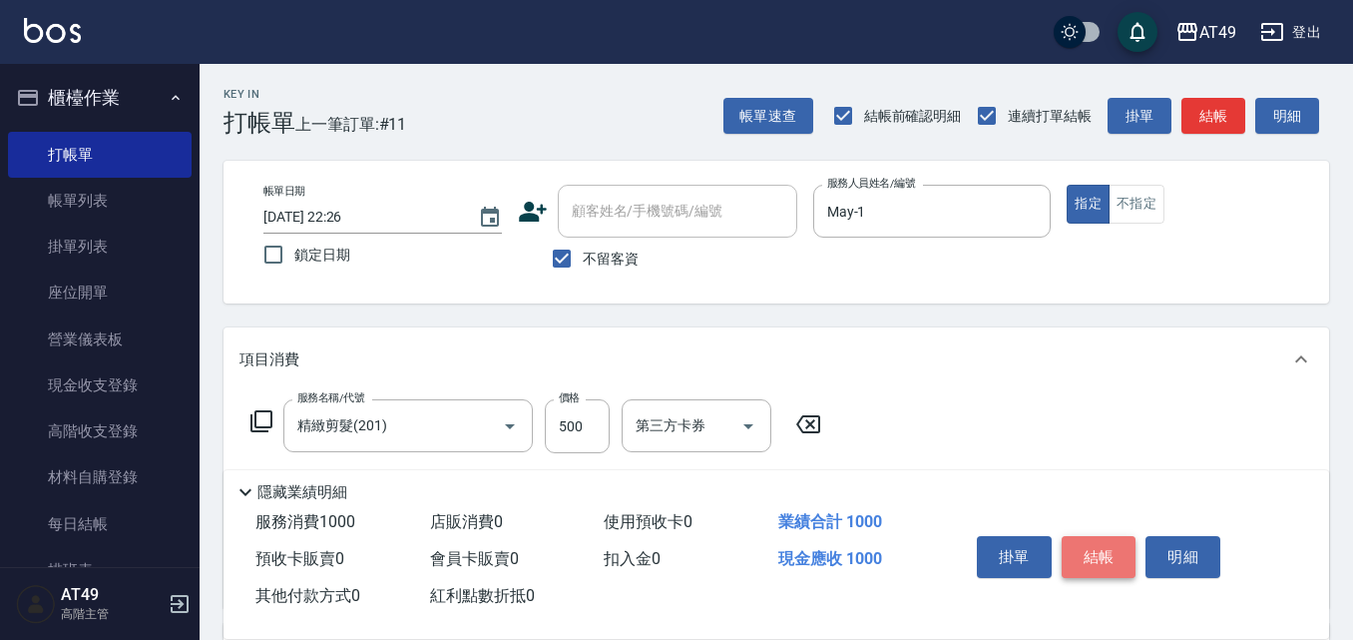
click at [1124, 550] on button "結帳" at bounding box center [1099, 557] width 75 height 42
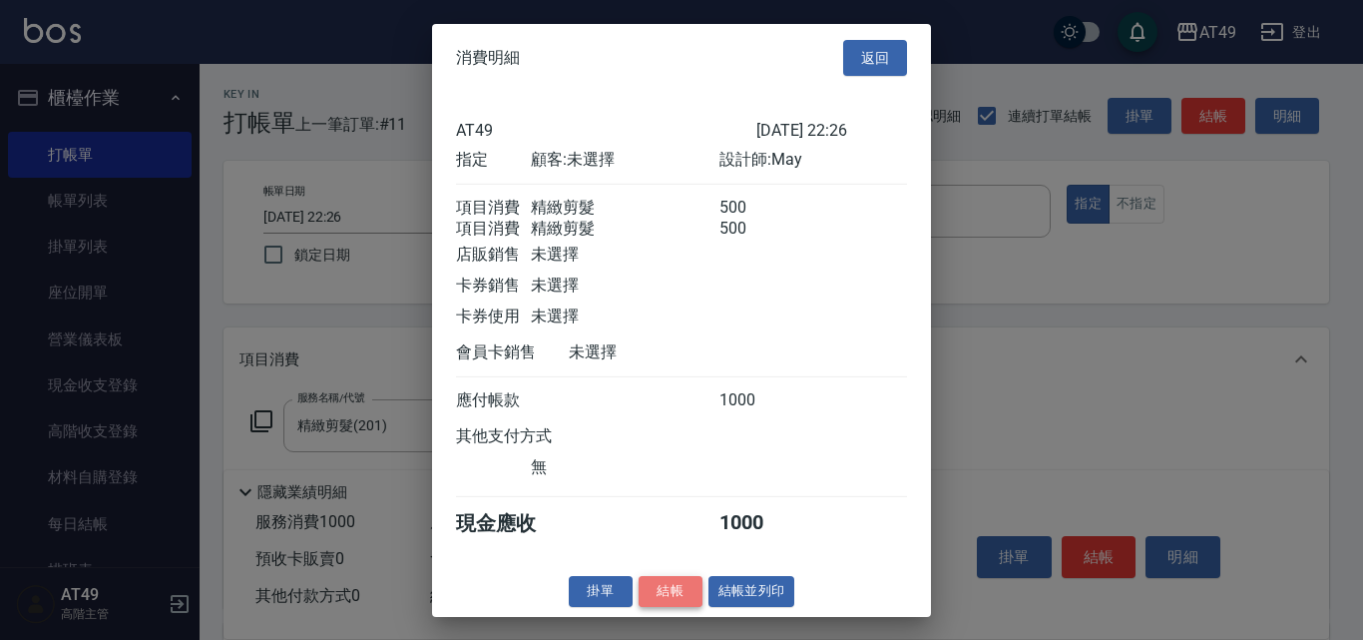
click at [691, 602] on button "結帳" at bounding box center [671, 591] width 64 height 31
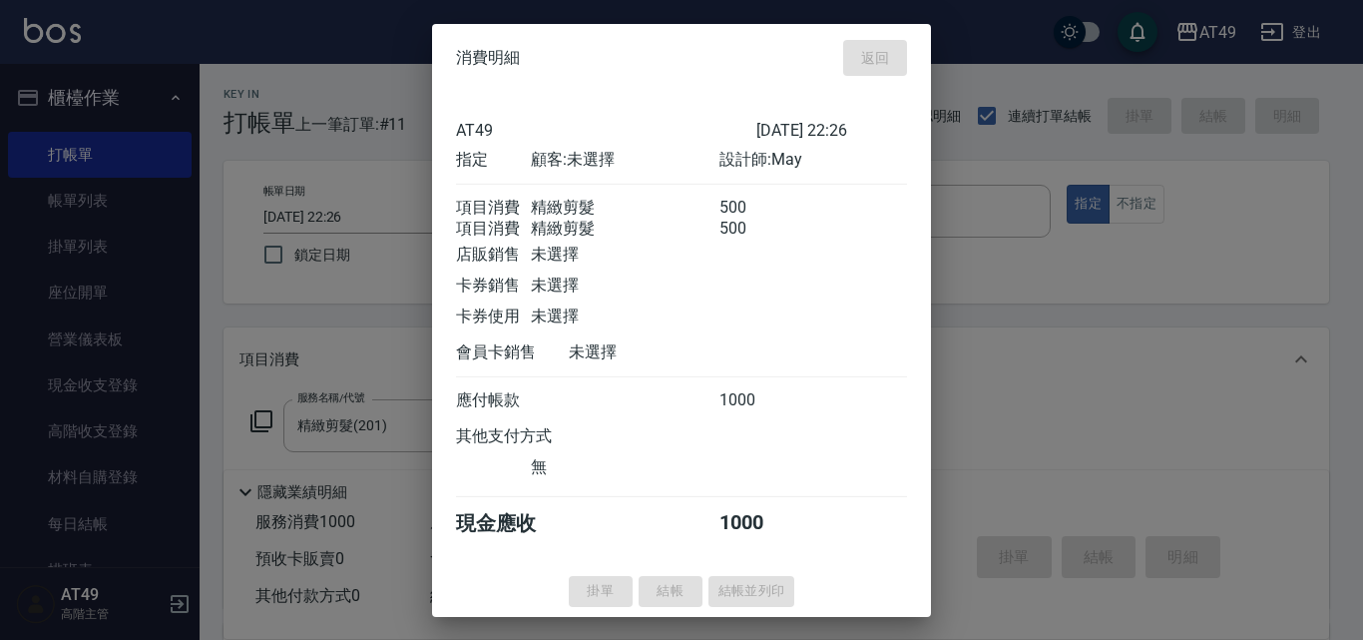
type input "2025/09/22 22:27"
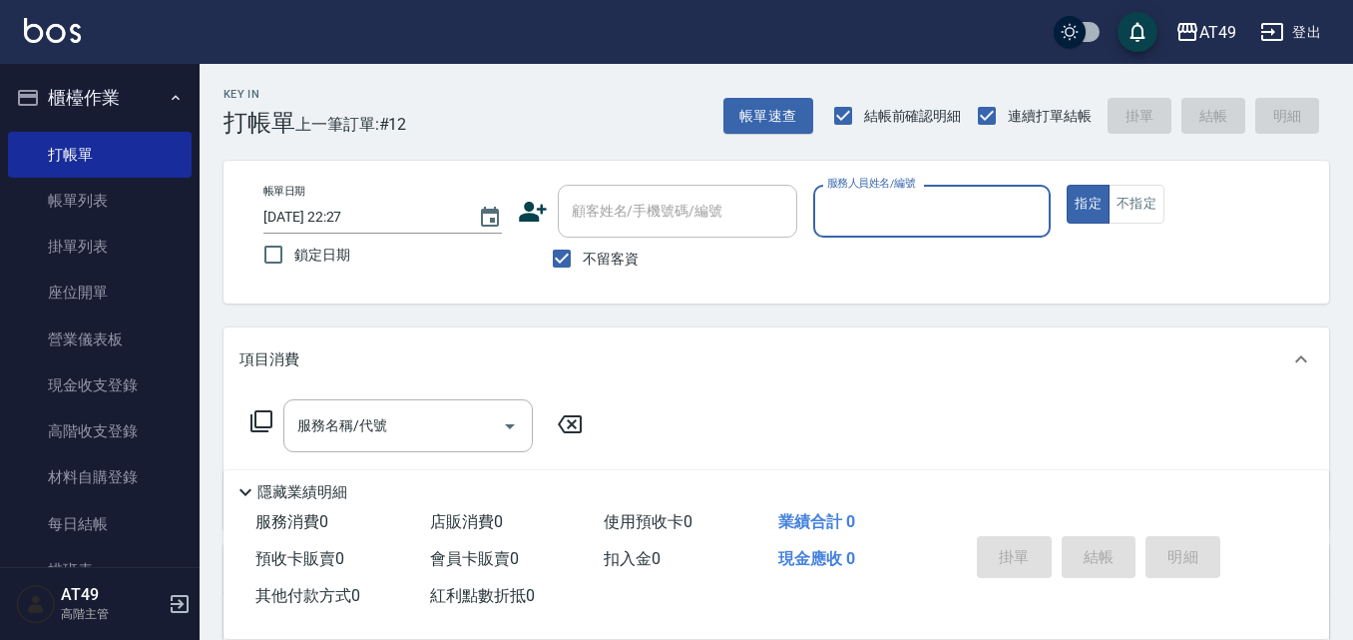
click at [881, 226] on input "服務人員姓名/編號" at bounding box center [932, 211] width 221 height 35
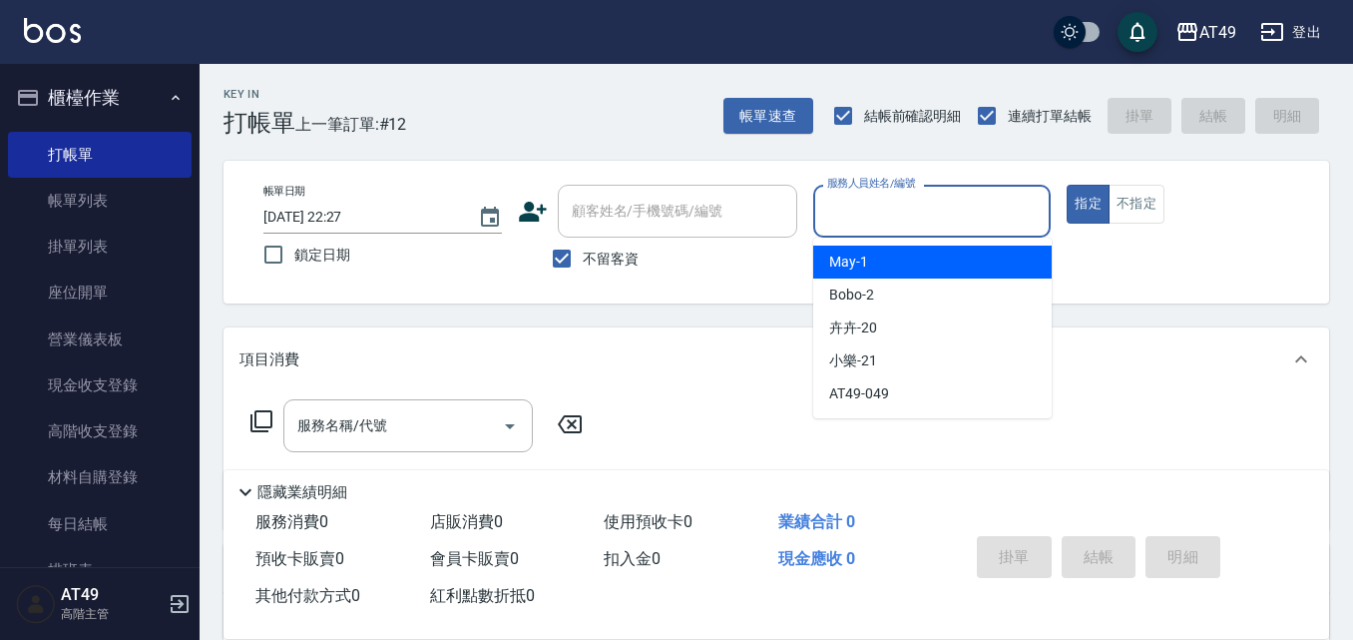
click at [883, 265] on div "May -1" at bounding box center [932, 262] width 239 height 33
type input "May-1"
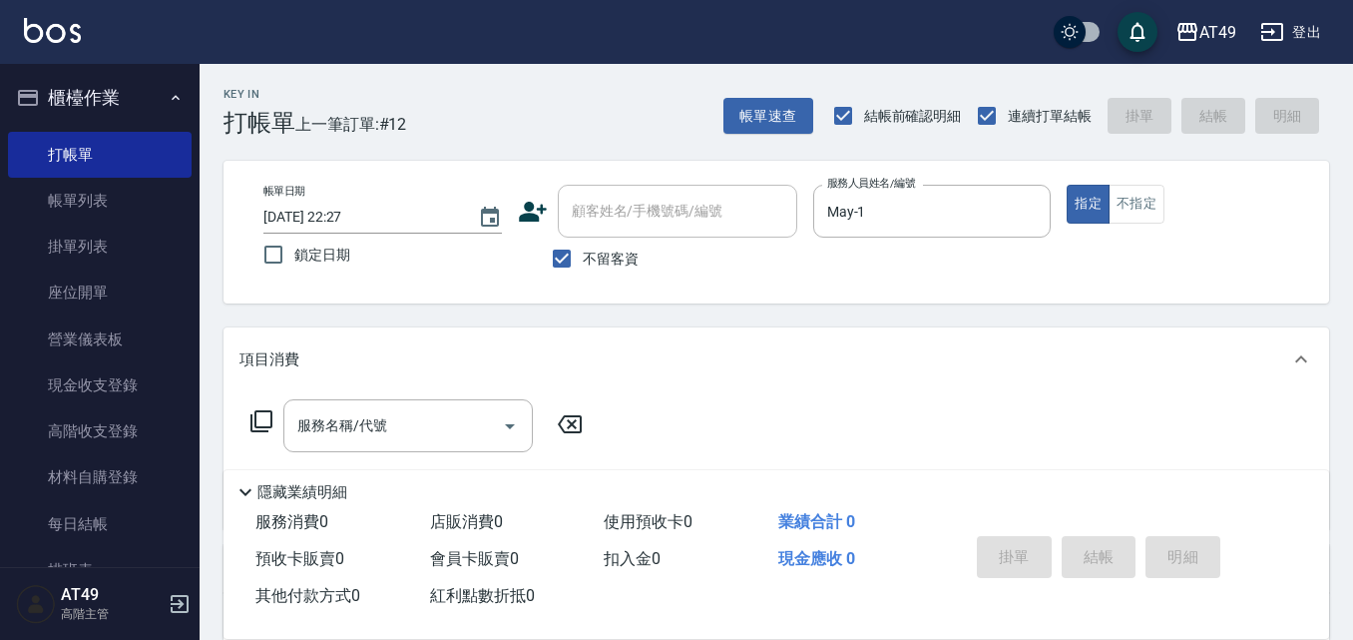
click at [267, 409] on icon at bounding box center [262, 421] width 24 height 24
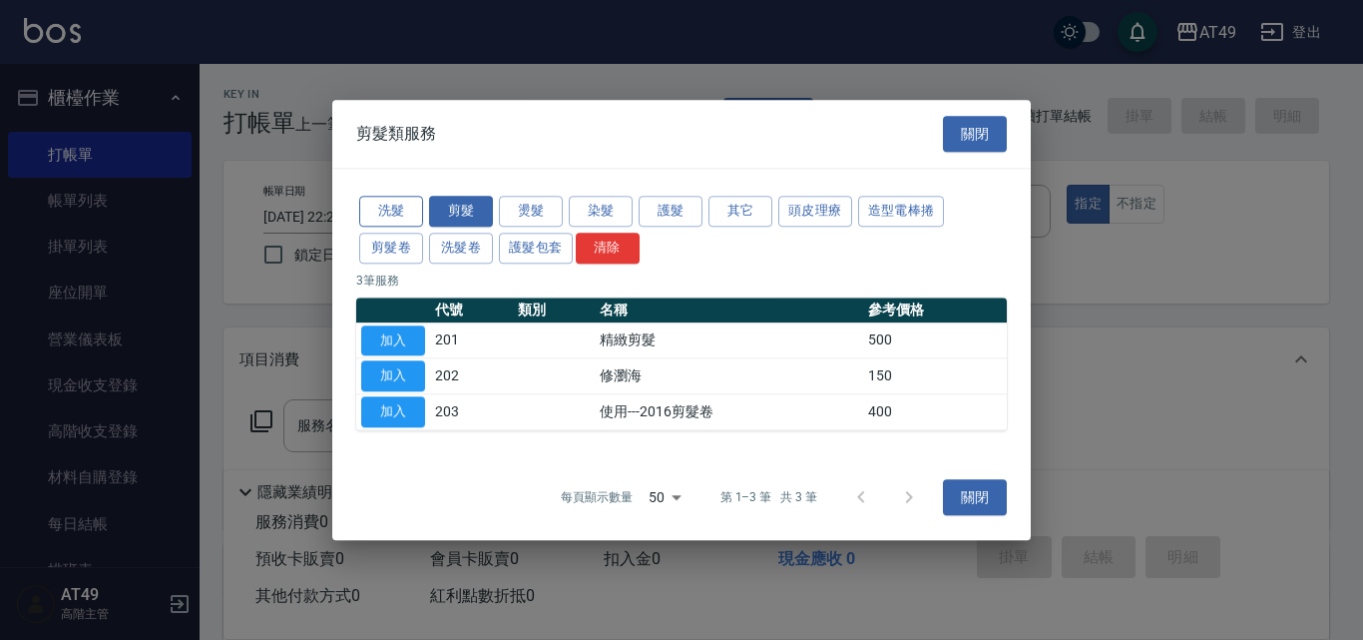
click at [412, 207] on button "洗髮" at bounding box center [391, 211] width 64 height 31
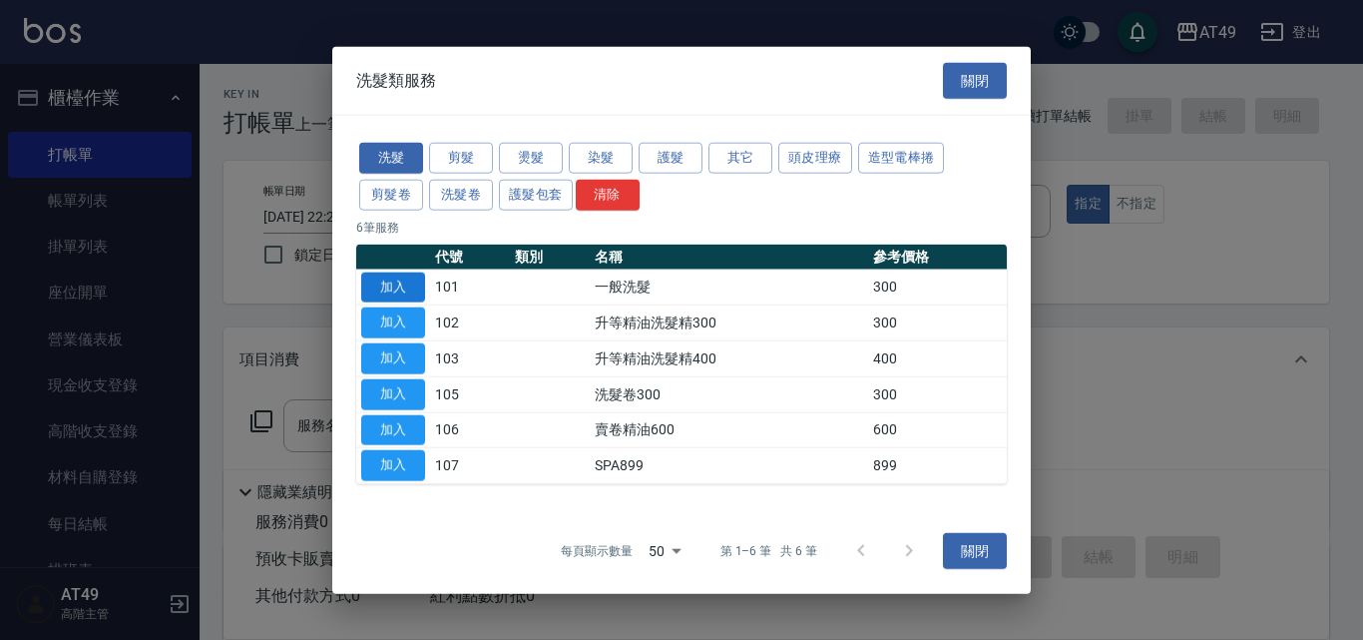
click at [396, 287] on button "加入" at bounding box center [393, 286] width 64 height 31
type input "一般洗髮(101)"
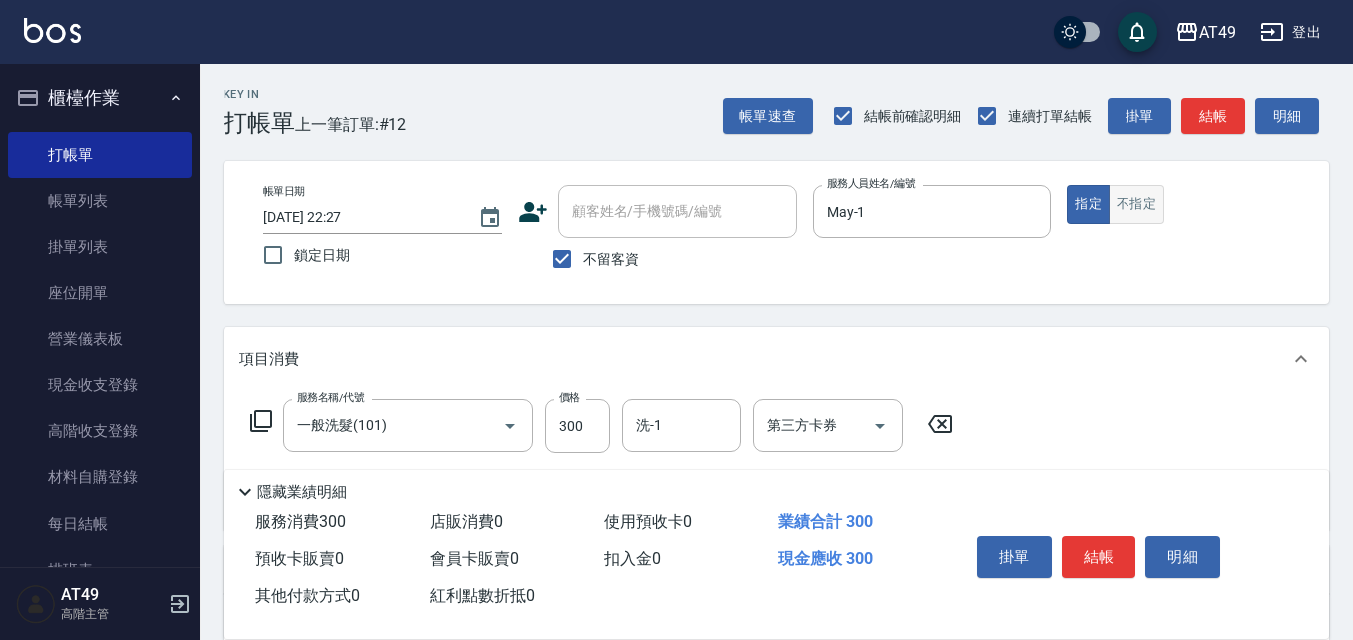
click at [1152, 203] on button "不指定" at bounding box center [1137, 204] width 56 height 39
click at [260, 423] on icon at bounding box center [262, 421] width 24 height 24
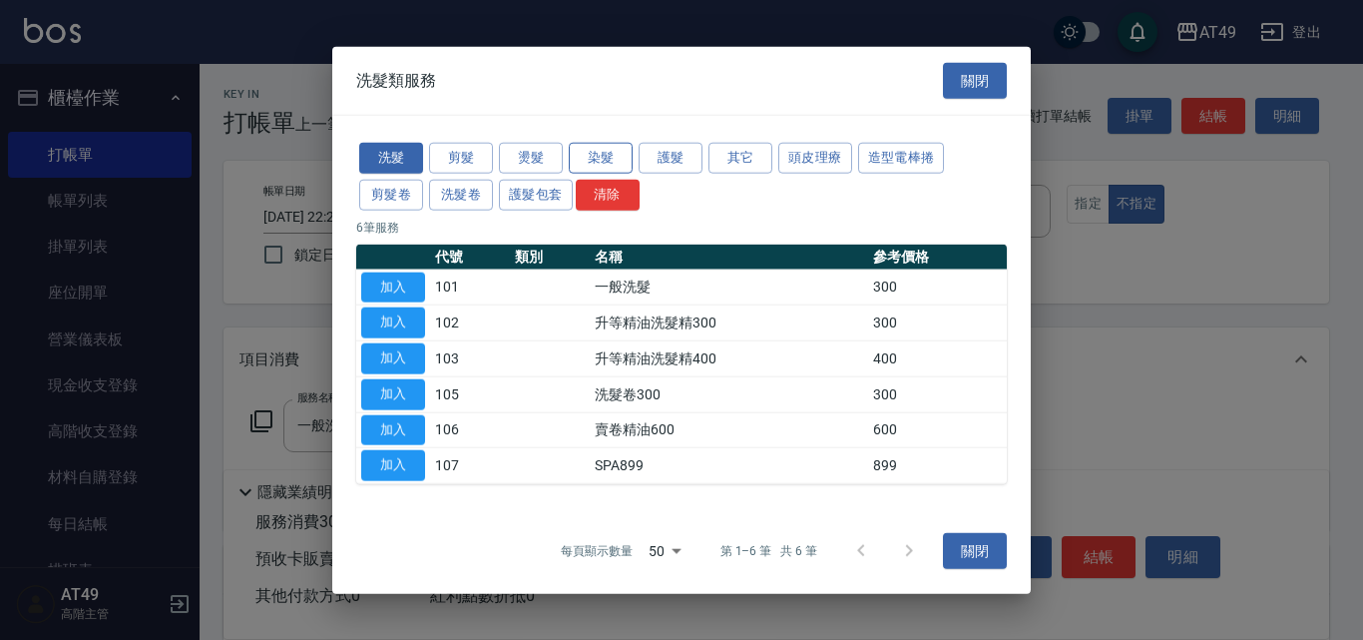
click at [604, 155] on button "染髮" at bounding box center [601, 158] width 64 height 31
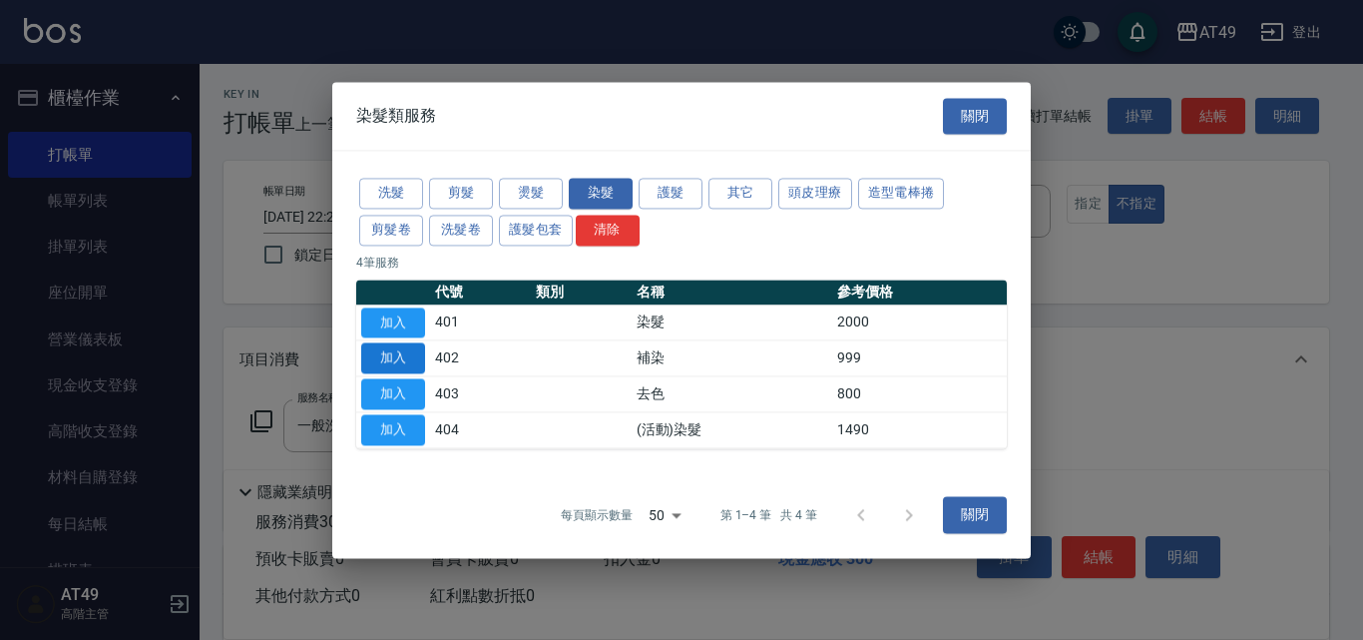
click at [413, 355] on button "加入" at bounding box center [393, 358] width 64 height 31
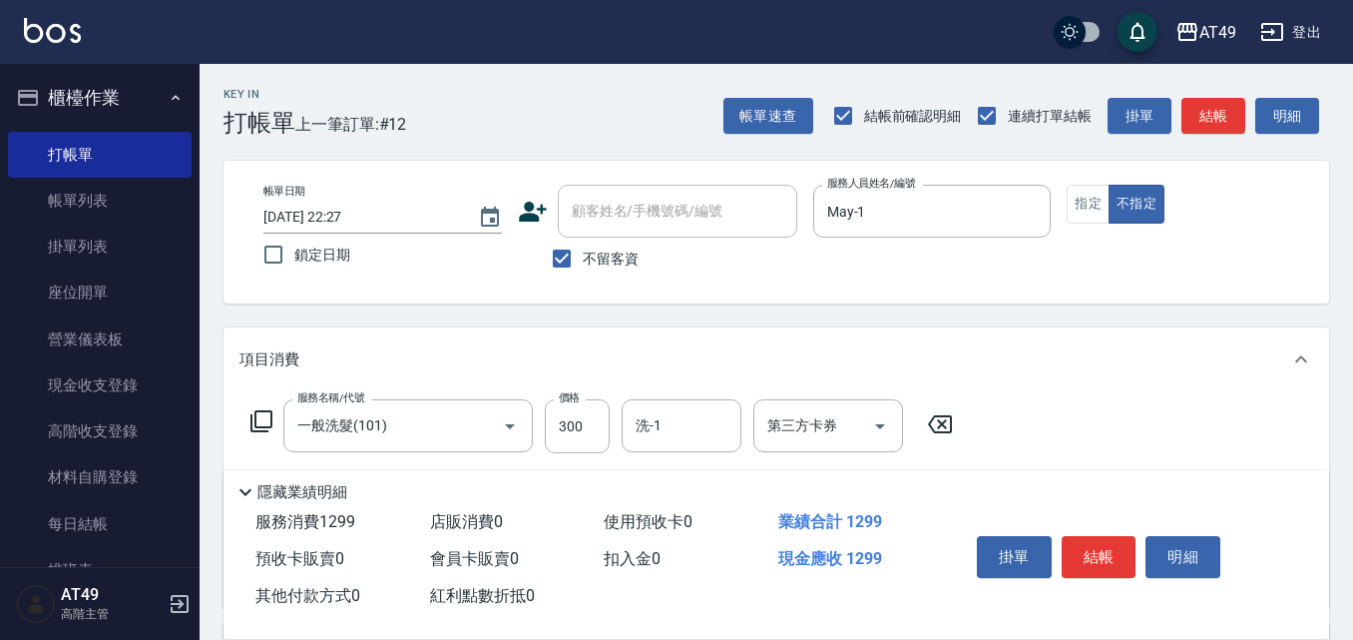
click at [267, 418] on icon at bounding box center [262, 421] width 24 height 24
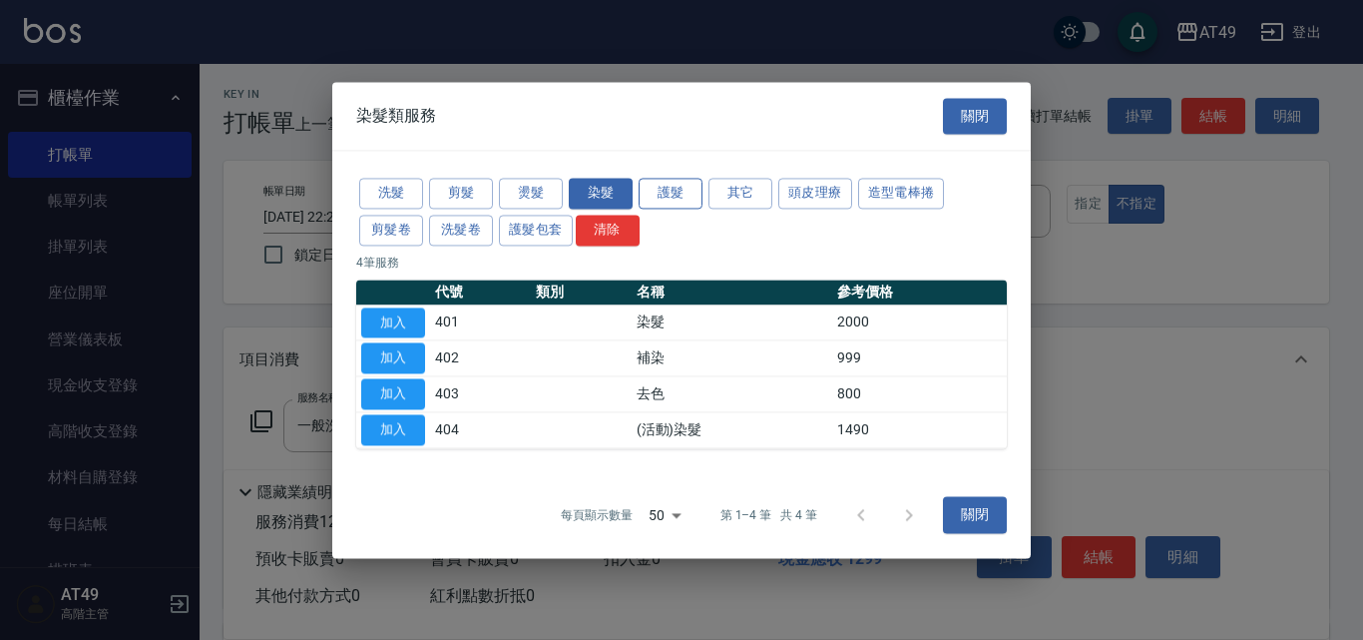
click at [647, 194] on button "護髮" at bounding box center [671, 193] width 64 height 31
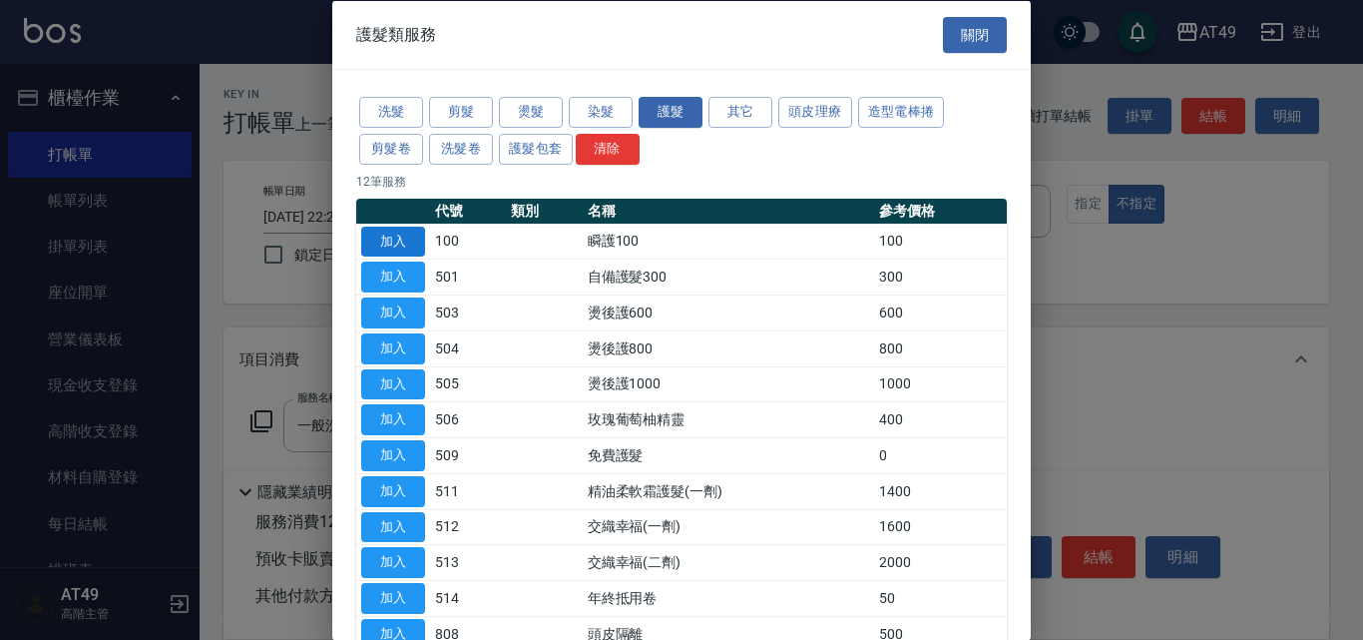
click at [403, 241] on button "加入" at bounding box center [393, 241] width 64 height 31
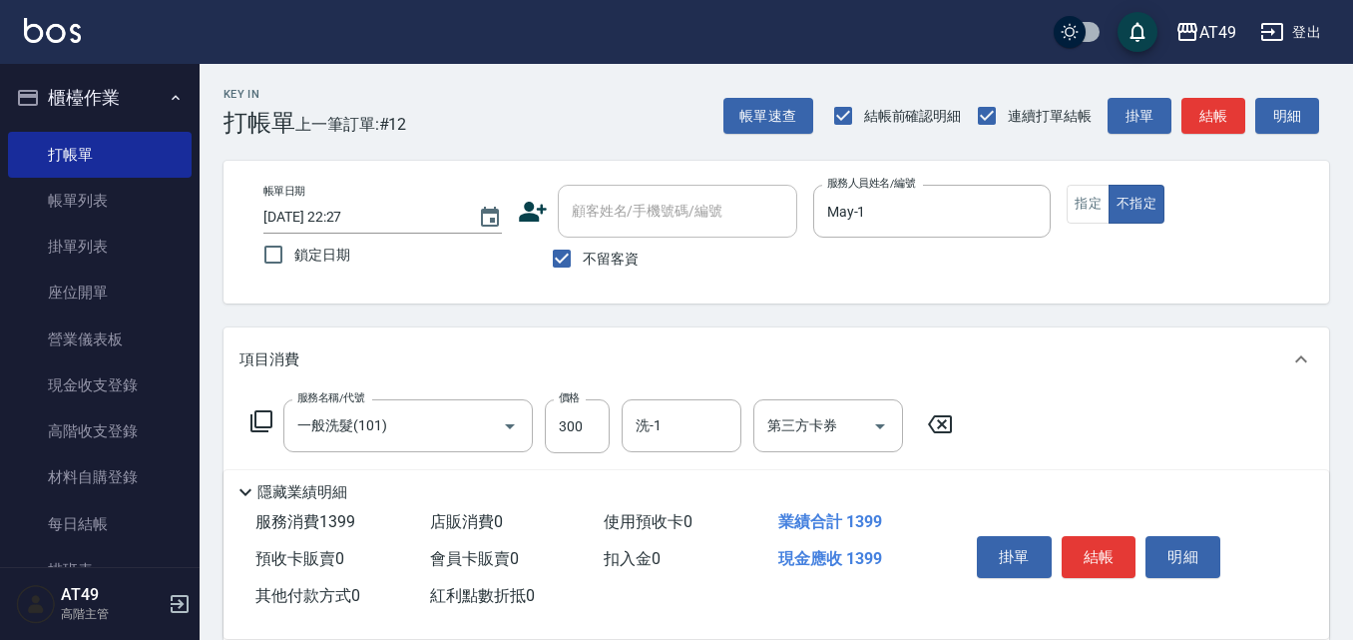
click at [265, 425] on icon at bounding box center [262, 421] width 24 height 24
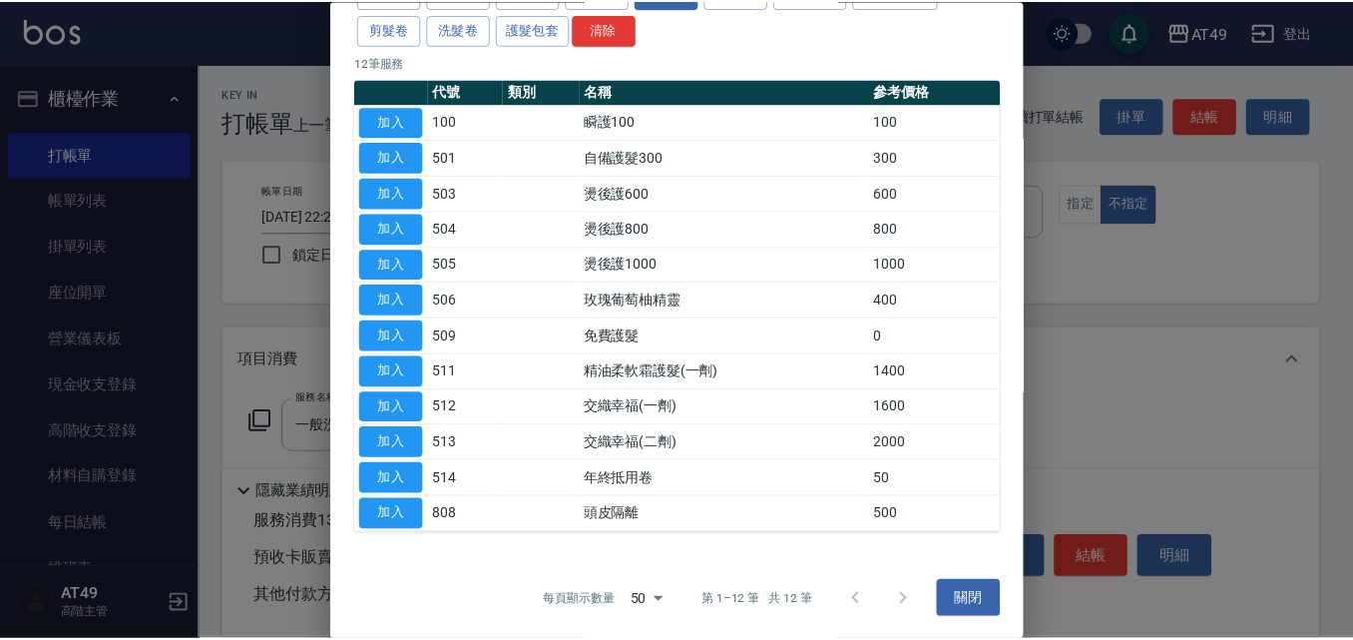
scroll to position [122, 0]
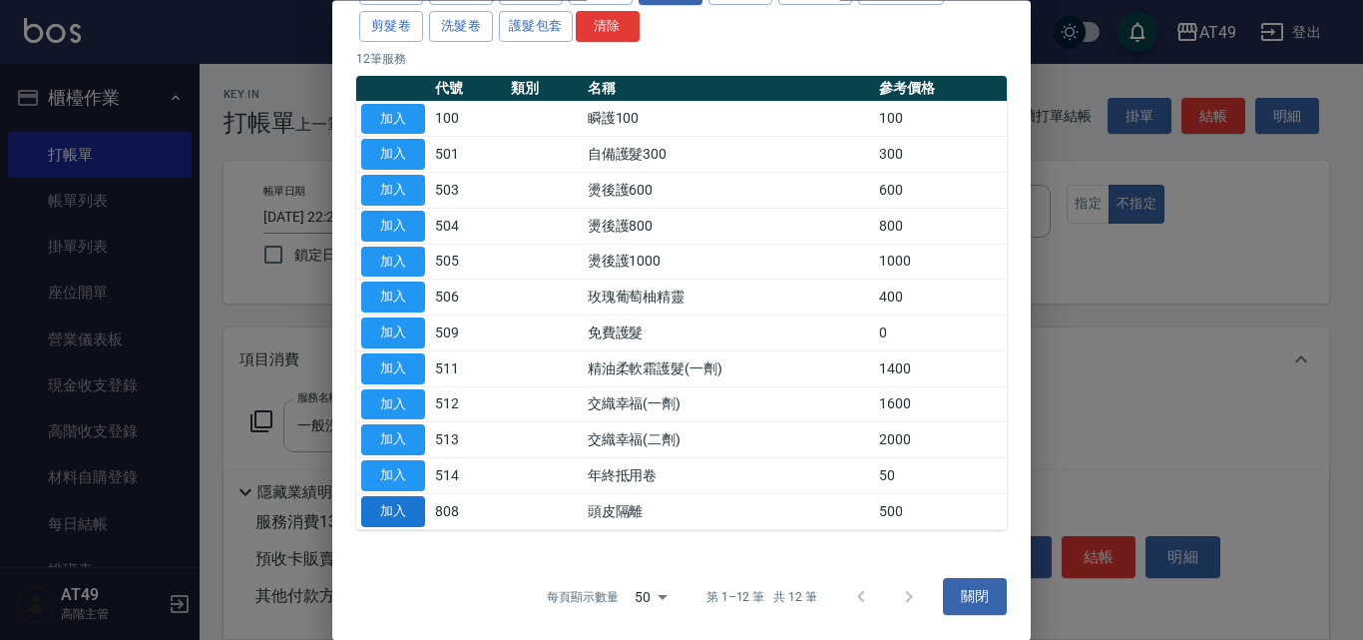
click at [394, 520] on button "加入" at bounding box center [393, 511] width 64 height 31
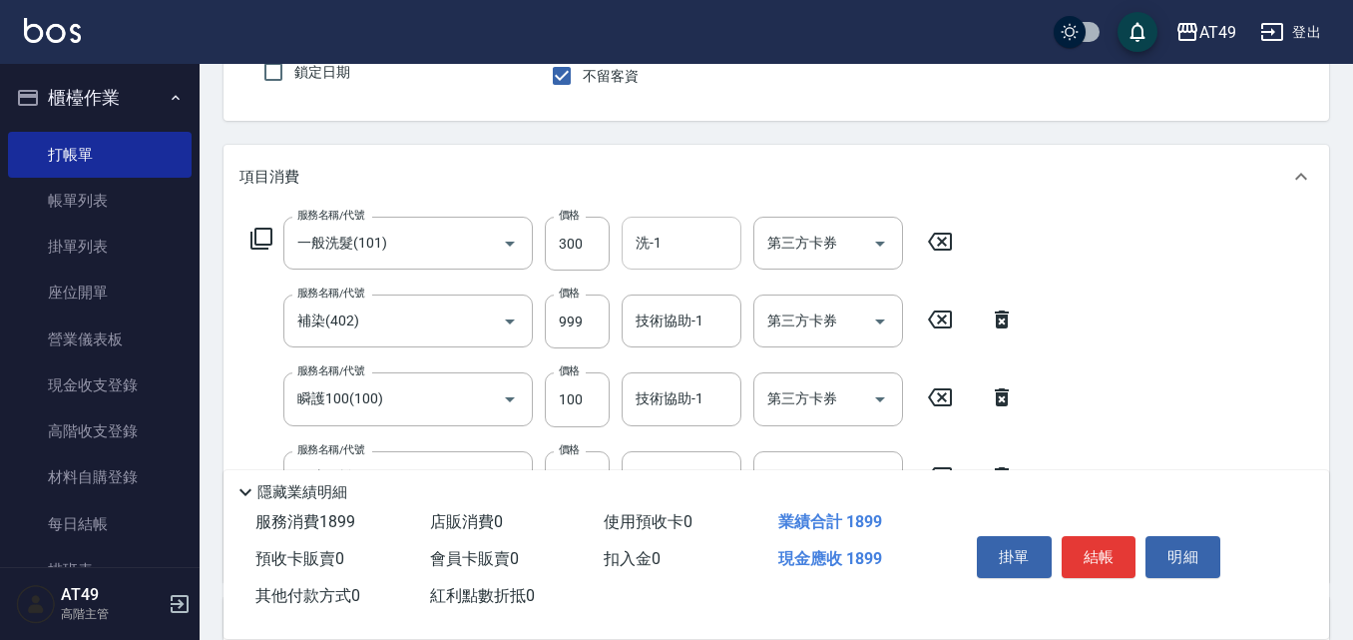
scroll to position [200, 0]
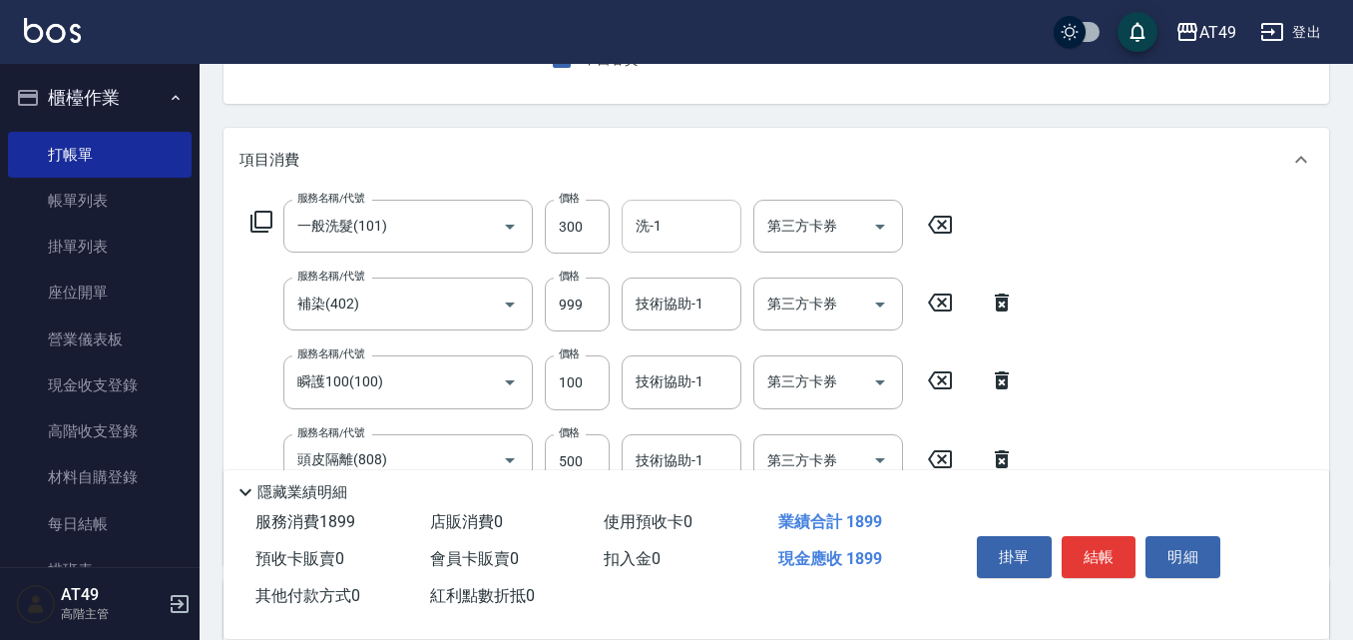
click at [682, 227] on input "洗-1" at bounding box center [682, 226] width 102 height 35
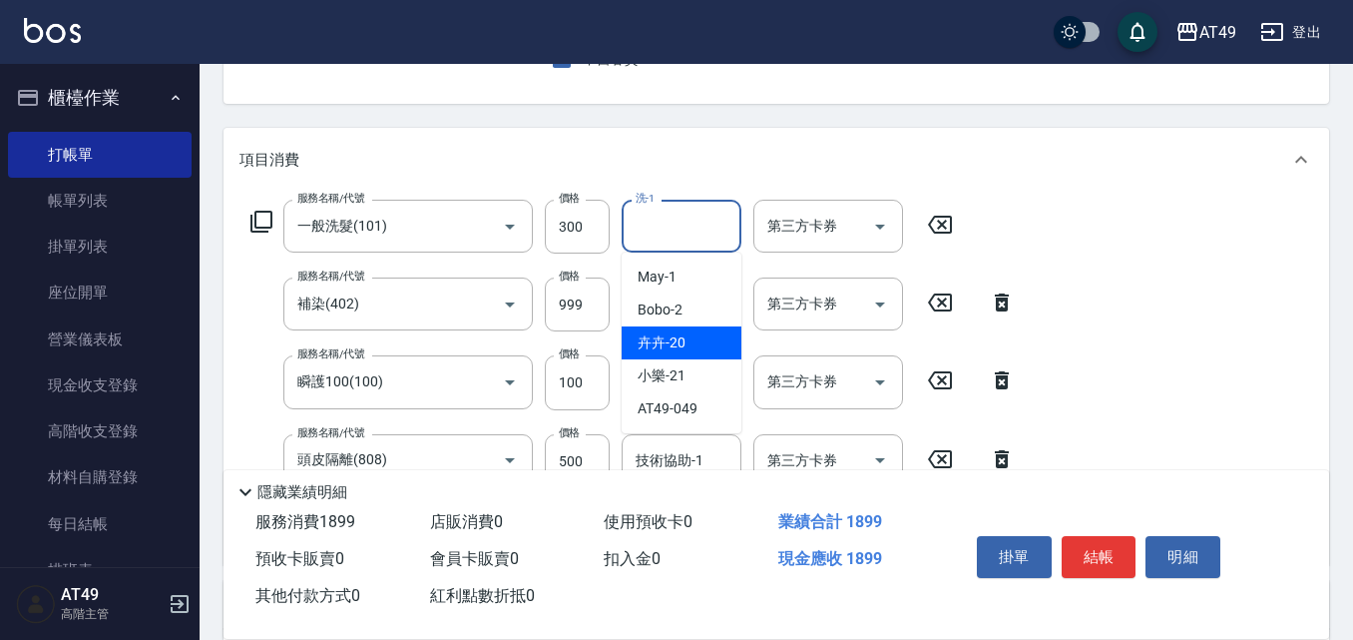
click at [712, 339] on div "卉卉 -20" at bounding box center [682, 342] width 120 height 33
type input "卉卉-20"
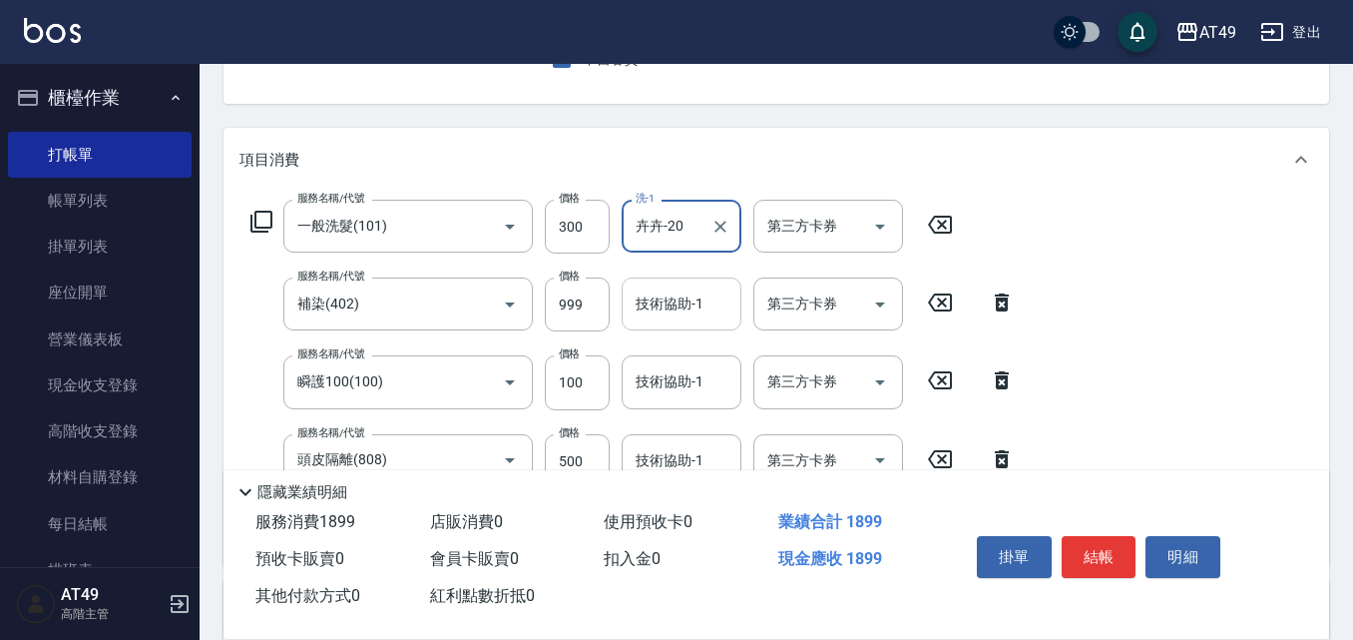
click at [674, 295] on div "技術協助-1 技術協助-1" at bounding box center [682, 303] width 120 height 53
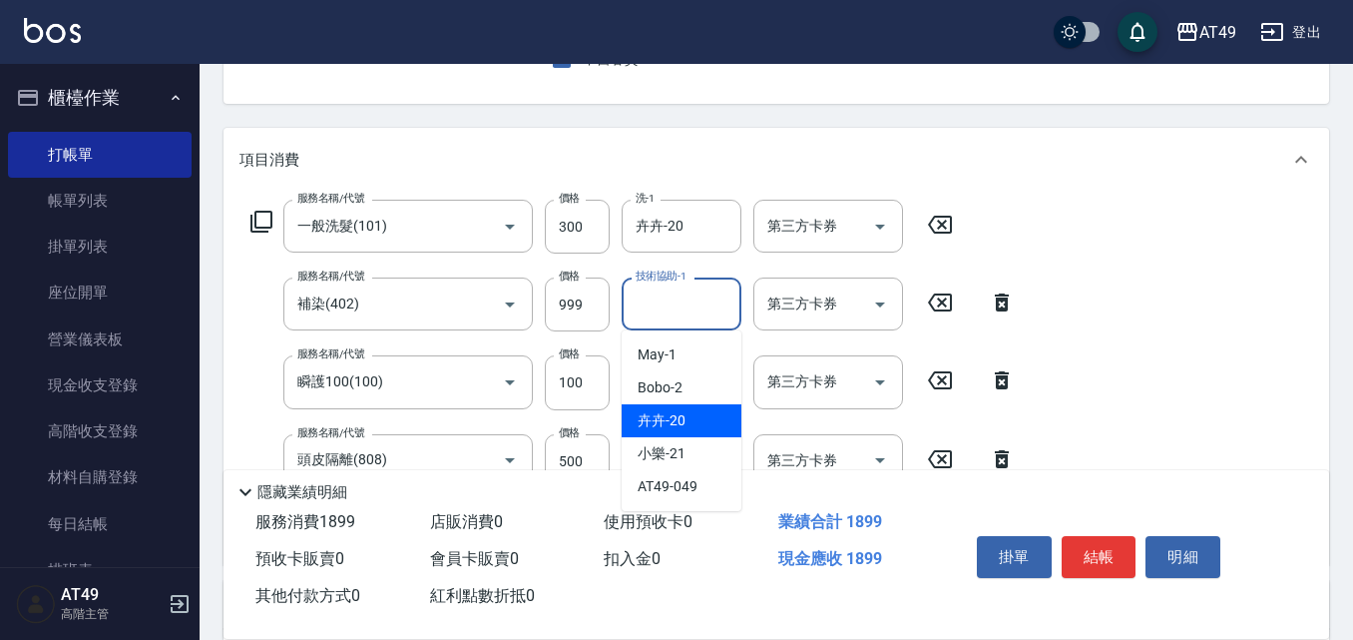
click at [712, 413] on div "卉卉 -20" at bounding box center [682, 420] width 120 height 33
type input "卉卉-20"
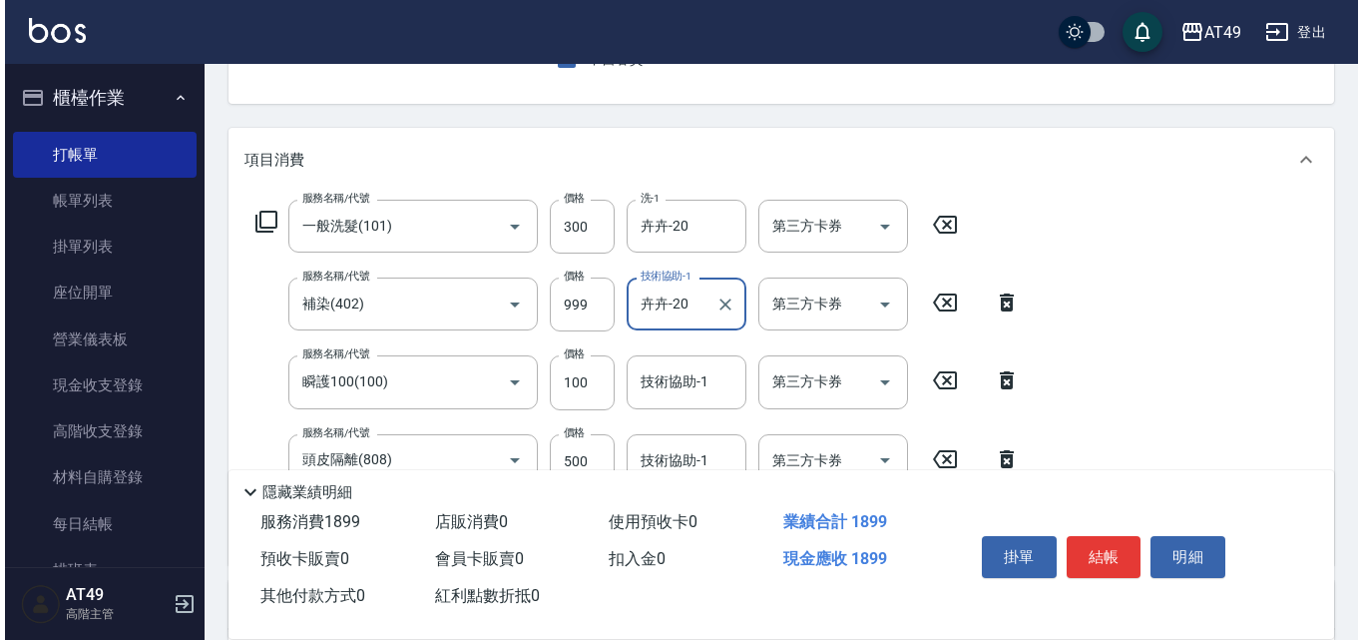
scroll to position [299, 0]
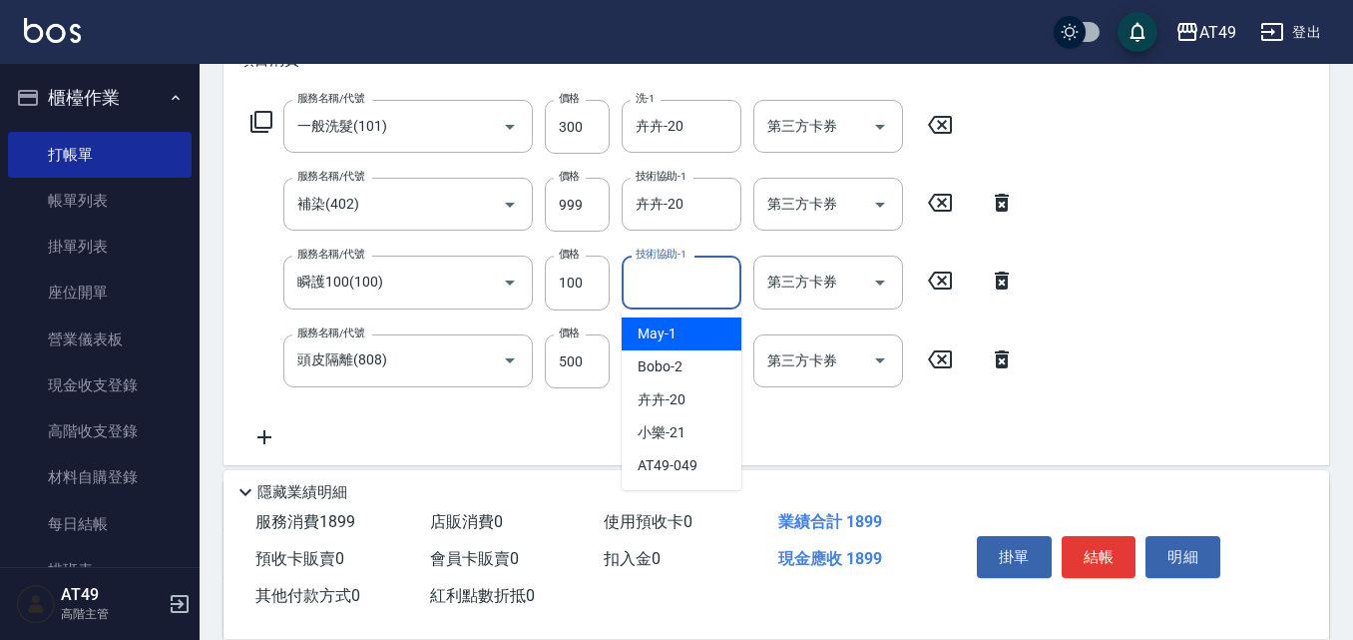
click at [651, 286] on input "技術協助-1" at bounding box center [682, 282] width 102 height 35
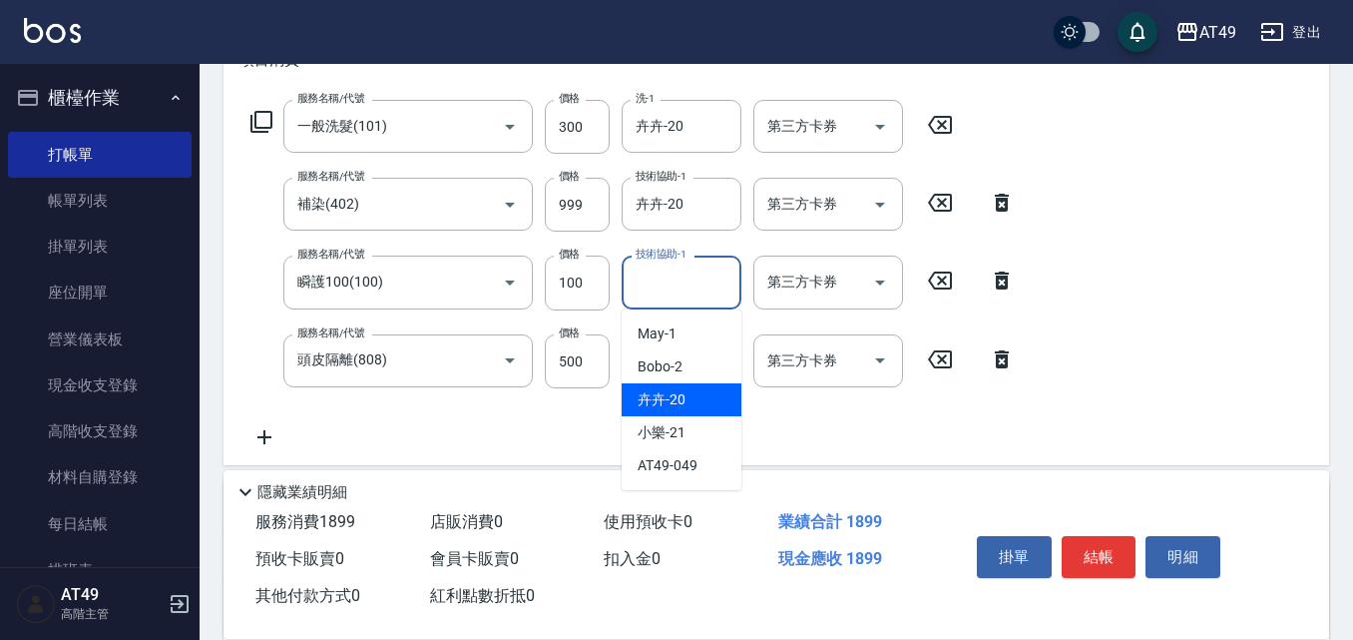
click at [689, 400] on div "卉卉 -20" at bounding box center [682, 399] width 120 height 33
type input "卉卉-20"
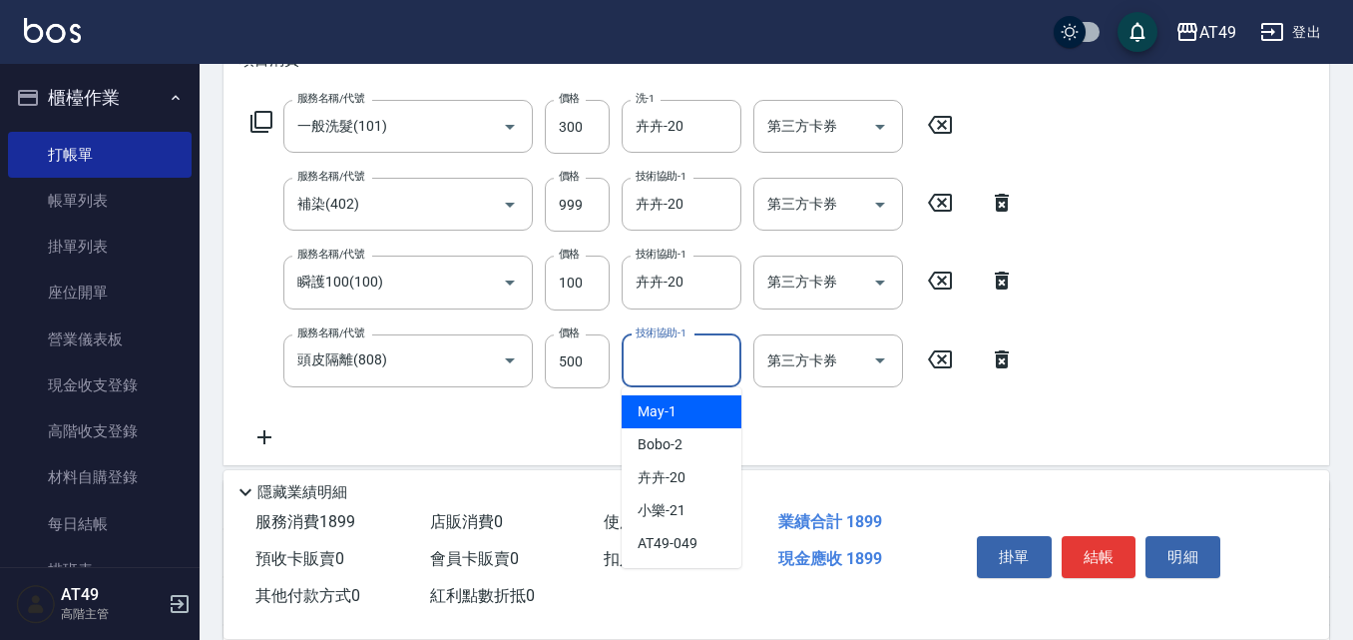
click at [657, 370] on input "技術協助-1" at bounding box center [682, 360] width 102 height 35
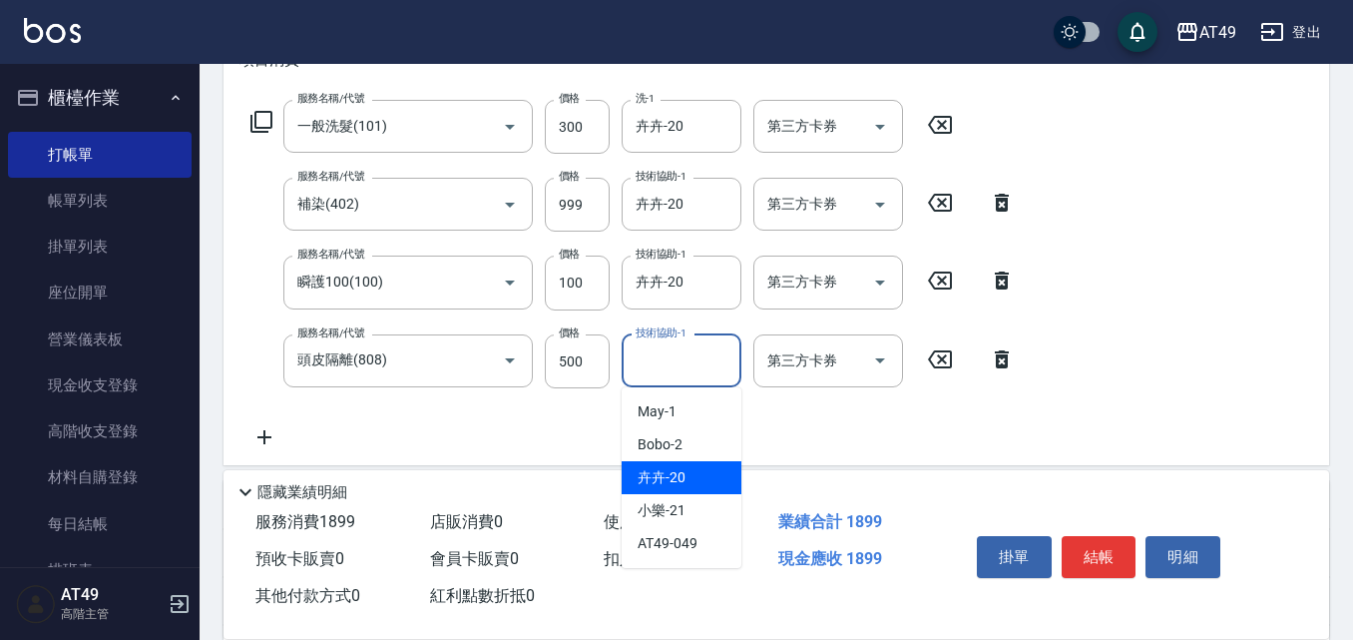
click at [694, 478] on div "卉卉 -20" at bounding box center [682, 477] width 120 height 33
type input "卉卉-20"
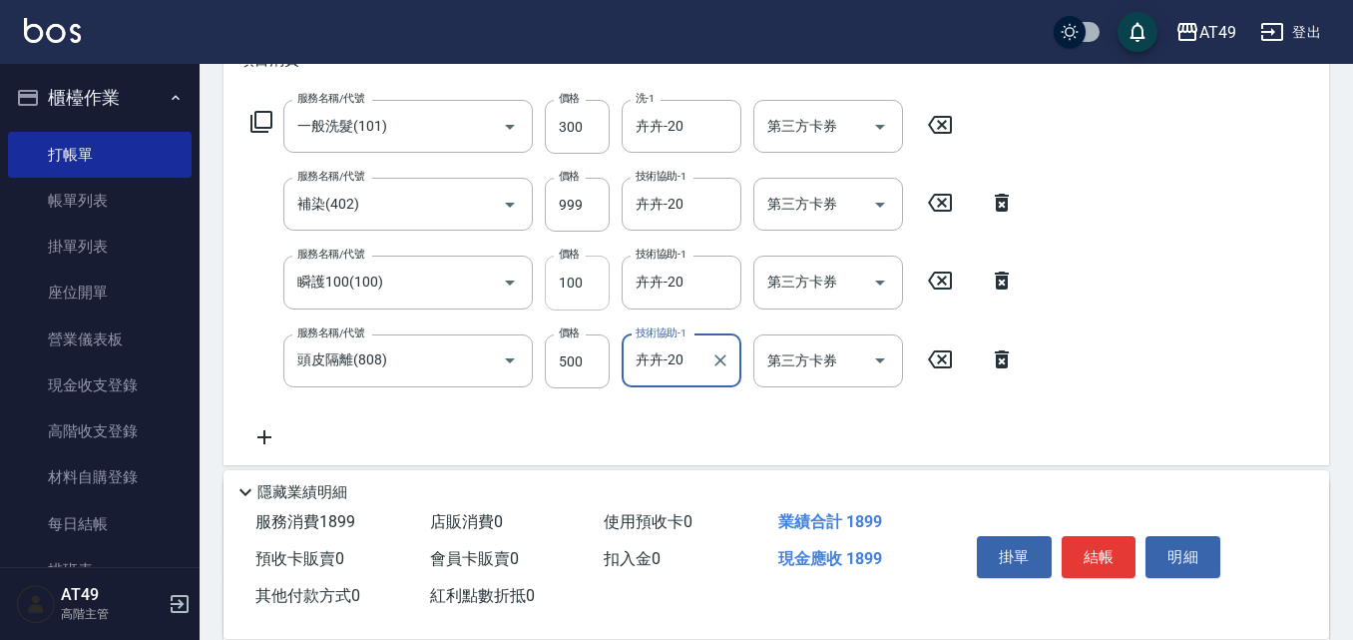
click at [572, 284] on input "100" at bounding box center [577, 283] width 65 height 54
type input "200"
click at [568, 294] on input "100" at bounding box center [577, 283] width 65 height 54
type input "200"
click at [566, 425] on div "服務名稱/代號 一般洗髮(101) 服務名稱/代號 價格 300 價格 洗-1 卉卉-20 洗-1 第三方卡券 第三方卡券 服務名稱/代號 補染(402) 服…" at bounding box center [634, 274] width 788 height 349
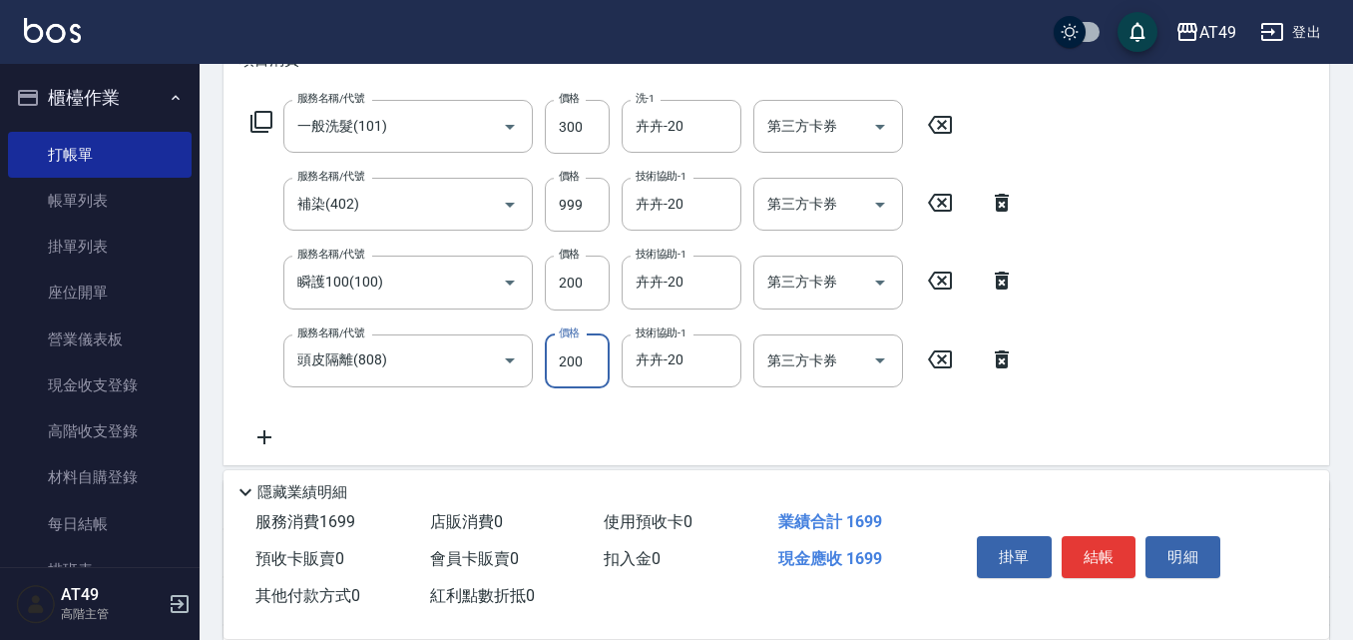
click at [567, 352] on input "200" at bounding box center [577, 361] width 65 height 54
type input "500"
click at [570, 208] on input "999" at bounding box center [577, 205] width 65 height 54
type input "1750"
click at [1114, 556] on button "結帳" at bounding box center [1099, 557] width 75 height 42
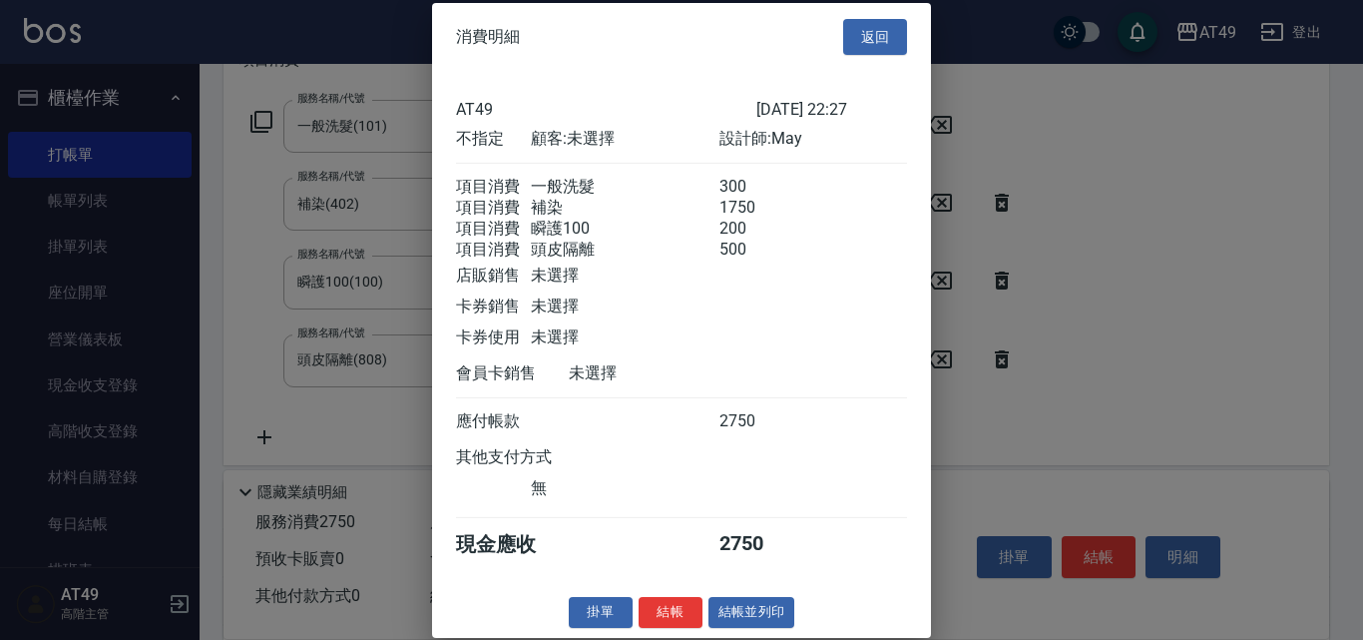
scroll to position [33, 0]
click at [688, 609] on button "結帳" at bounding box center [671, 612] width 64 height 31
type input "2025/09/22 22:28"
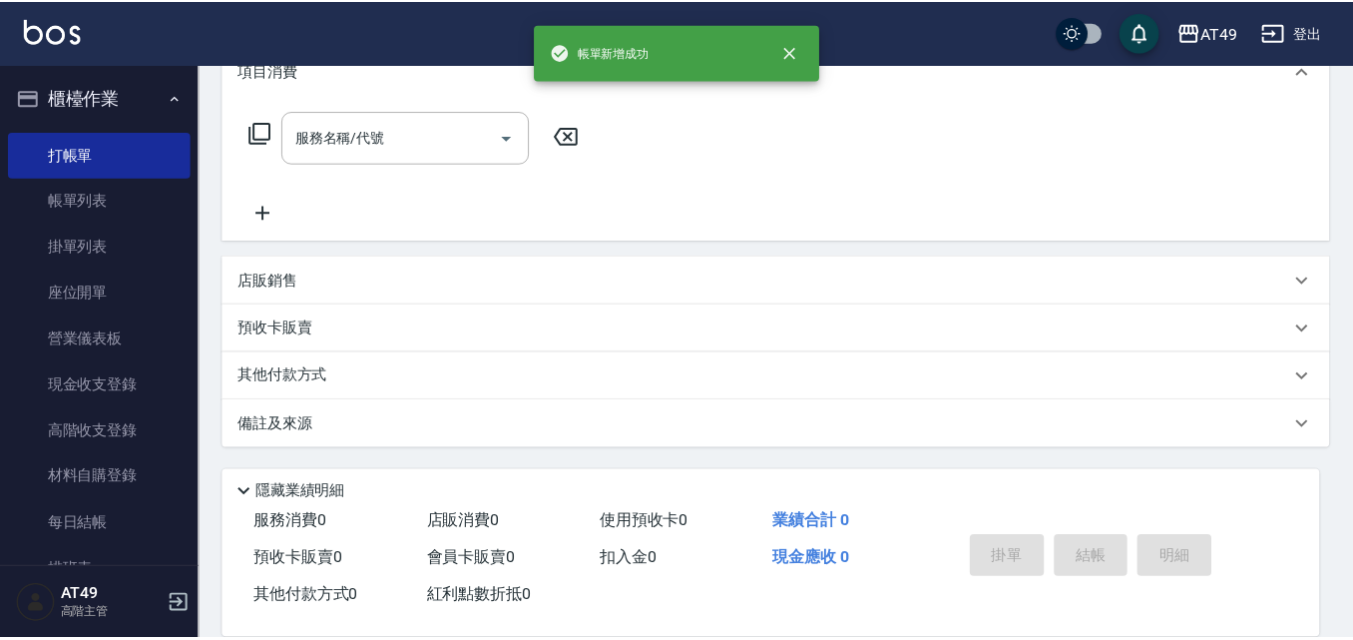
scroll to position [0, 0]
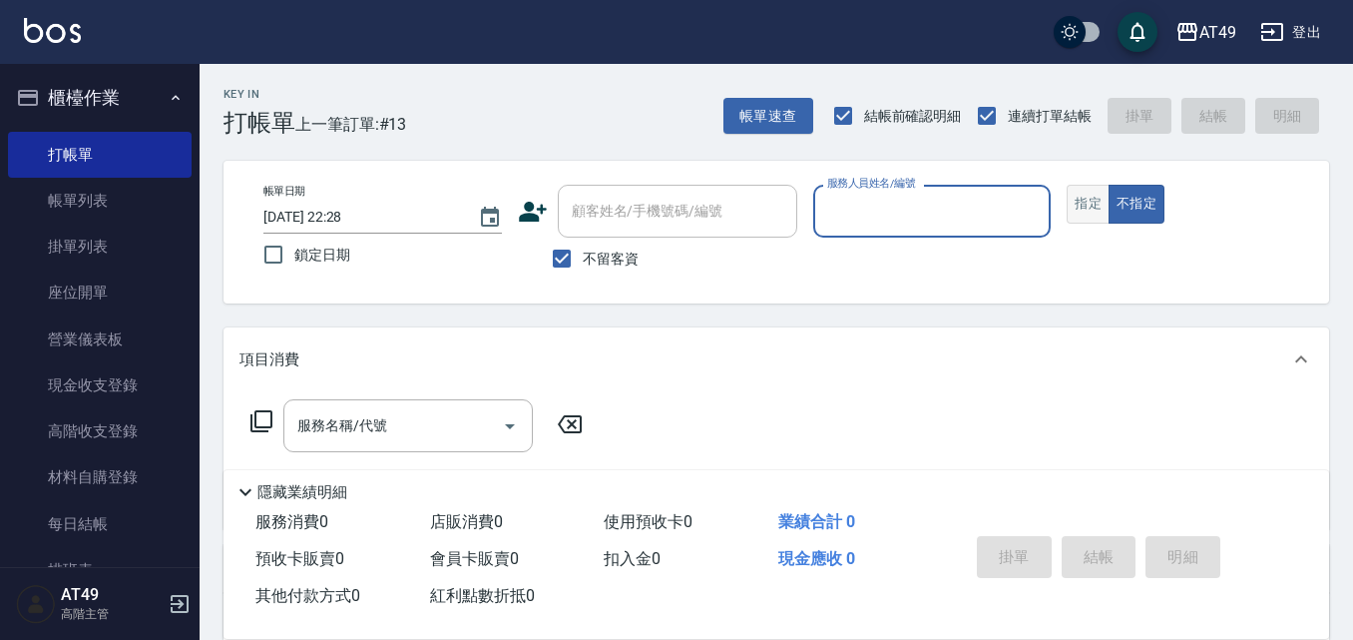
click at [1085, 200] on button "指定" at bounding box center [1088, 204] width 43 height 39
click at [870, 210] on input "服務人員姓名/編號" at bounding box center [932, 211] width 221 height 35
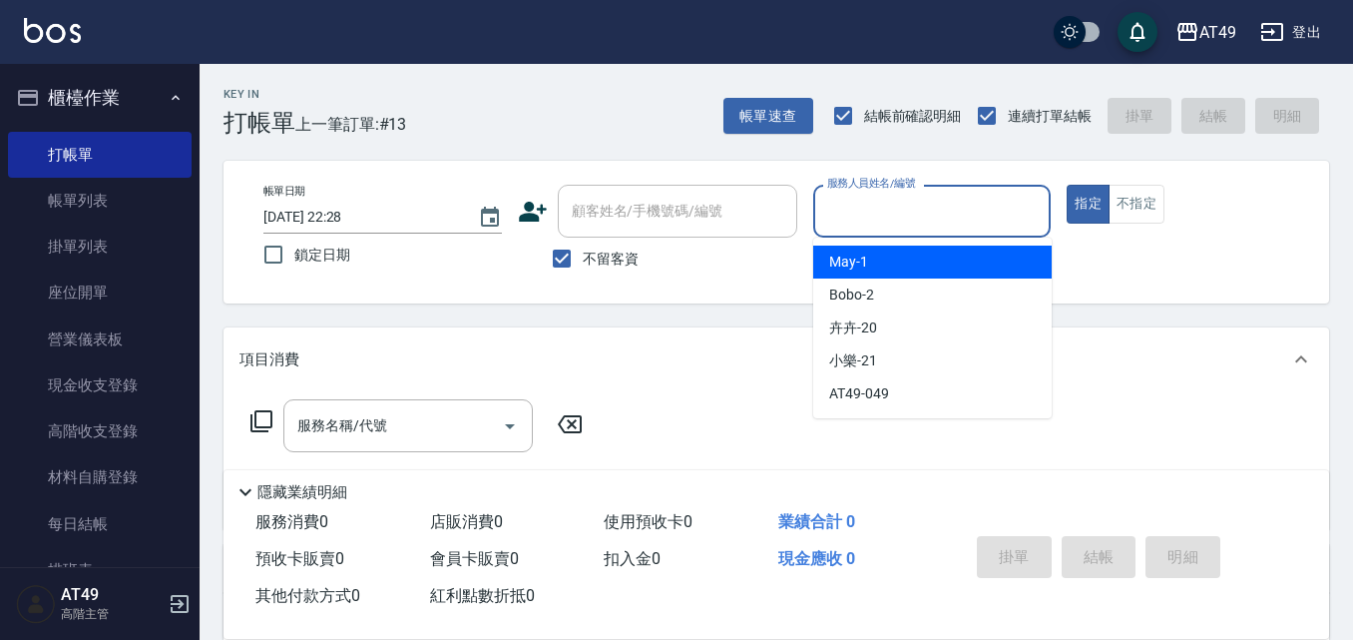
click at [878, 255] on div "May -1" at bounding box center [932, 262] width 239 height 33
type input "May-1"
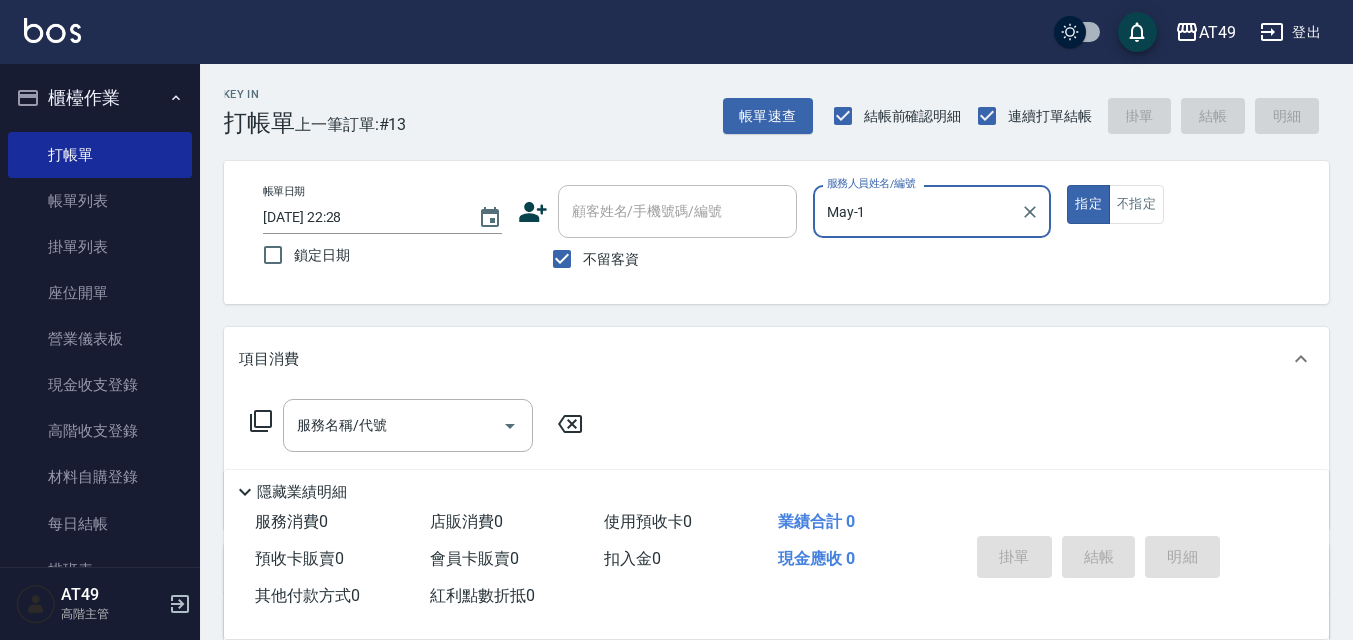
click at [265, 420] on icon at bounding box center [262, 421] width 24 height 24
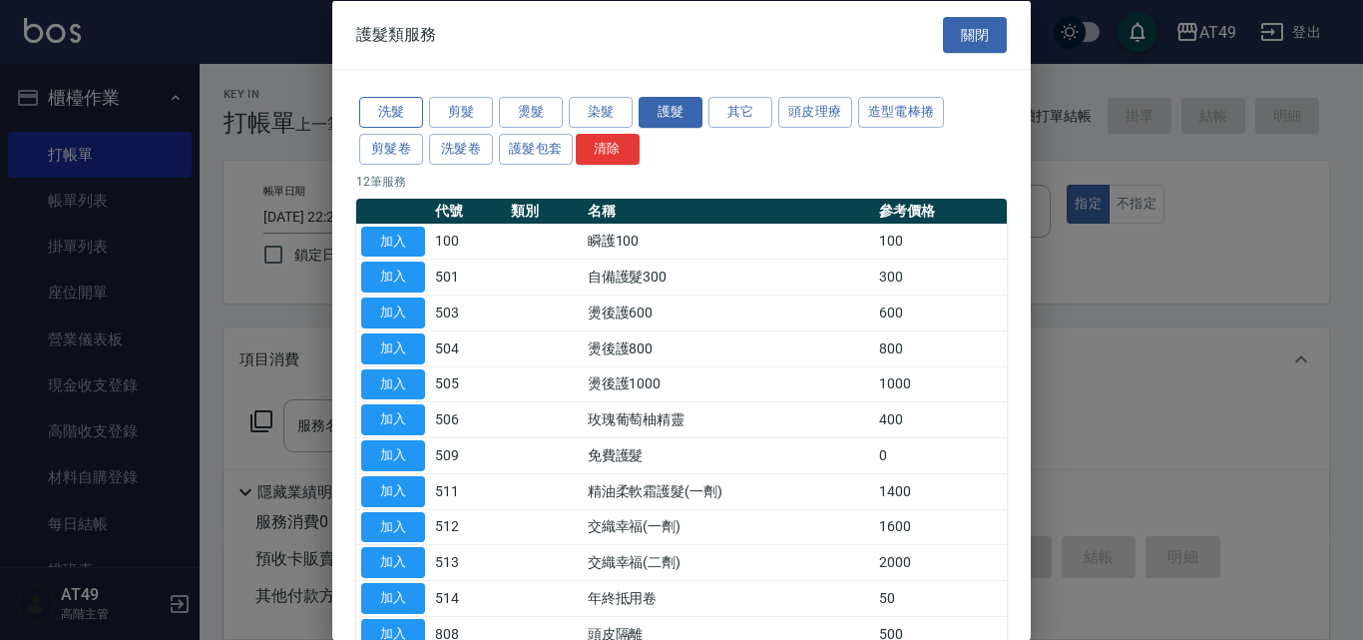
click at [371, 111] on button "洗髮" at bounding box center [391, 112] width 64 height 31
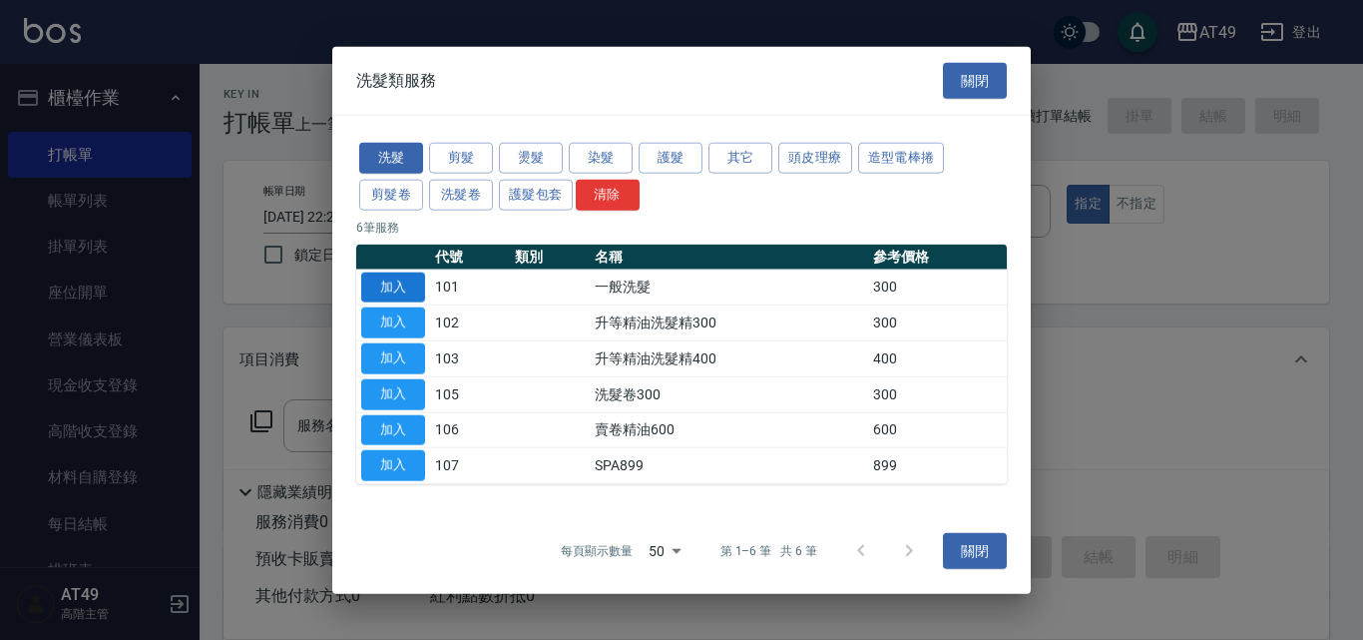
click at [402, 279] on button "加入" at bounding box center [393, 286] width 64 height 31
type input "一般洗髮(101)"
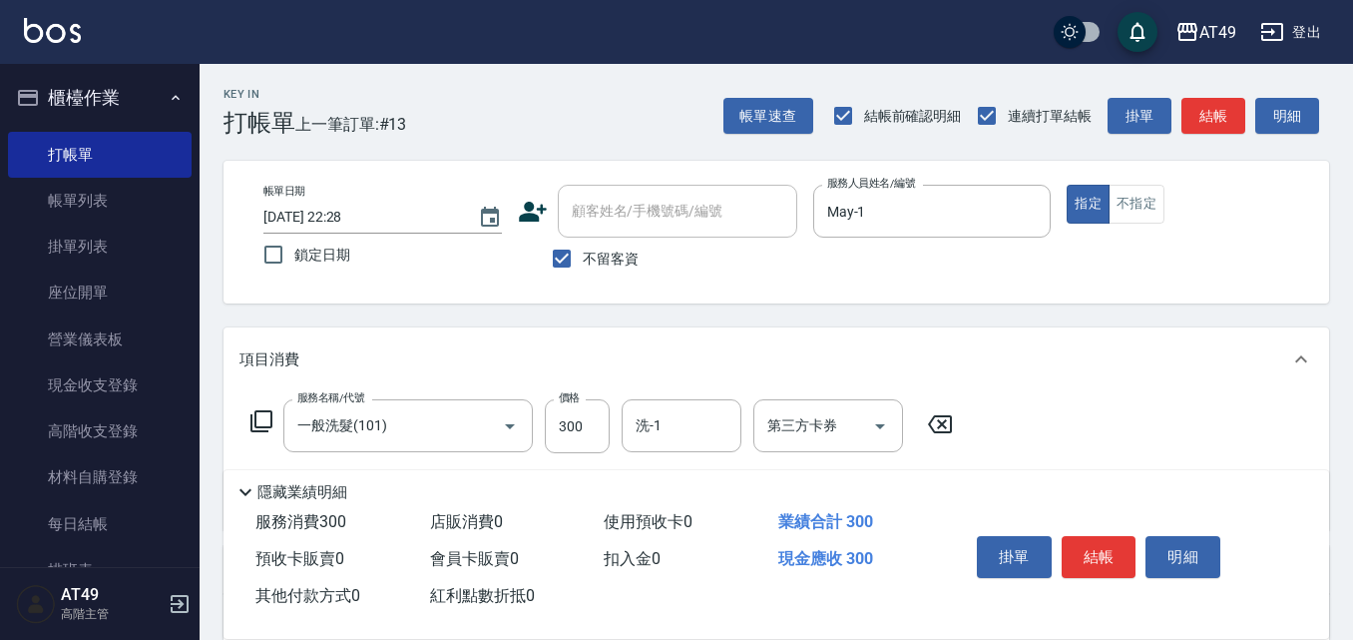
click at [254, 413] on icon at bounding box center [262, 421] width 24 height 24
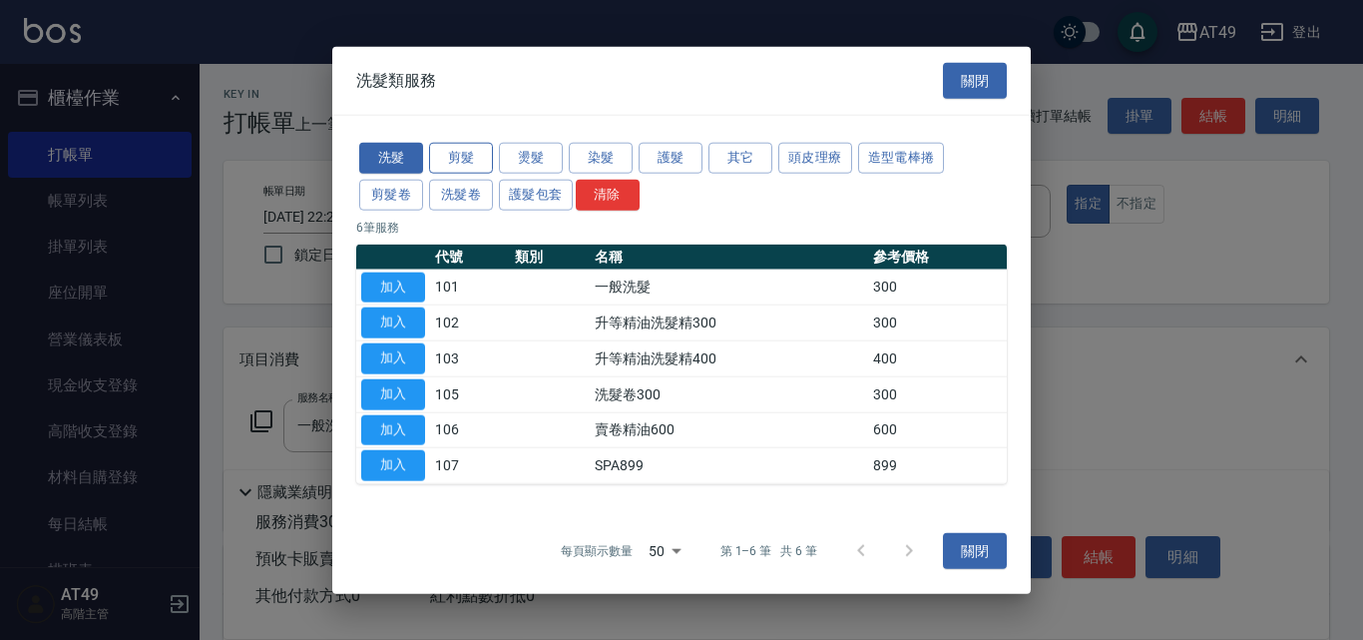
click at [453, 146] on button "剪髮" at bounding box center [461, 158] width 64 height 31
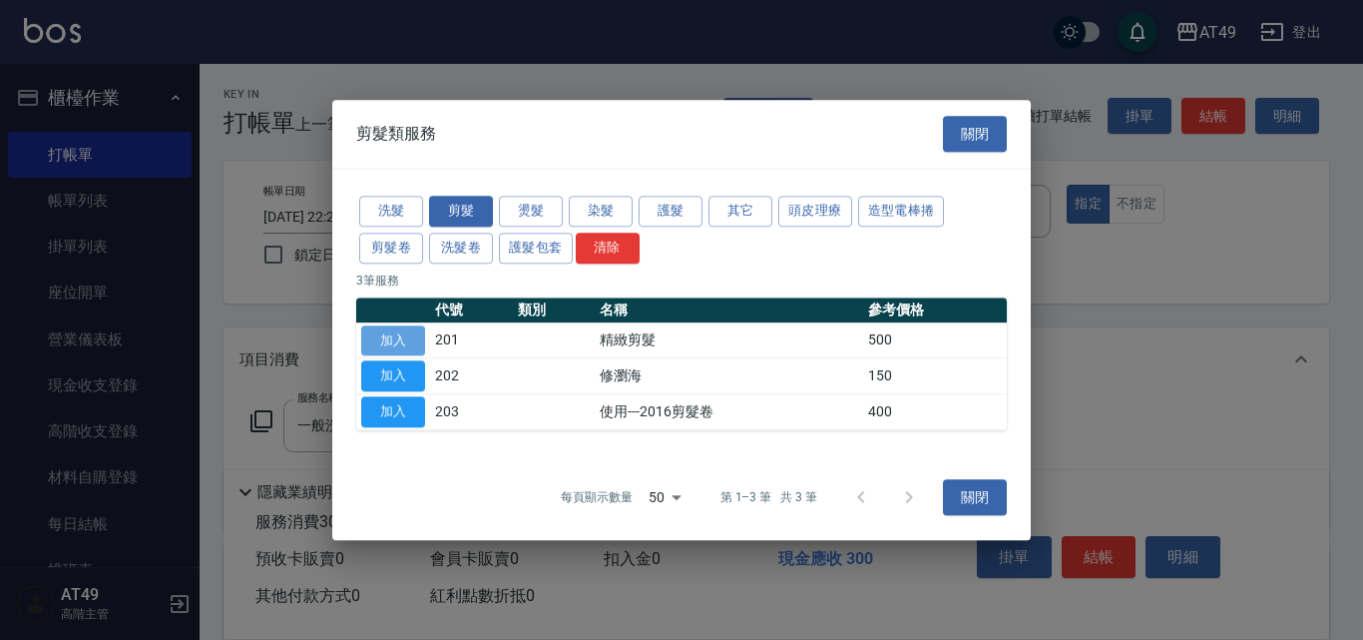
click at [400, 341] on button "加入" at bounding box center [393, 340] width 64 height 31
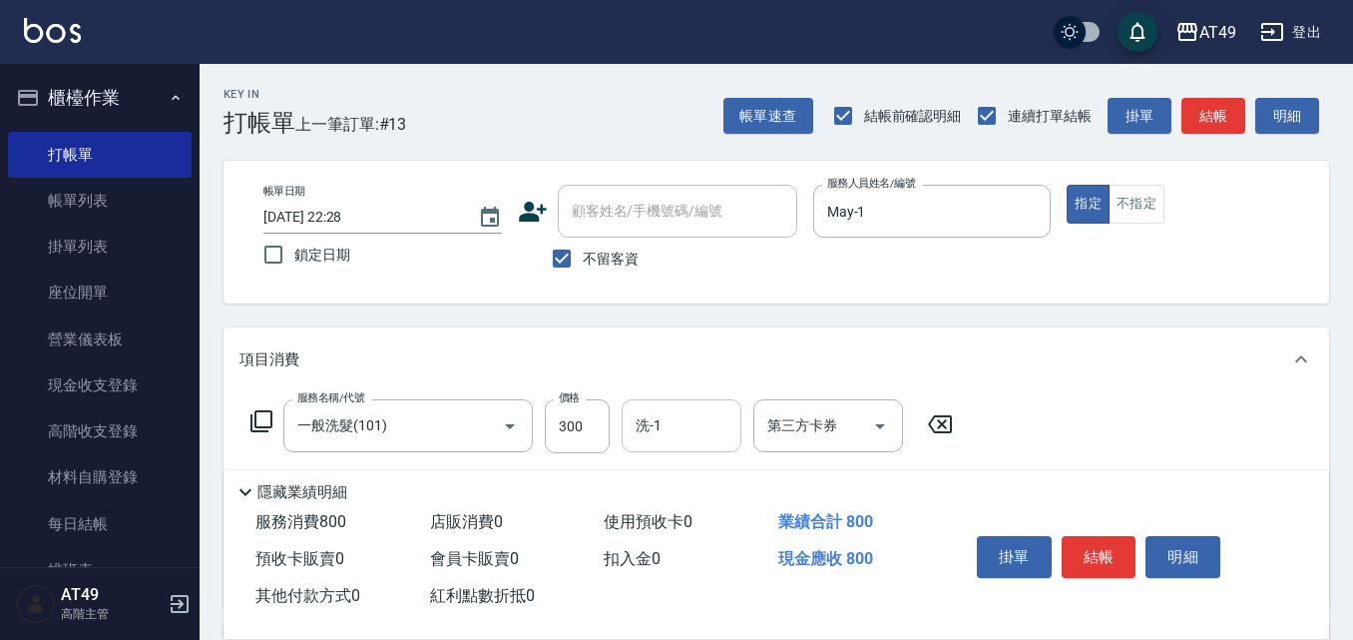
click at [700, 421] on input "洗-1" at bounding box center [682, 425] width 102 height 35
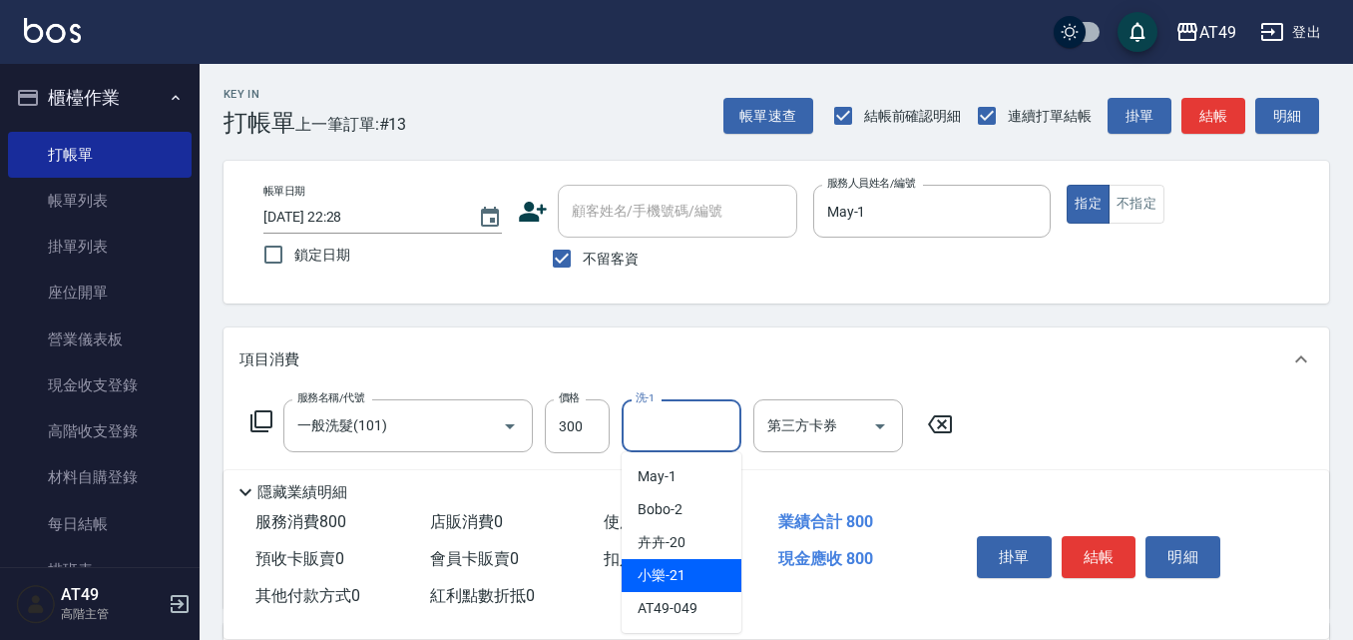
click at [705, 579] on div "小樂 -21" at bounding box center [682, 575] width 120 height 33
type input "小樂-21"
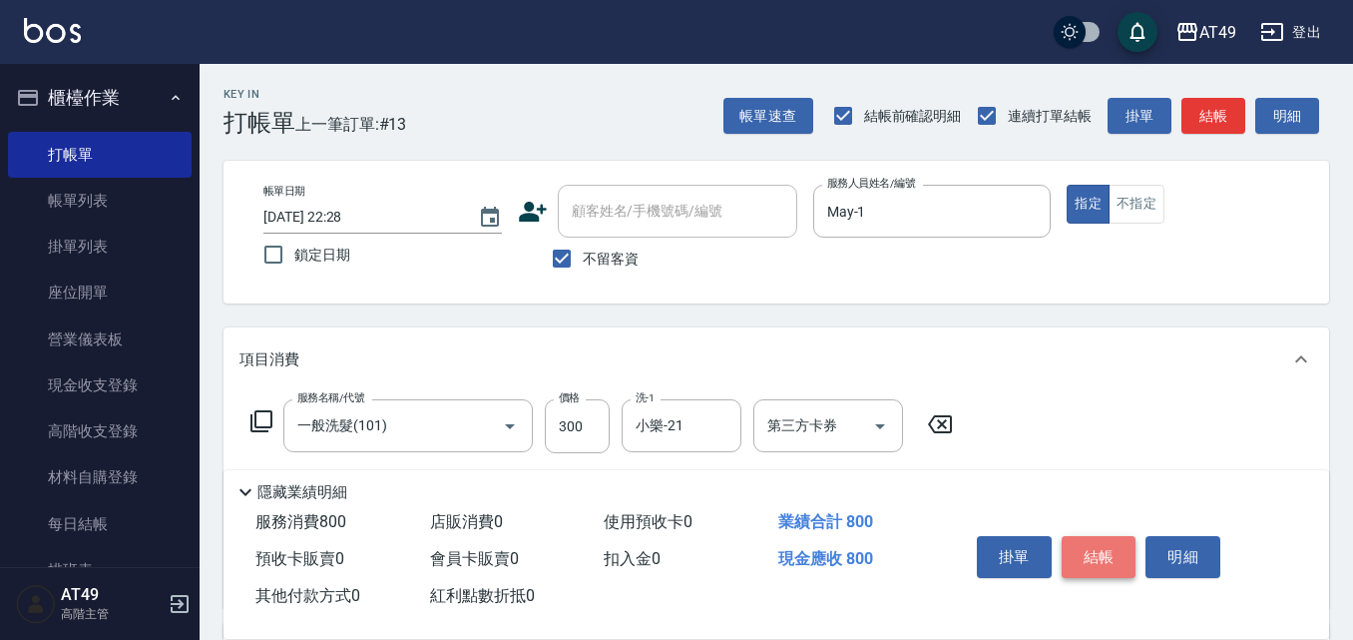
click at [1097, 540] on button "結帳" at bounding box center [1099, 557] width 75 height 42
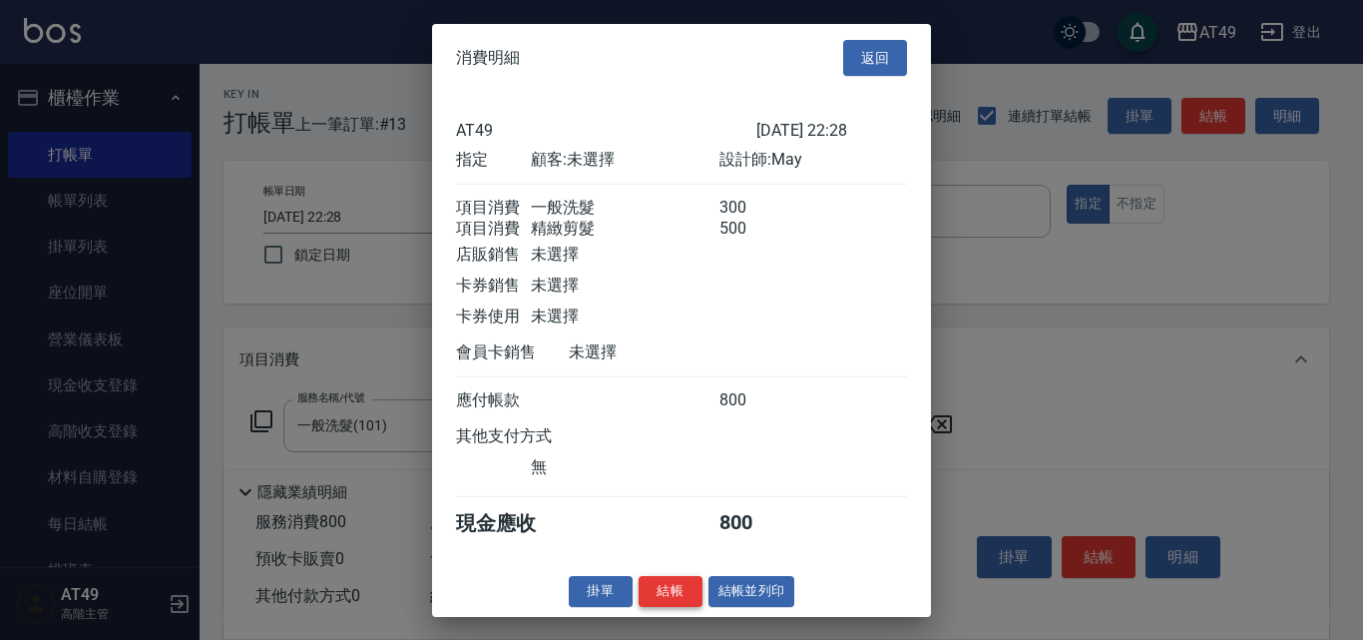
click at [670, 602] on button "結帳" at bounding box center [671, 591] width 64 height 31
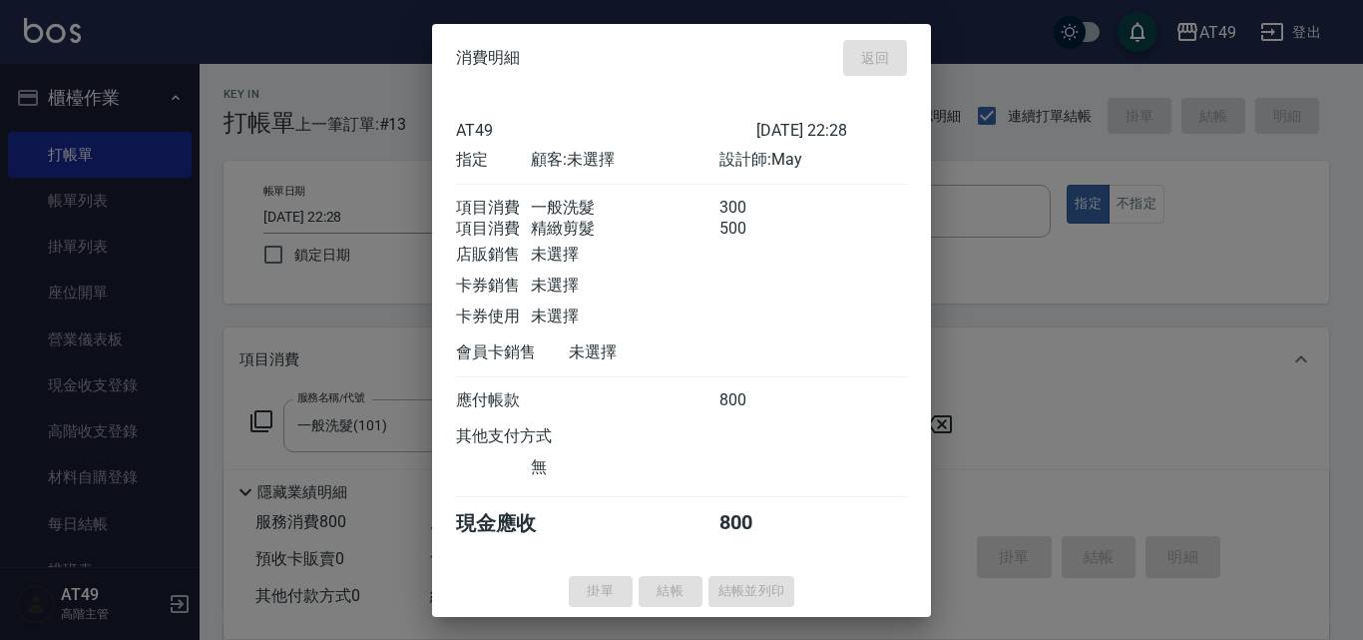
type input "2025/09/22 22:29"
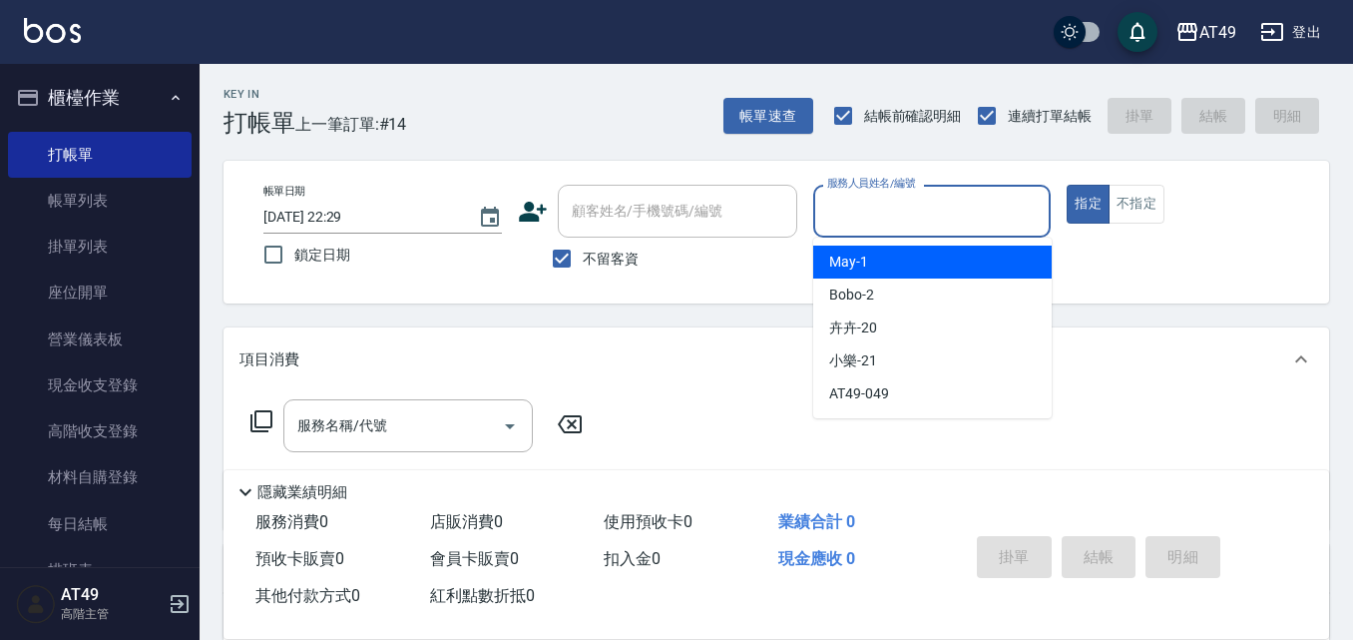
click at [853, 210] on input "服務人員姓名/編號" at bounding box center [932, 211] width 221 height 35
click at [873, 255] on div "May -1" at bounding box center [932, 262] width 239 height 33
type input "May-1"
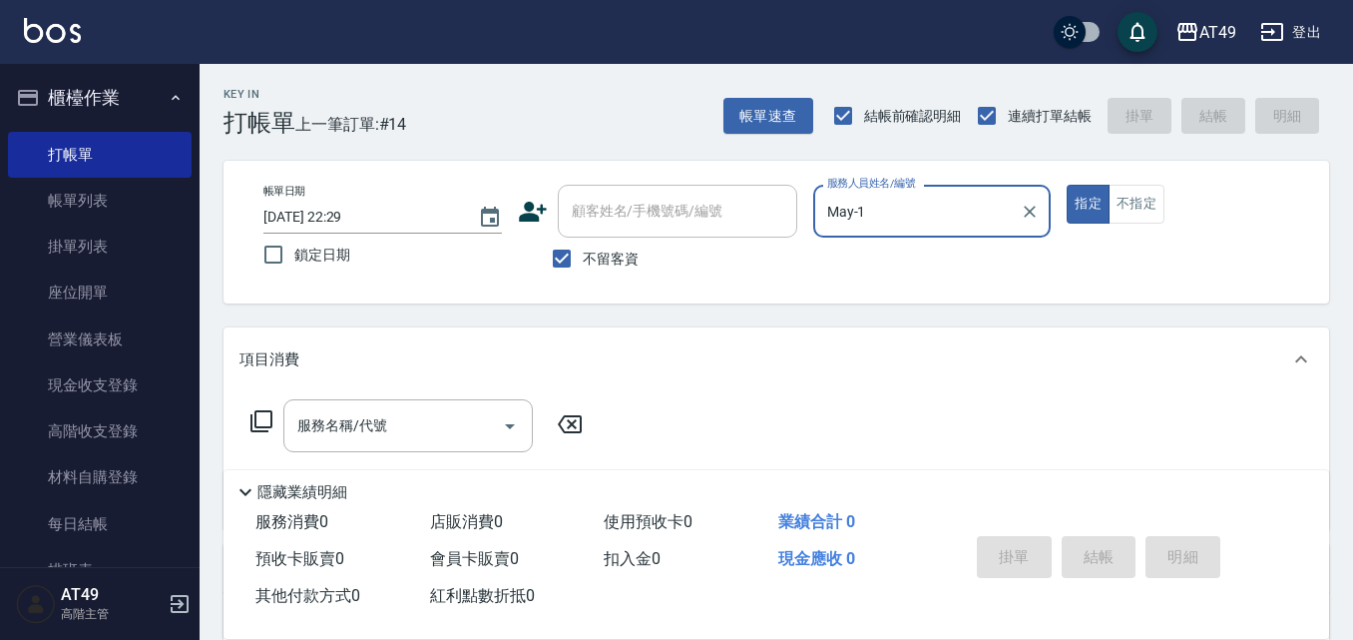
click at [256, 418] on icon at bounding box center [262, 421] width 22 height 22
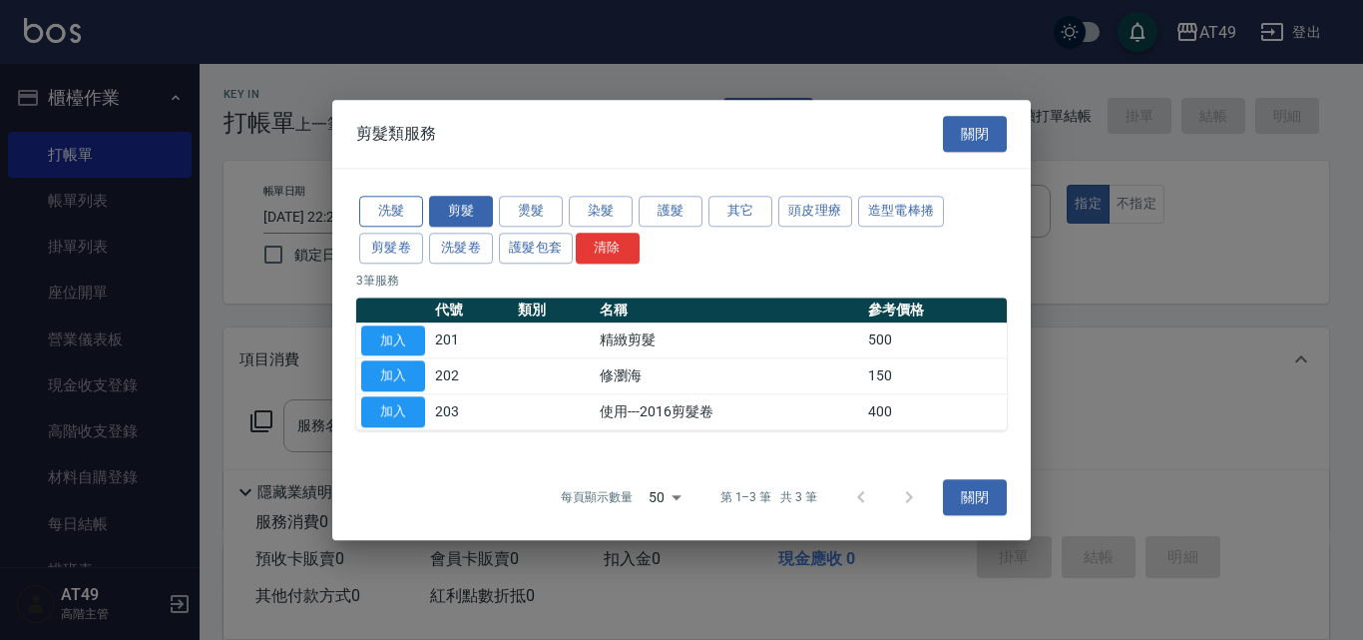
click at [389, 212] on button "洗髮" at bounding box center [391, 211] width 64 height 31
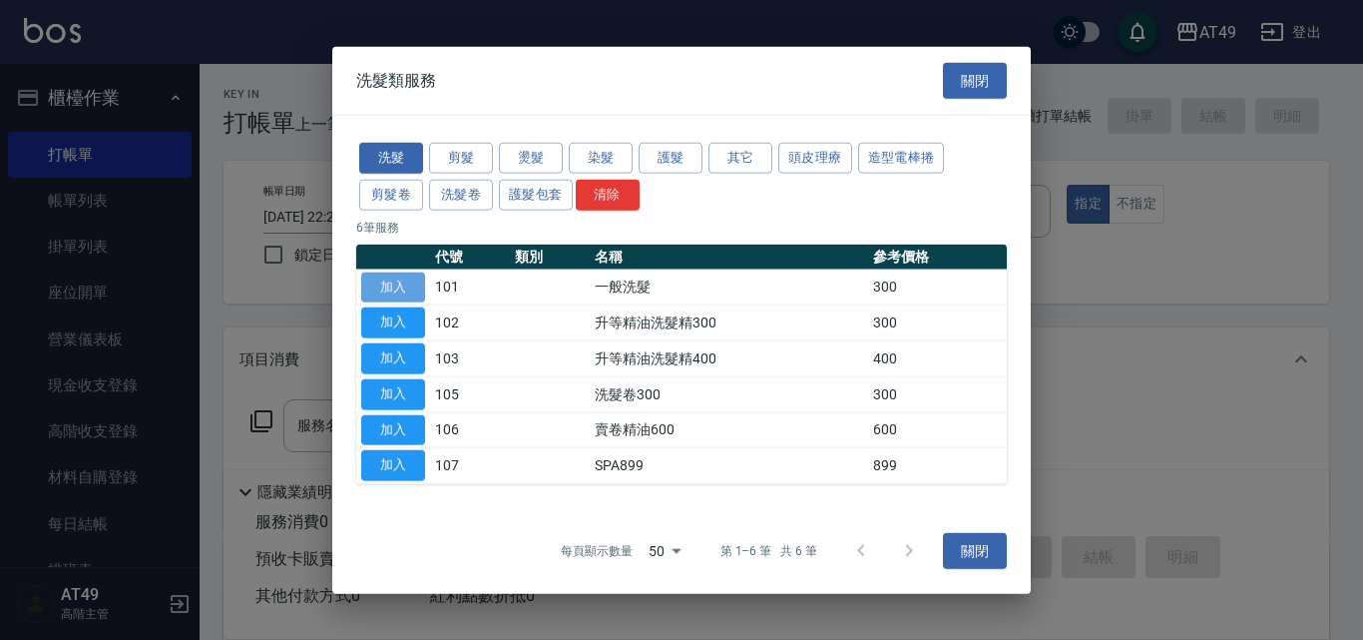
click at [388, 283] on button "加入" at bounding box center [393, 286] width 64 height 31
type input "一般洗髮(101)"
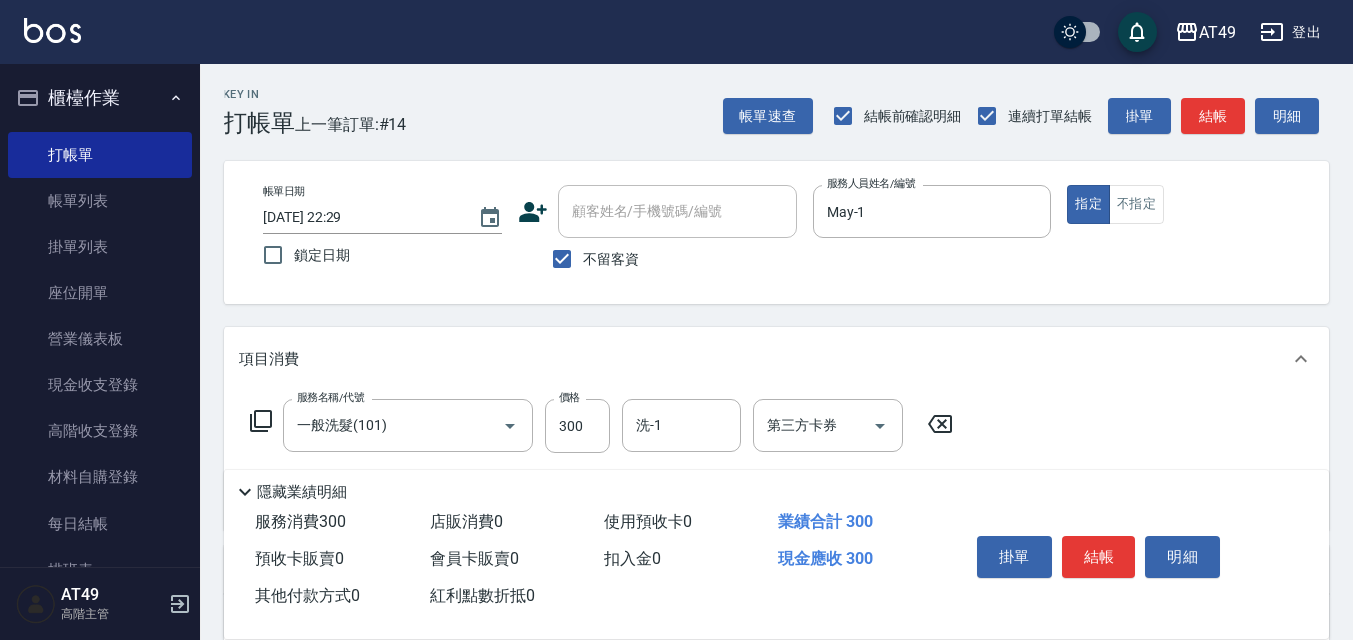
click at [268, 420] on icon at bounding box center [262, 421] width 24 height 24
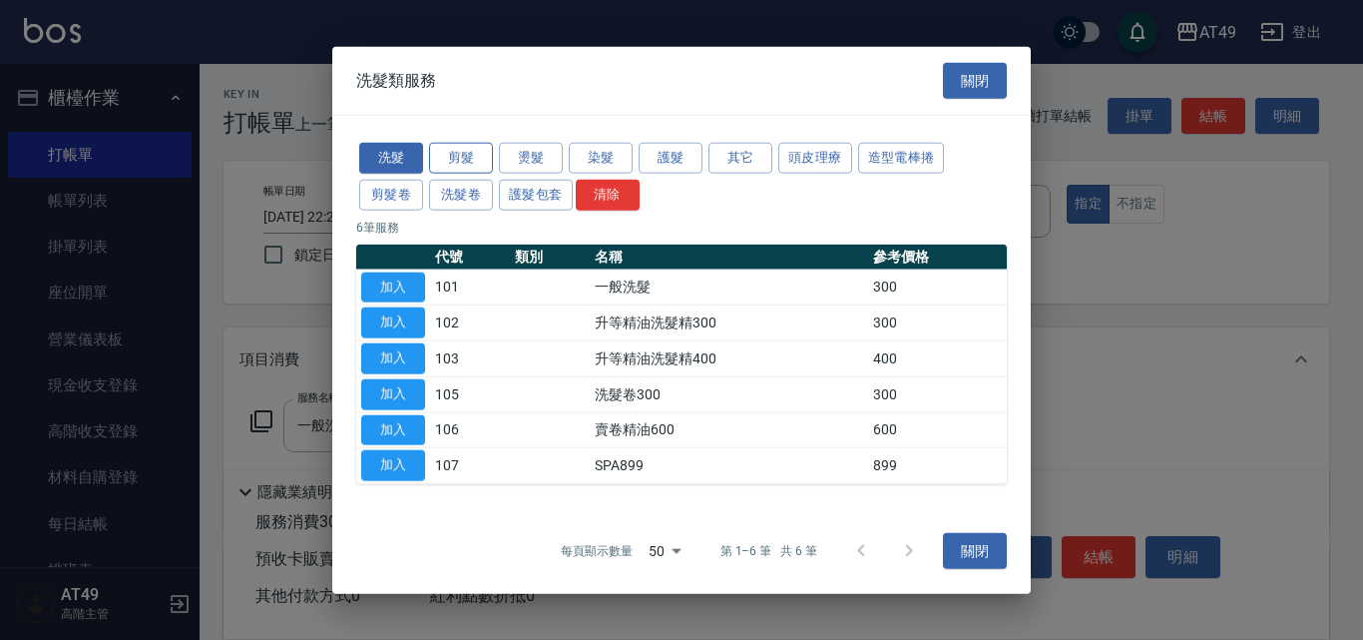
click at [469, 151] on button "剪髮" at bounding box center [461, 158] width 64 height 31
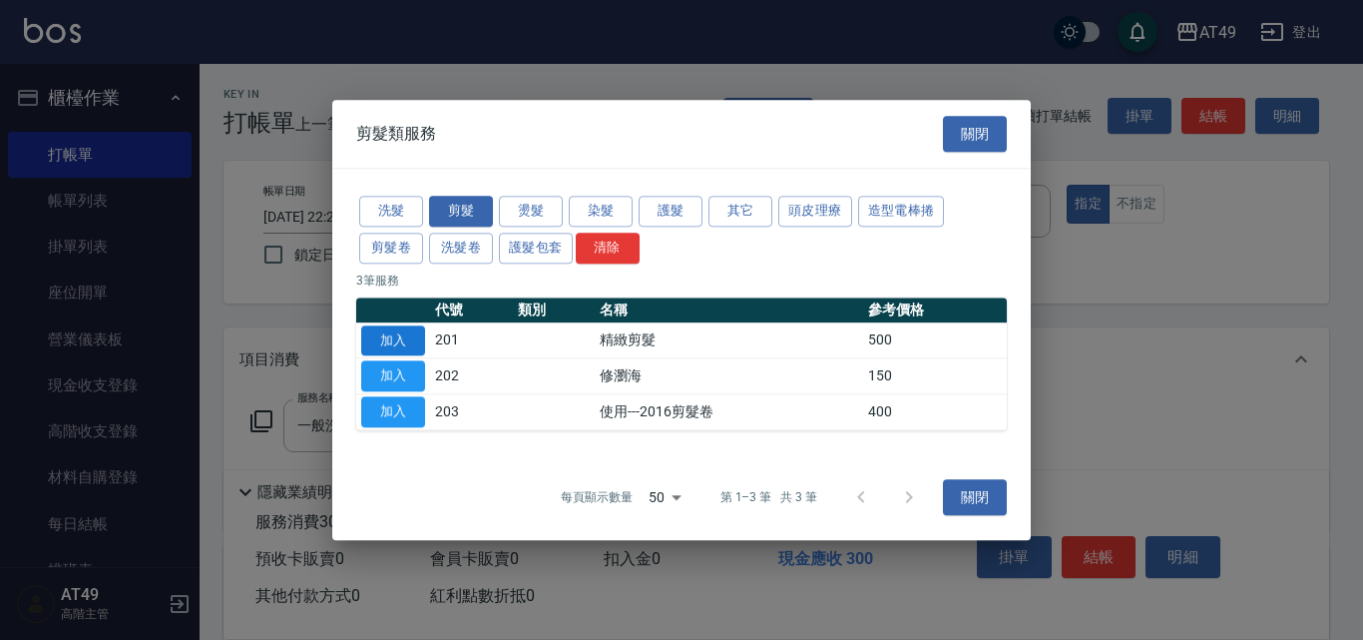
click at [383, 331] on button "加入" at bounding box center [393, 340] width 64 height 31
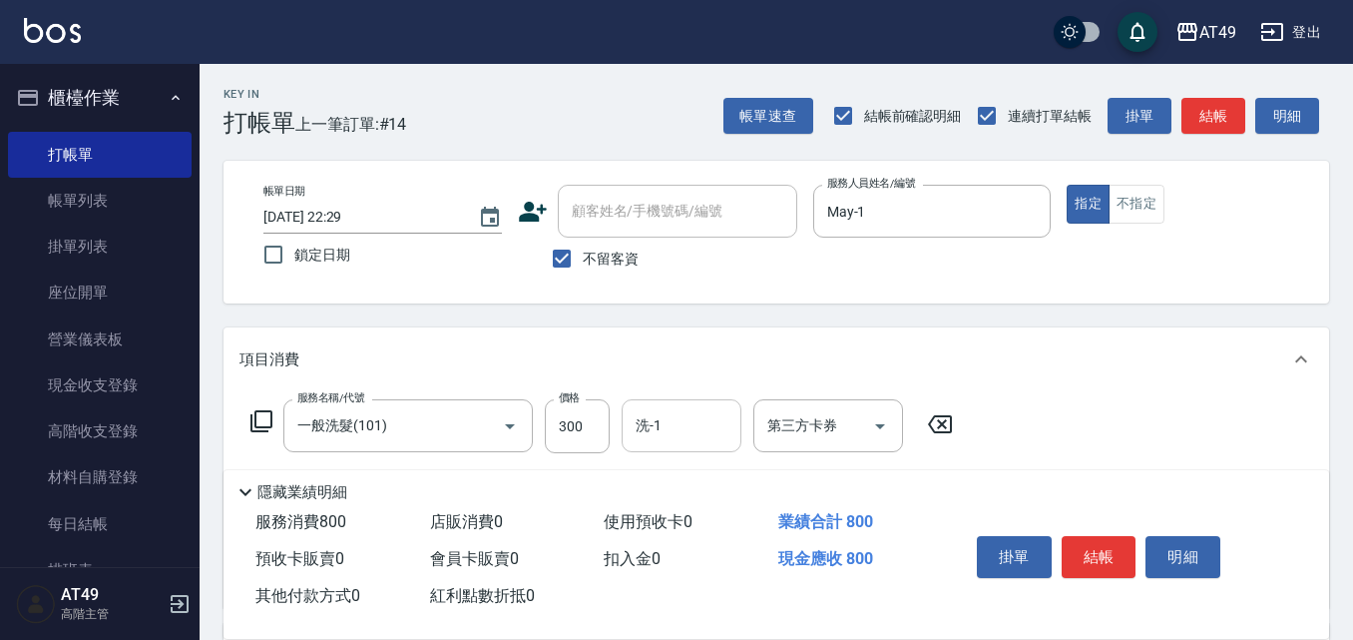
click at [675, 440] on input "洗-1" at bounding box center [682, 425] width 102 height 35
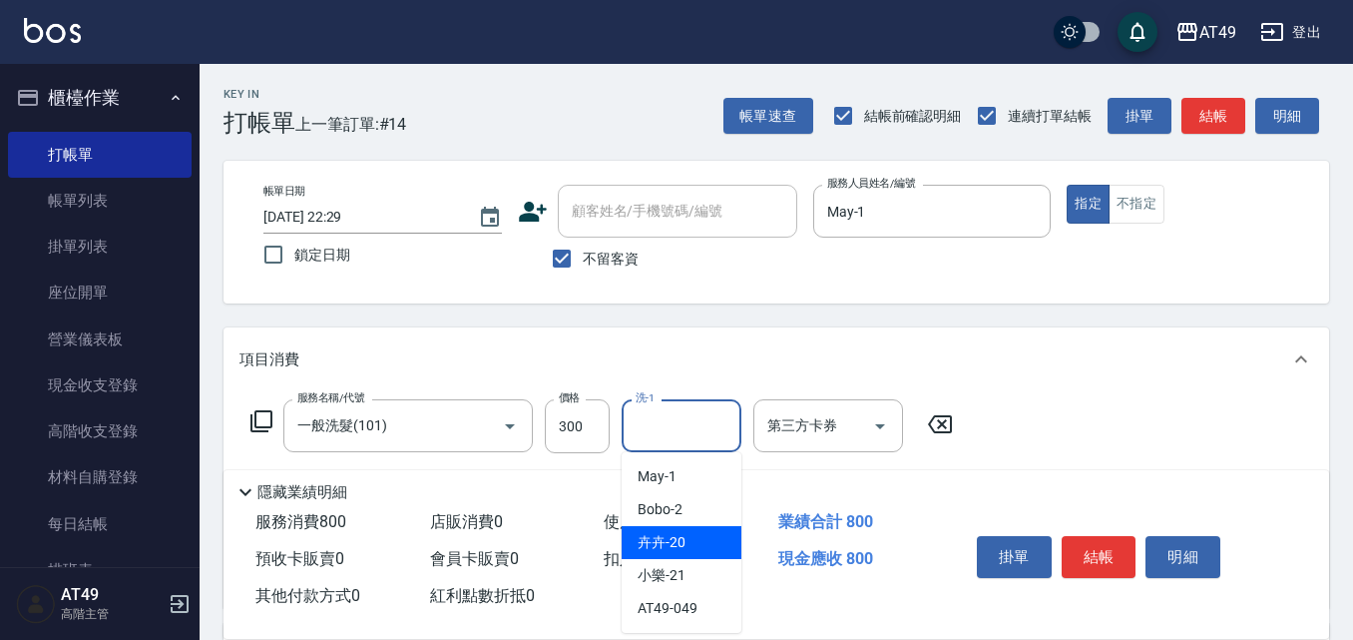
click at [694, 542] on div "卉卉 -20" at bounding box center [682, 542] width 120 height 33
type input "卉卉-20"
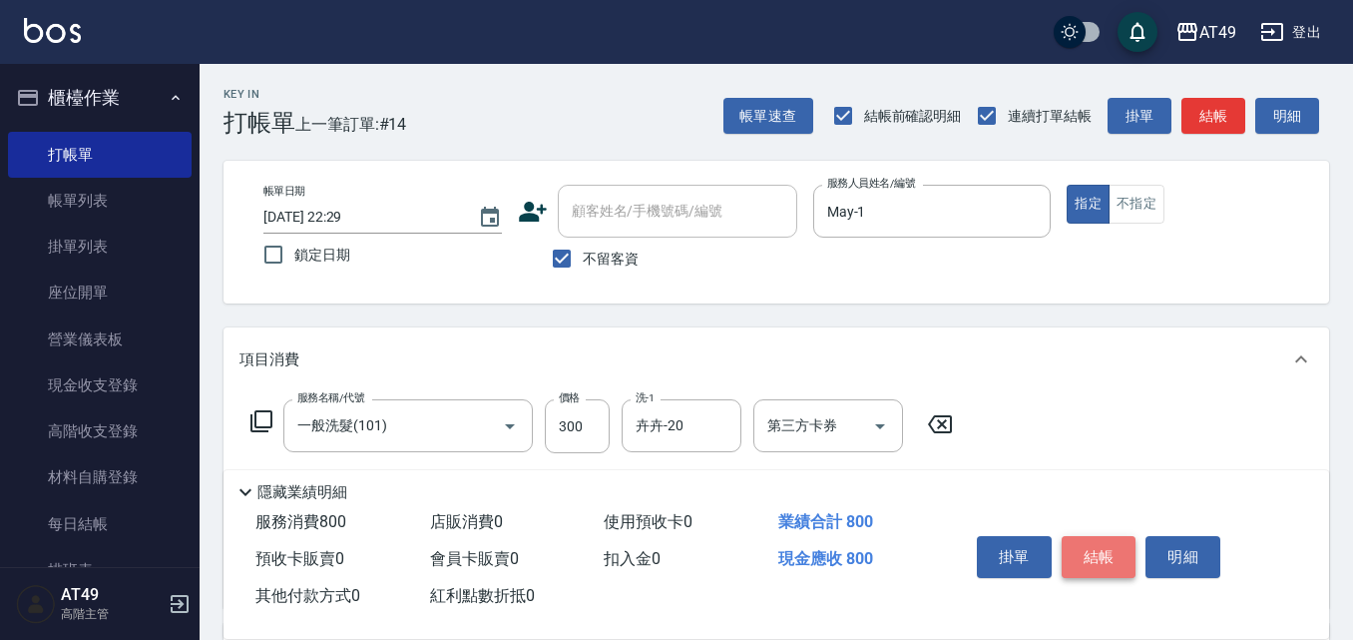
click at [1089, 553] on button "結帳" at bounding box center [1099, 557] width 75 height 42
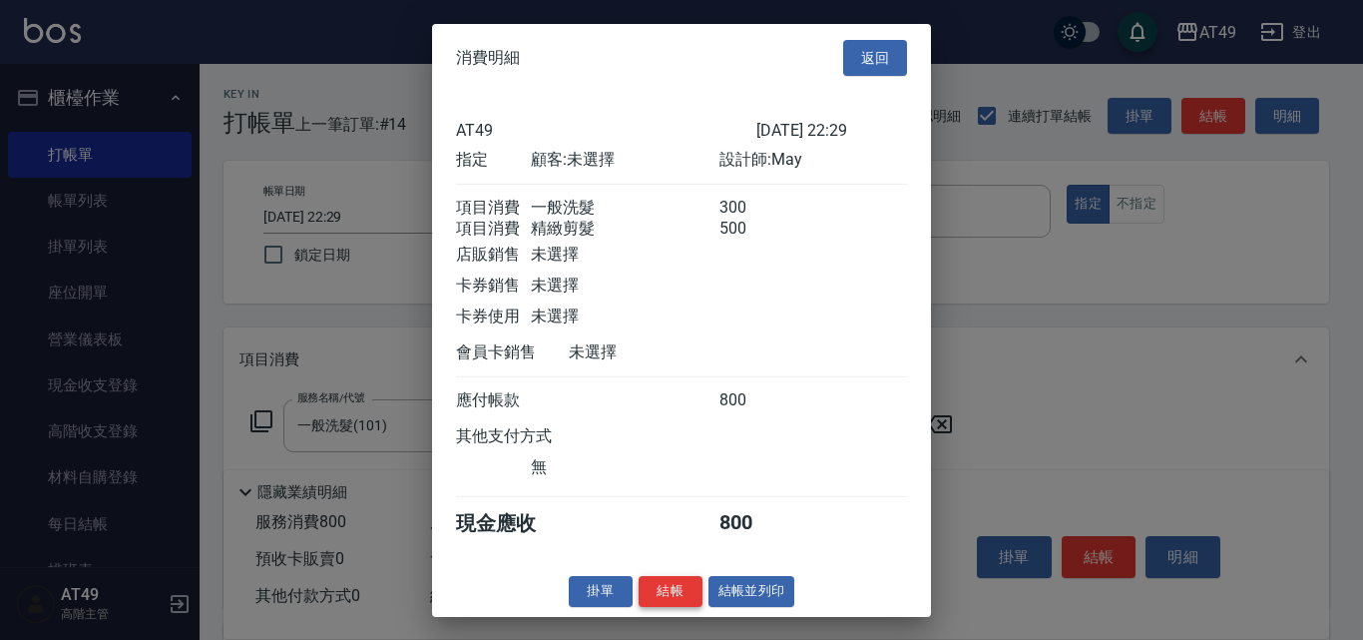
click at [688, 596] on button "結帳" at bounding box center [671, 591] width 64 height 31
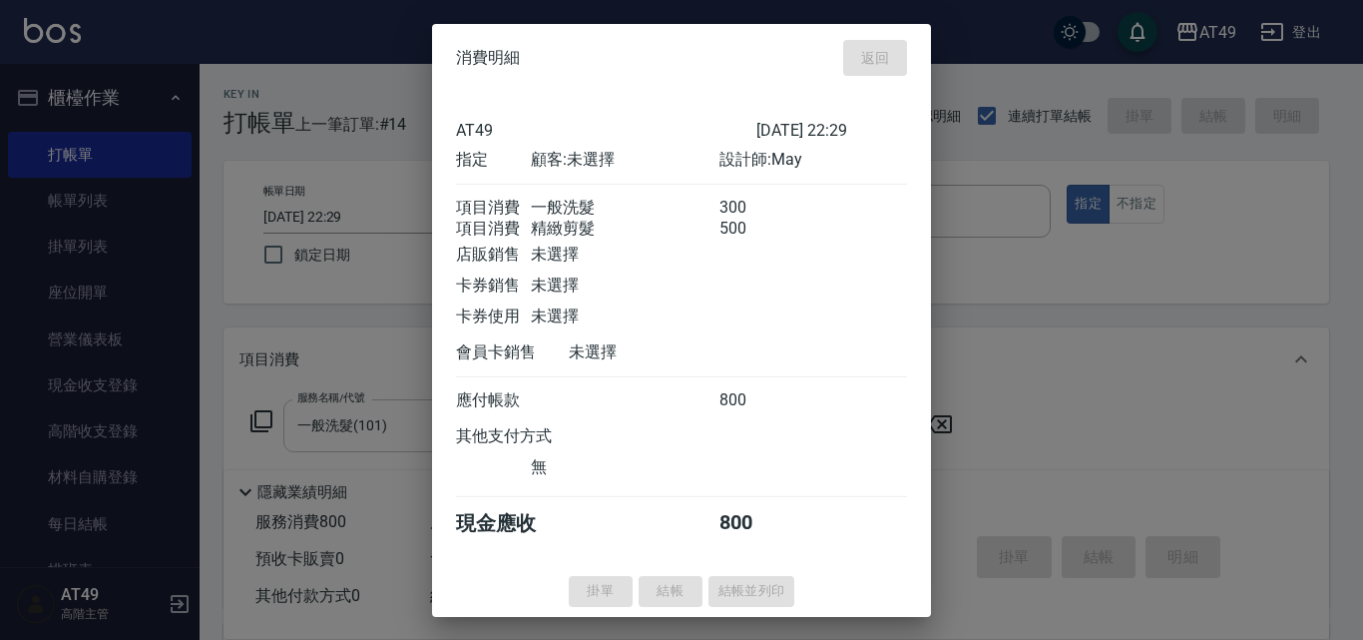
type input "2025/09/22 22:30"
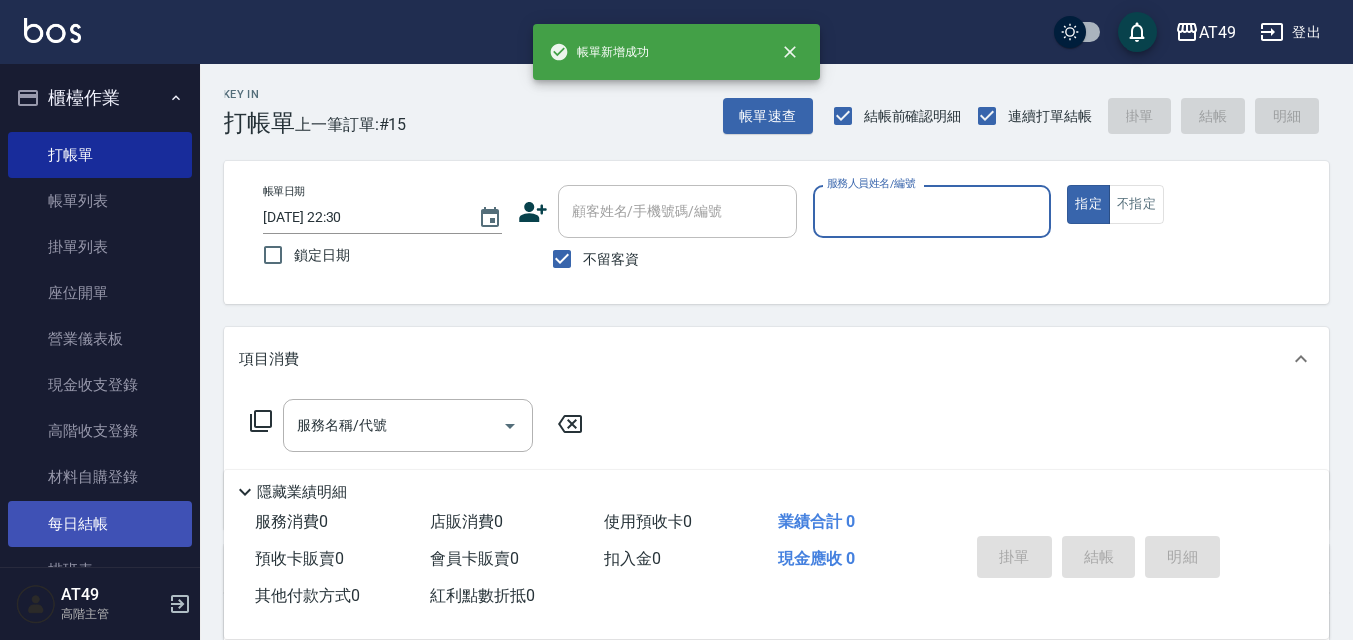
click at [136, 533] on link "每日結帳" at bounding box center [100, 524] width 184 height 46
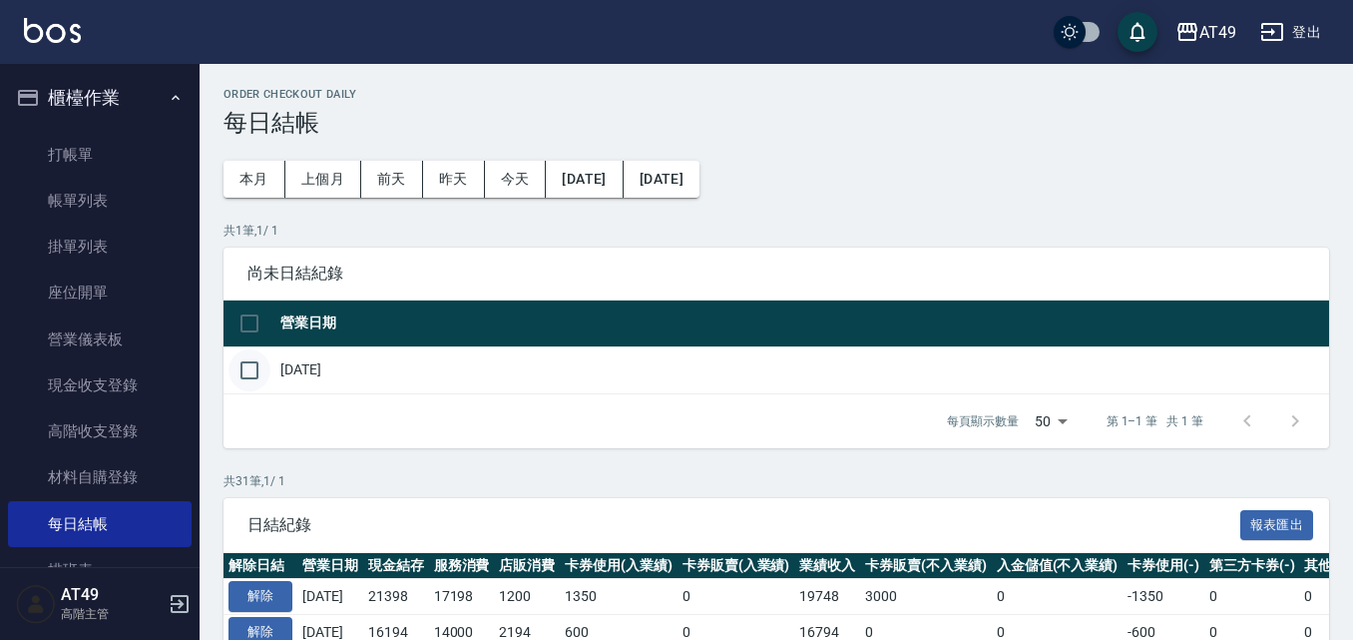
click at [258, 375] on input "checkbox" at bounding box center [250, 370] width 42 height 42
checkbox input "true"
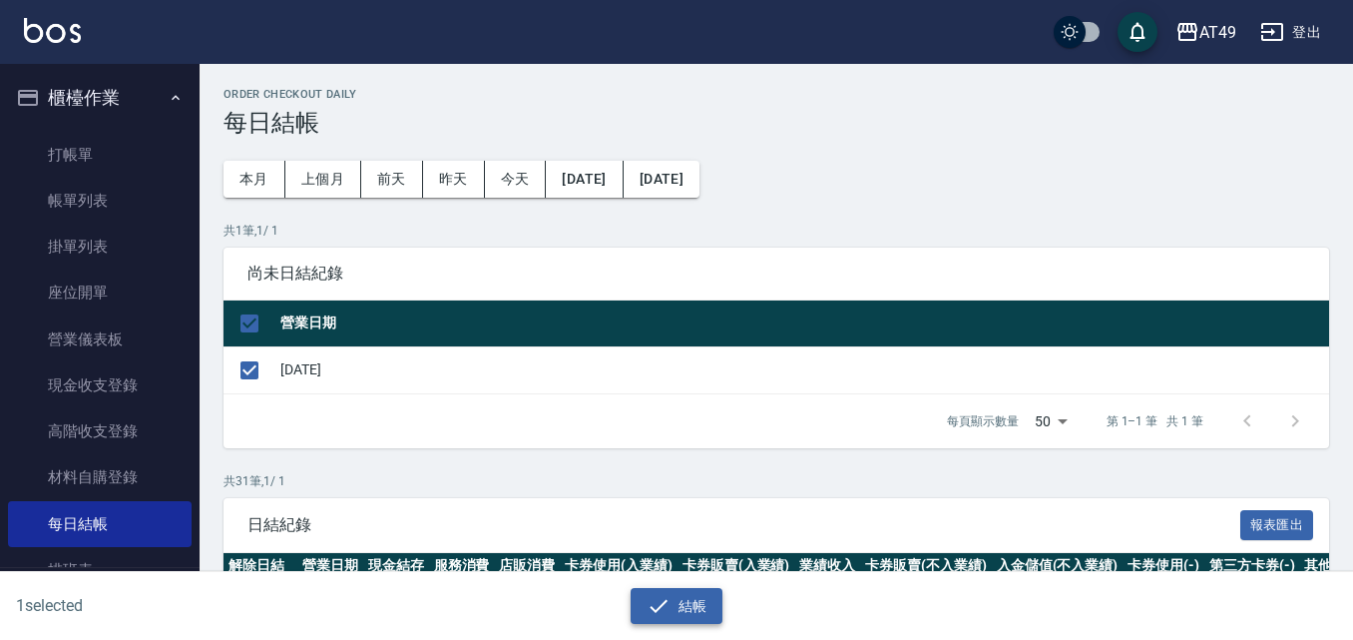
click at [669, 613] on icon "button" at bounding box center [659, 606] width 24 height 24
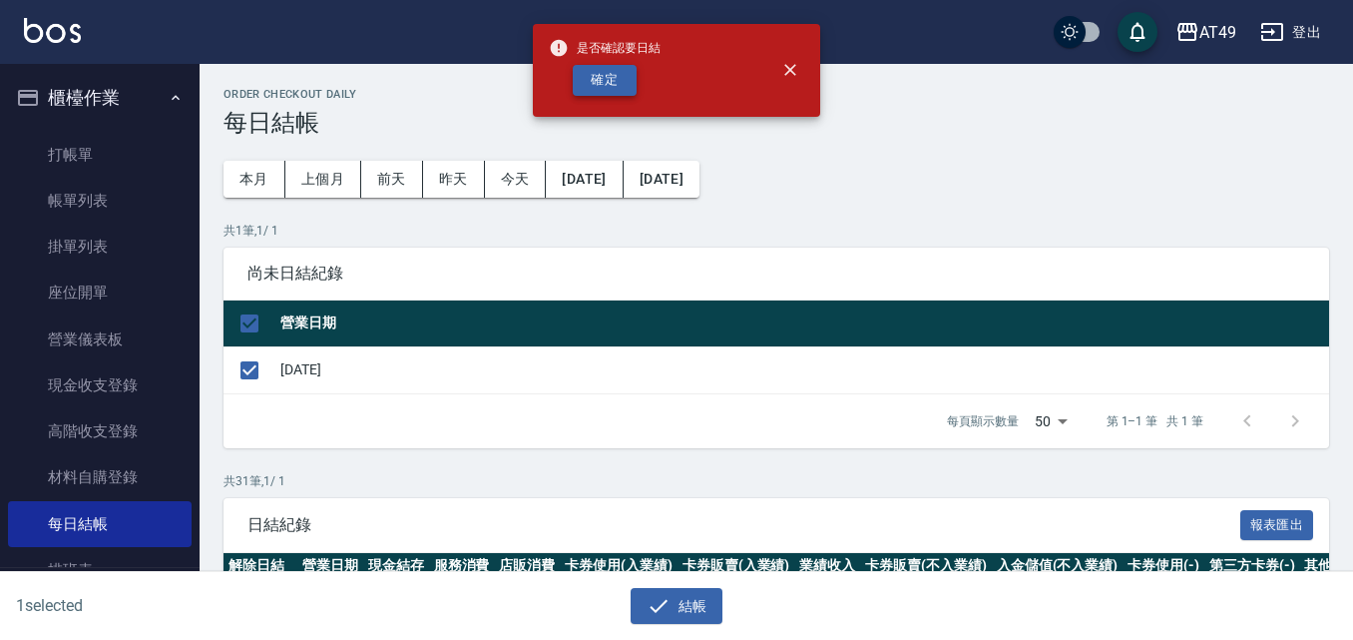
click at [617, 84] on button "確定" at bounding box center [605, 80] width 64 height 31
checkbox input "false"
